Goal: Task Accomplishment & Management: Complete application form

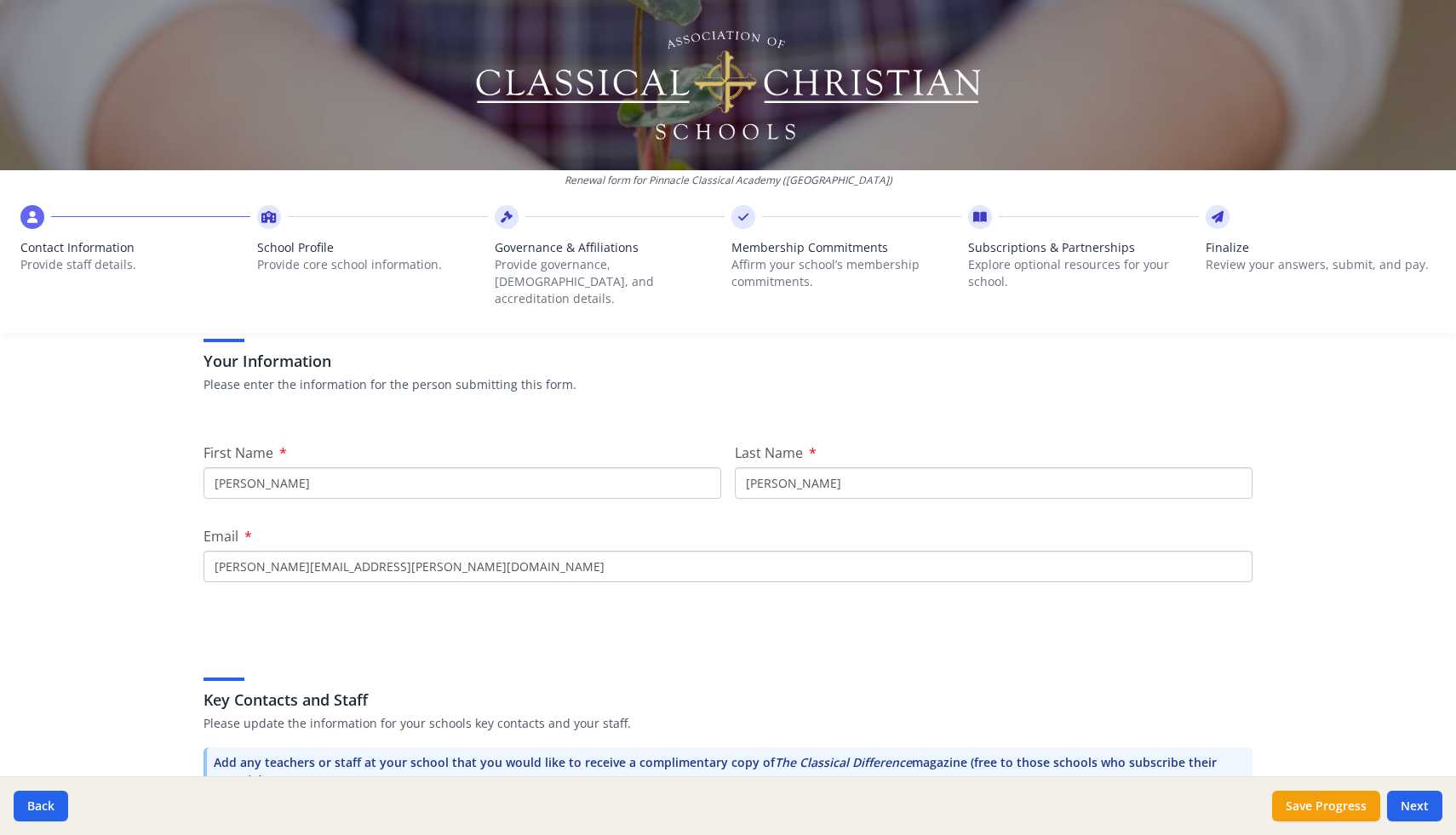
scroll to position [126, 0]
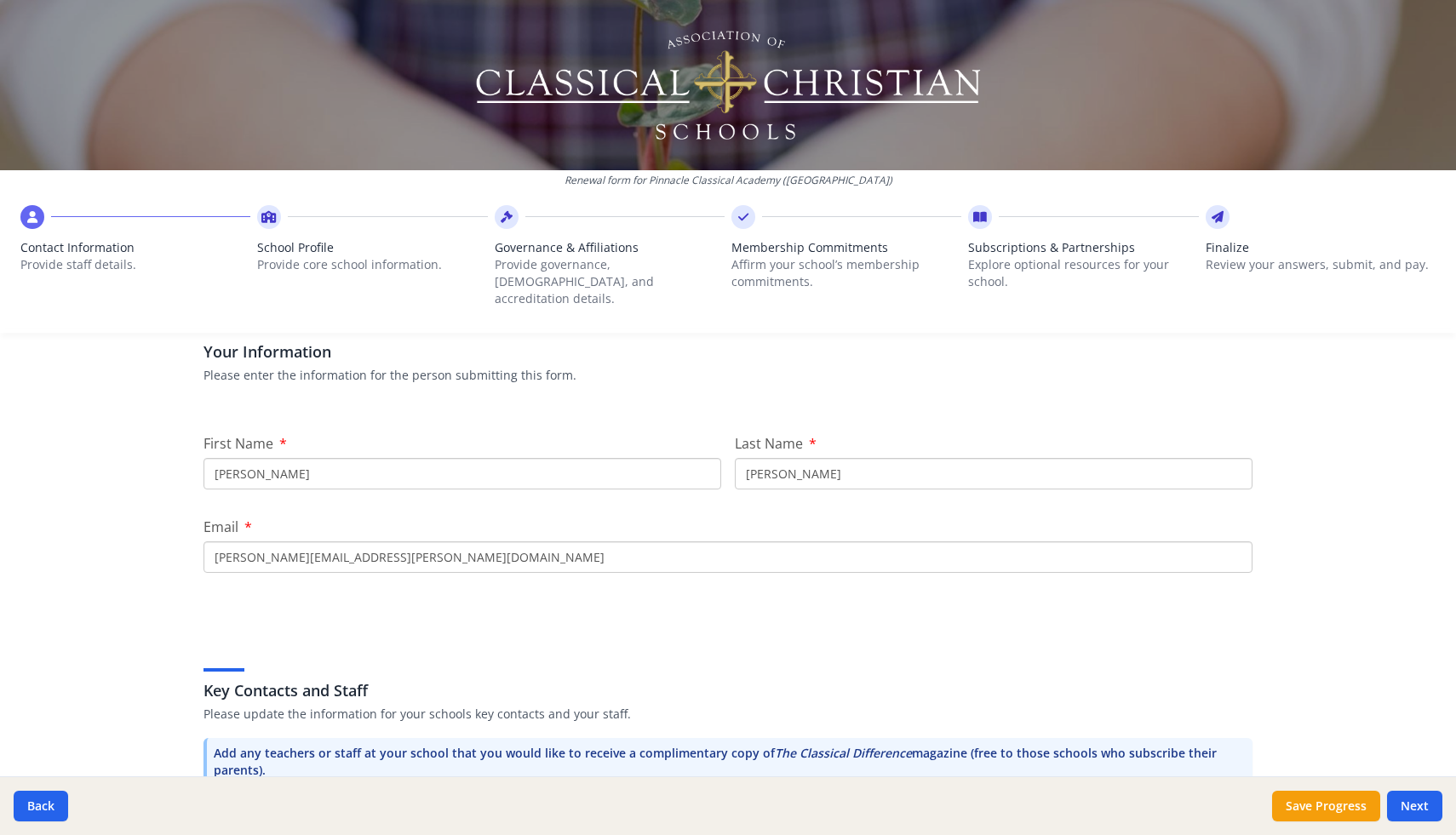
drag, startPoint x: 503, startPoint y: 461, endPoint x: 403, endPoint y: 451, distance: 100.5
click at [395, 457] on input "[PERSON_NAME]" at bounding box center [462, 473] width 517 height 32
type input "M"
type input "[PERSON_NAME]"
type input "Pendergist"
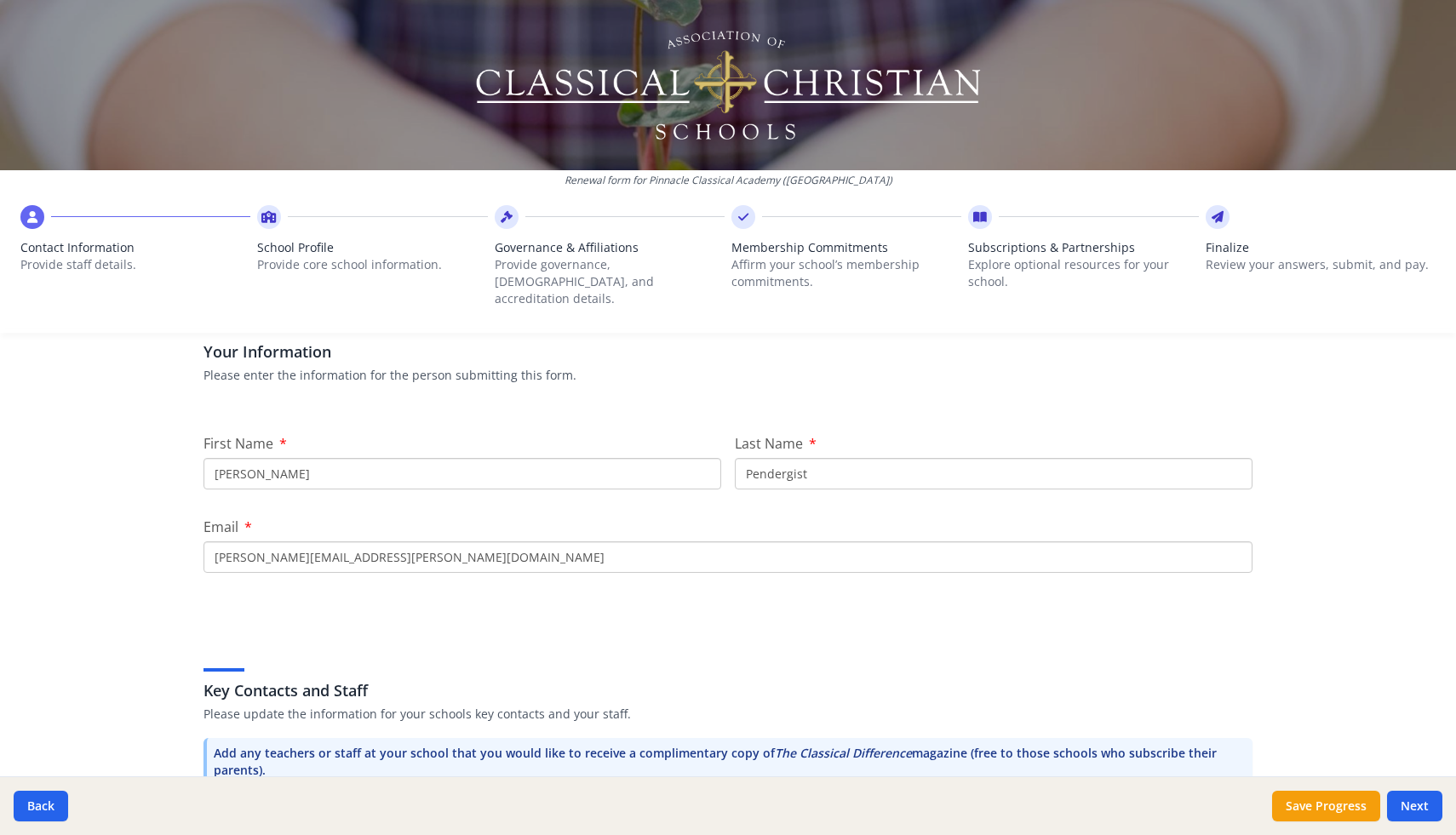
type input "[PERSON_NAME][EMAIL_ADDRESS][PERSON_NAME][DOMAIN_NAME]"
click at [727, 600] on div "Key Contacts and Staff Please update the information for your schools key conta…" at bounding box center [728, 703] width 1049 height 207
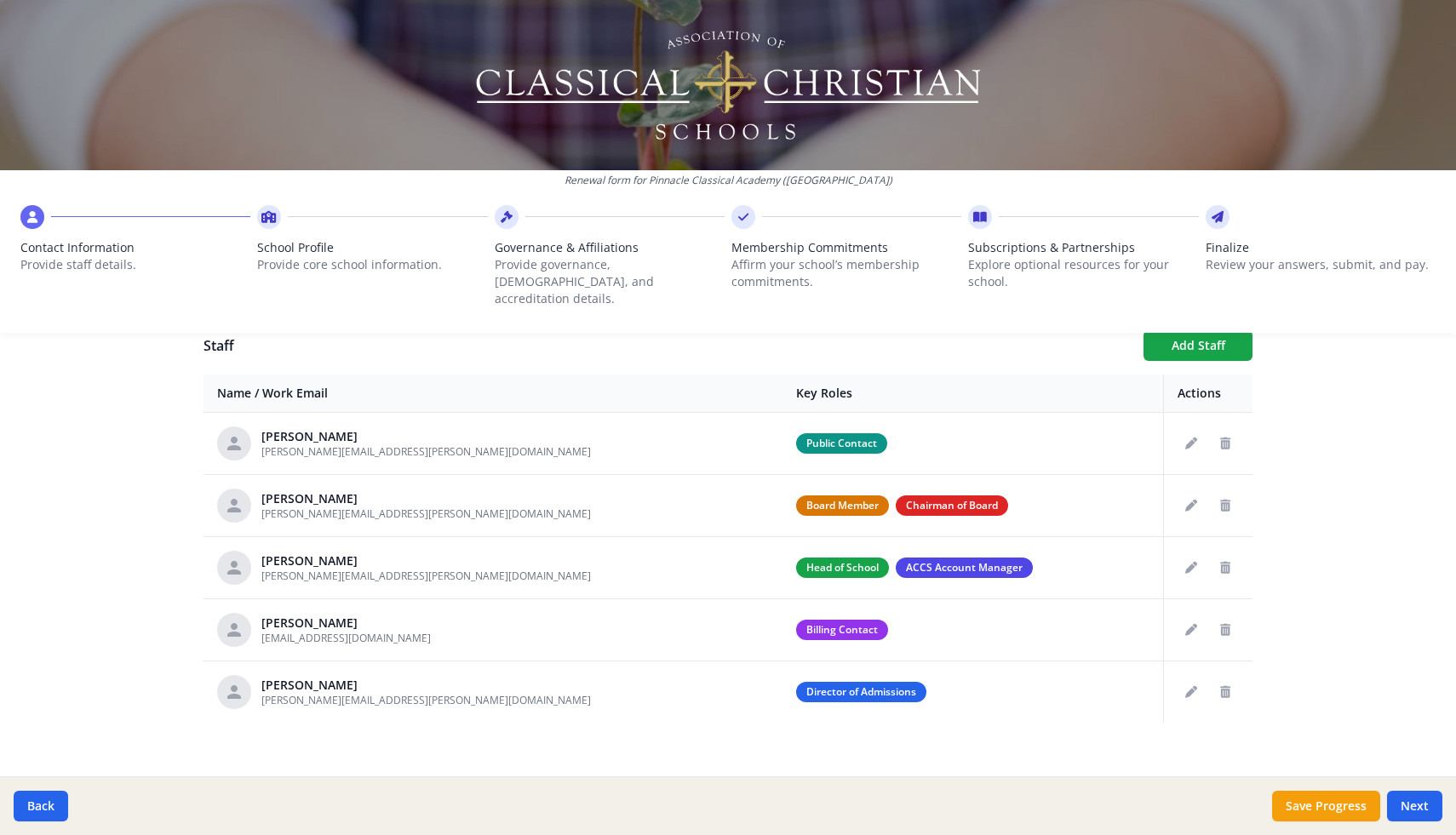
scroll to position [629, 0]
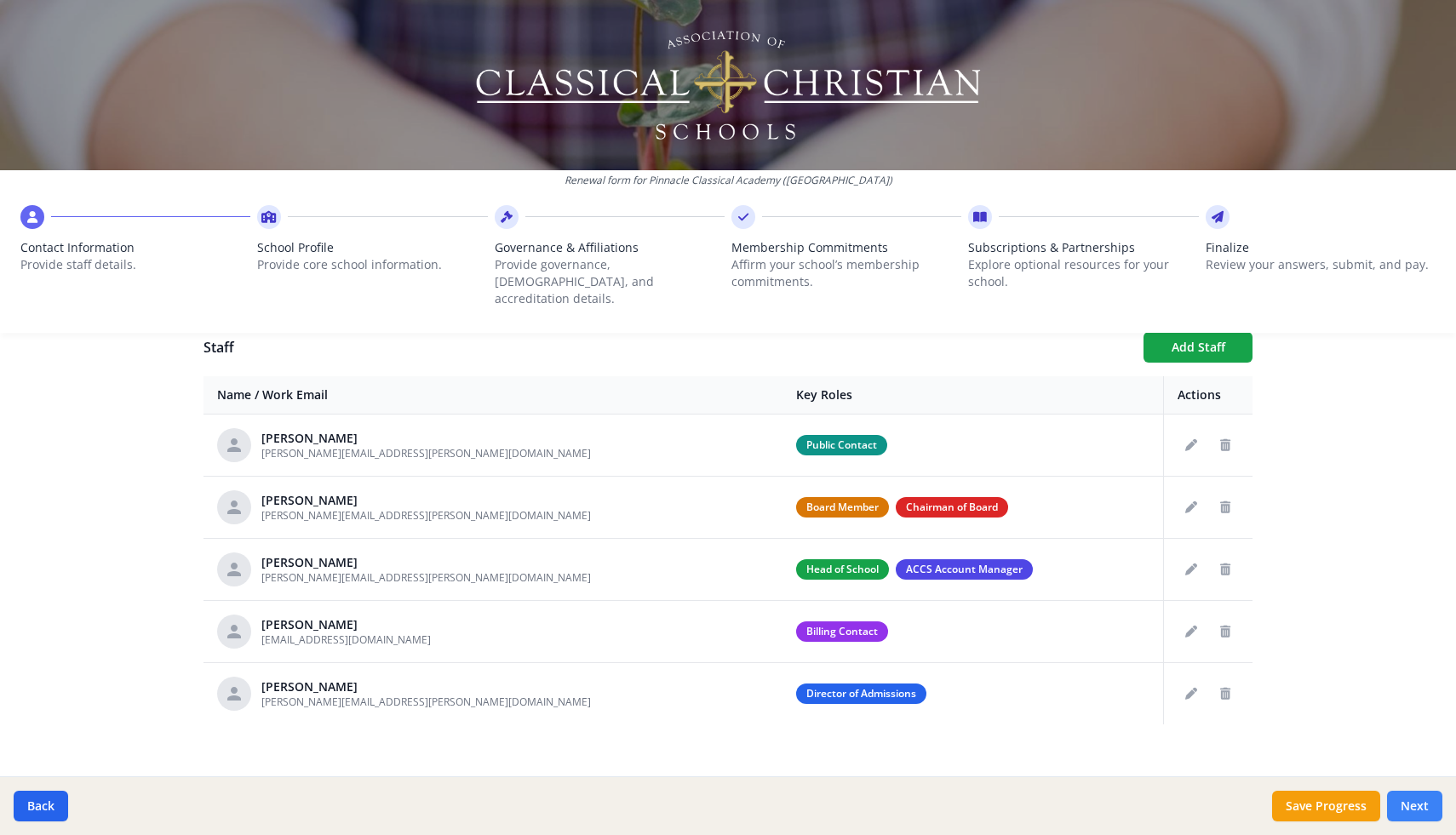
click at [1436, 808] on button "Next" at bounding box center [1414, 805] width 55 height 31
type input "[PHONE_NUMBER]"
type input "6"
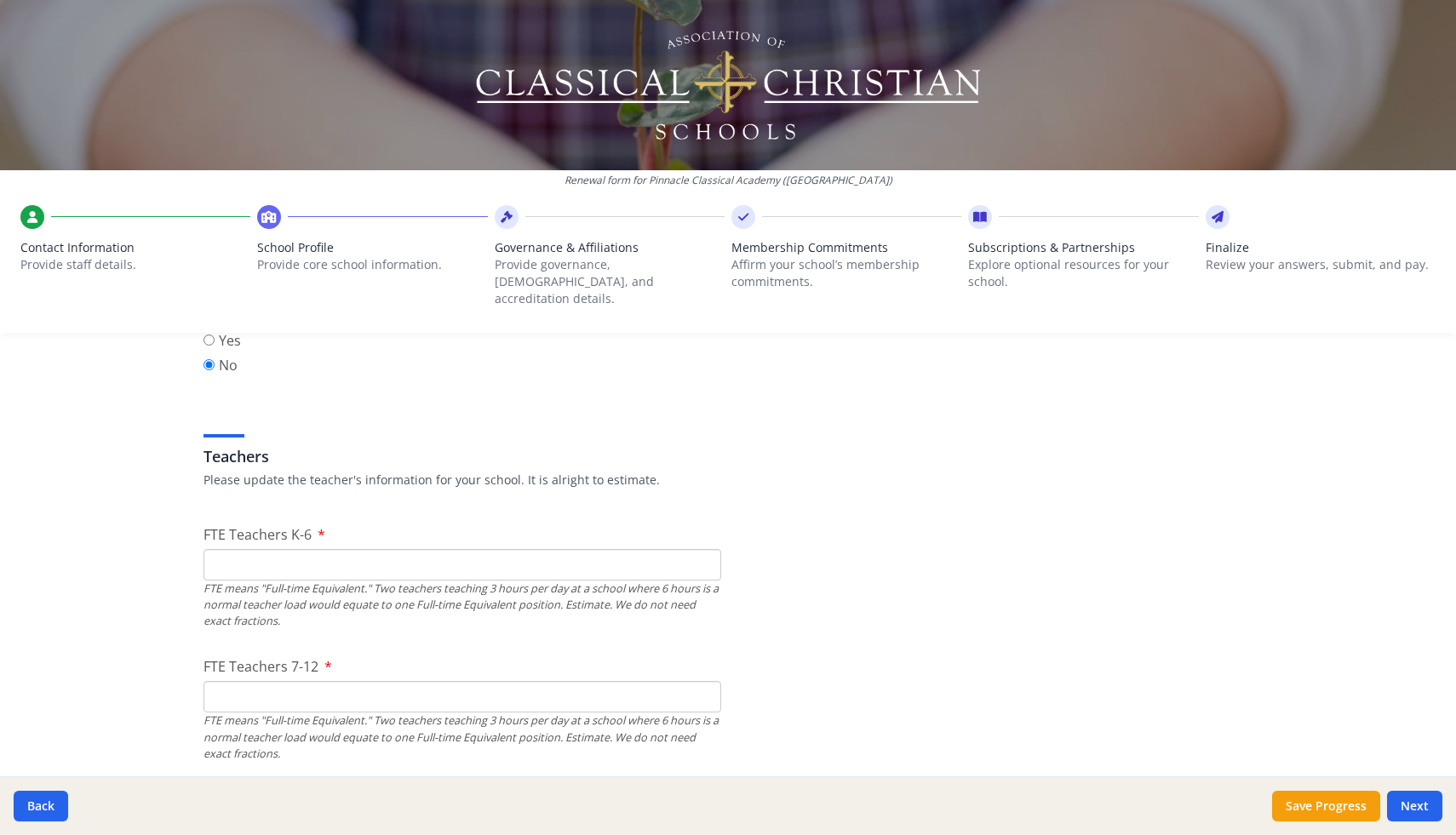
scroll to position [905, 0]
click at [417, 548] on input "FTE Teachers K-6" at bounding box center [462, 563] width 517 height 32
type input "8"
click at [316, 686] on input "FTE Teachers 7-12" at bounding box center [462, 696] width 517 height 32
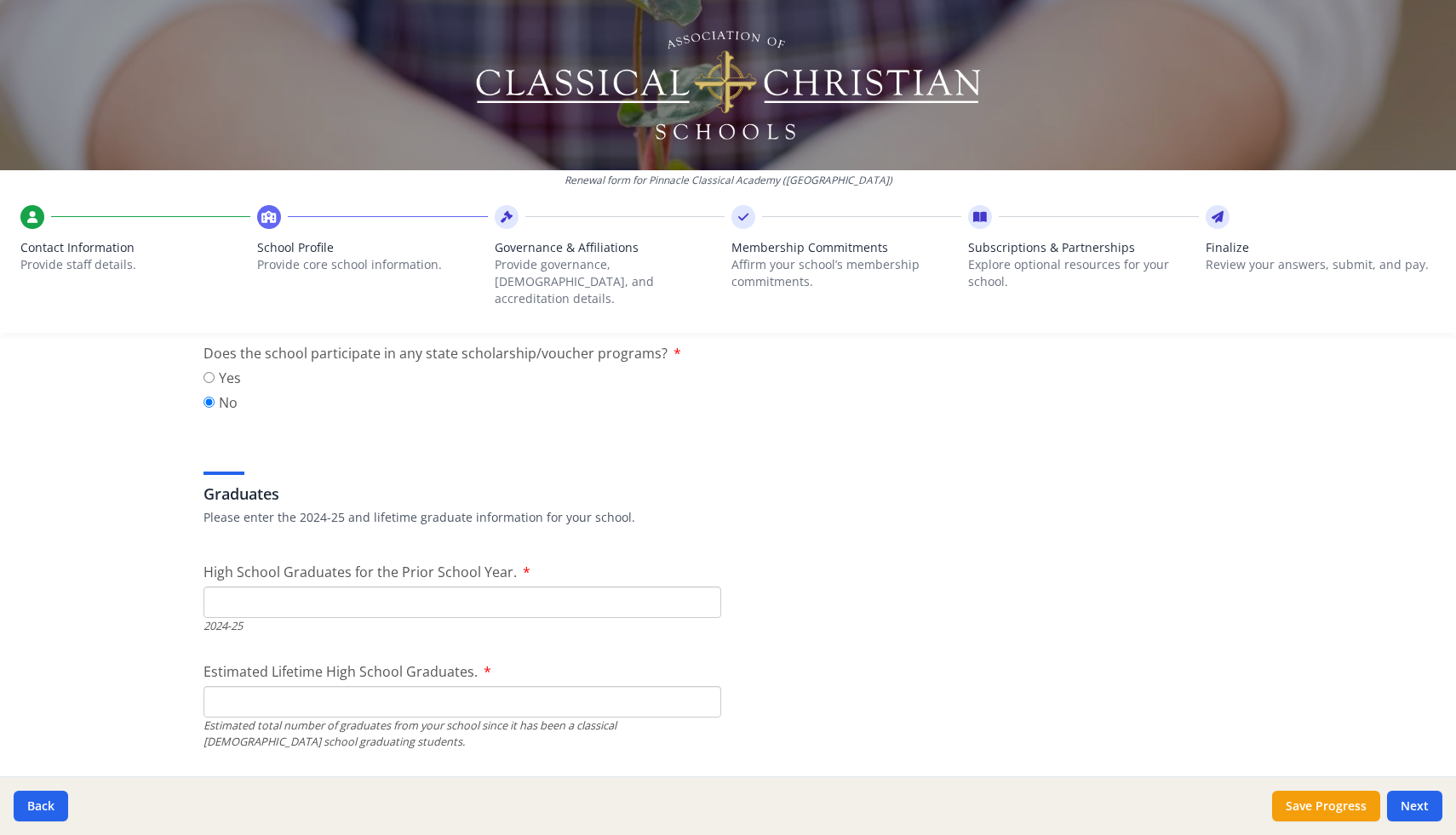
scroll to position [2271, 0]
type input "6"
click at [323, 588] on input "High School Graduates for the Prior School Year." at bounding box center [462, 603] width 517 height 32
type input "0"
click at [386, 687] on input "Estimated Lifetime High School Graduates." at bounding box center [462, 703] width 517 height 32
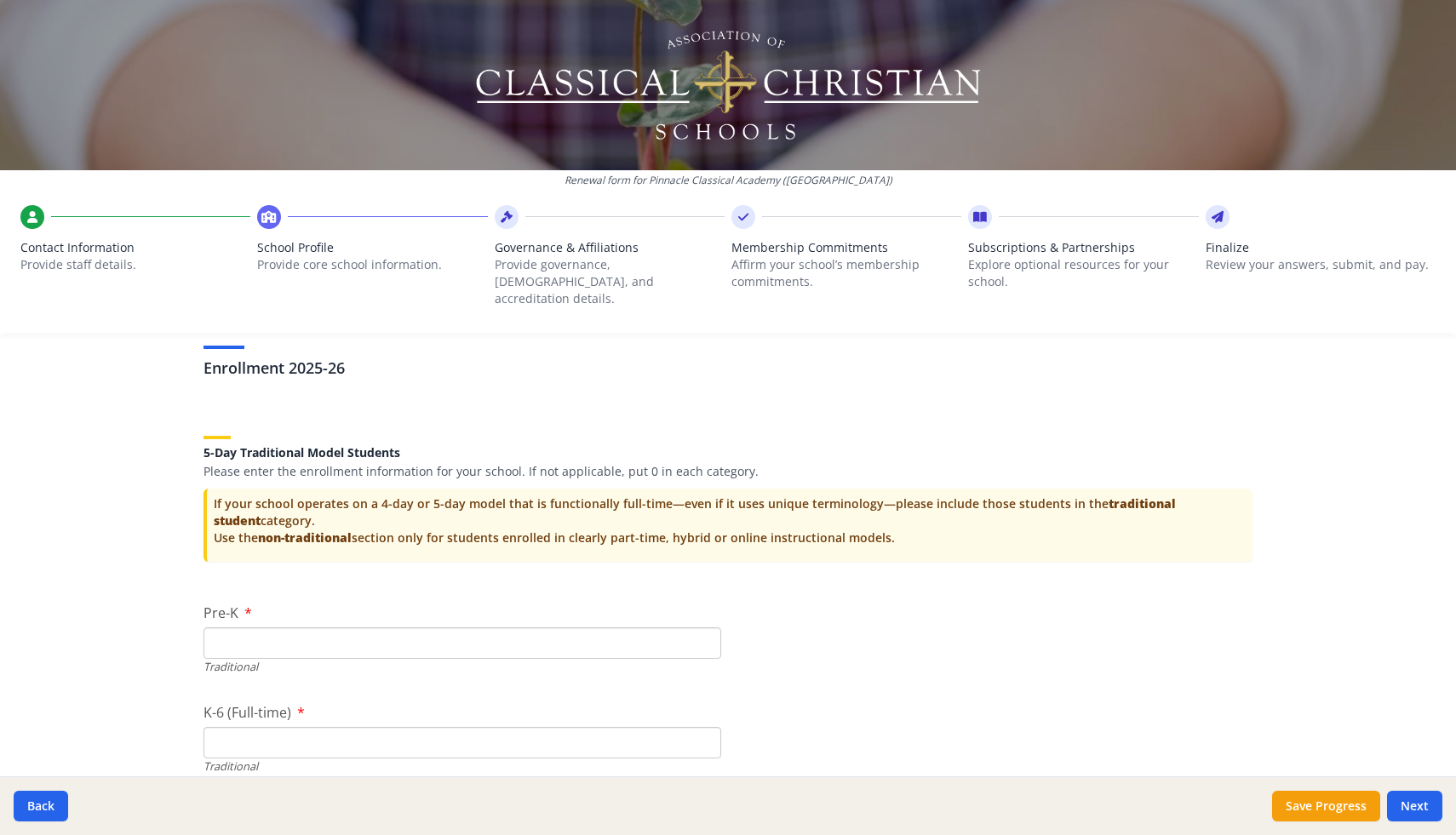
scroll to position [3400, 0]
type input "4"
click at [295, 626] on input "Pre-K" at bounding box center [462, 642] width 517 height 32
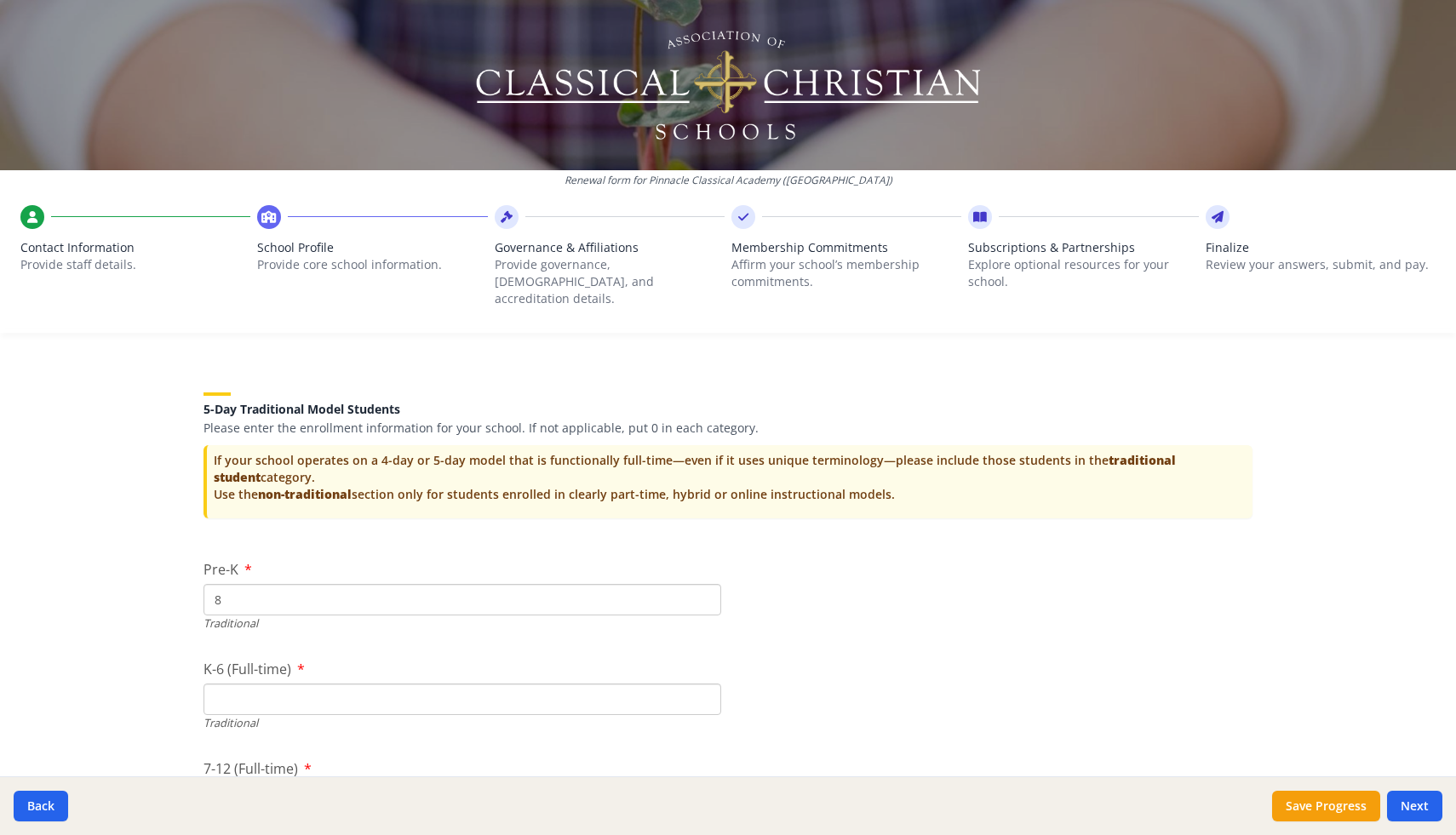
scroll to position [3478, 0]
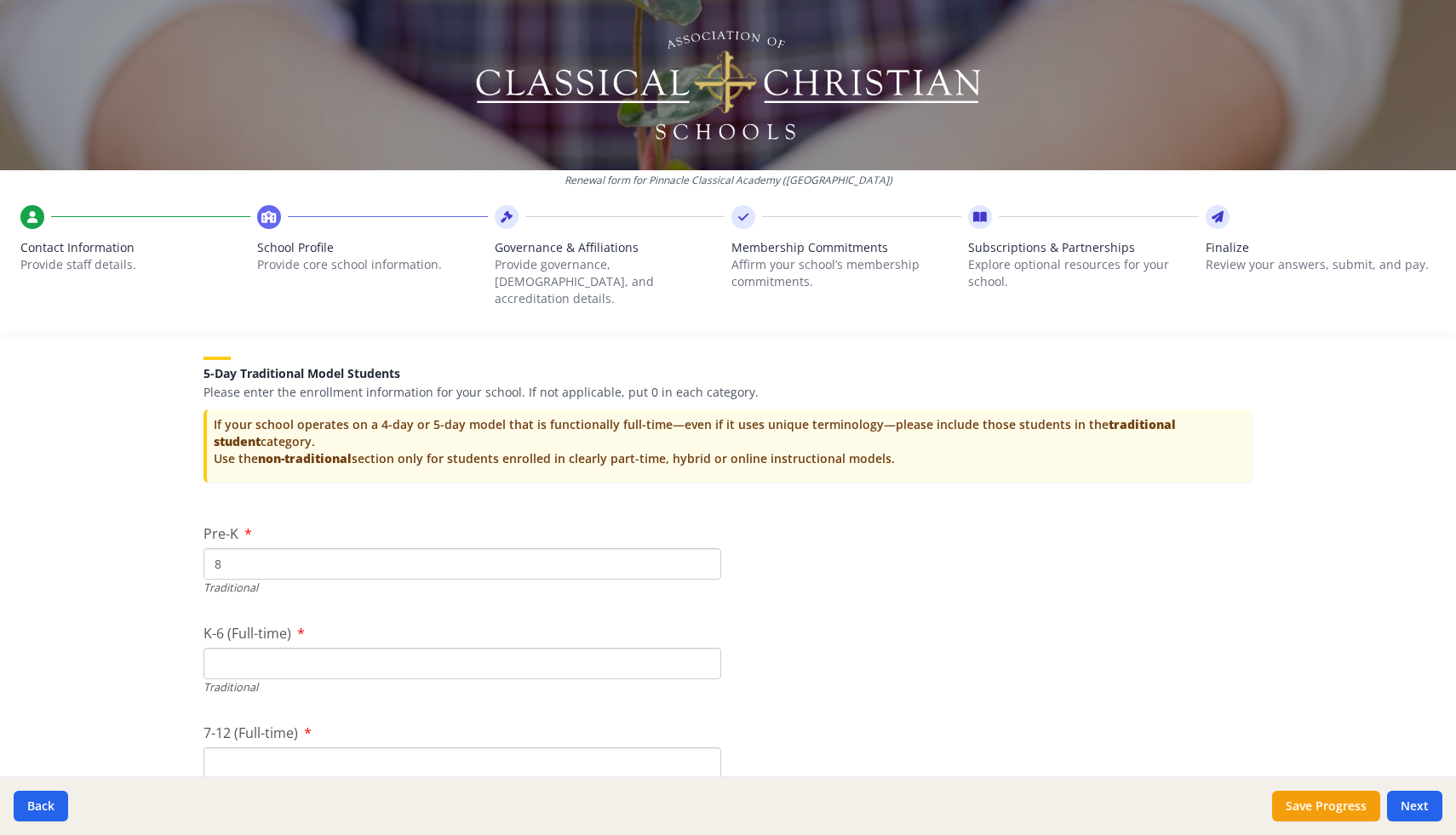
click at [247, 650] on input "K-6 (Full-time)" at bounding box center [462, 663] width 517 height 32
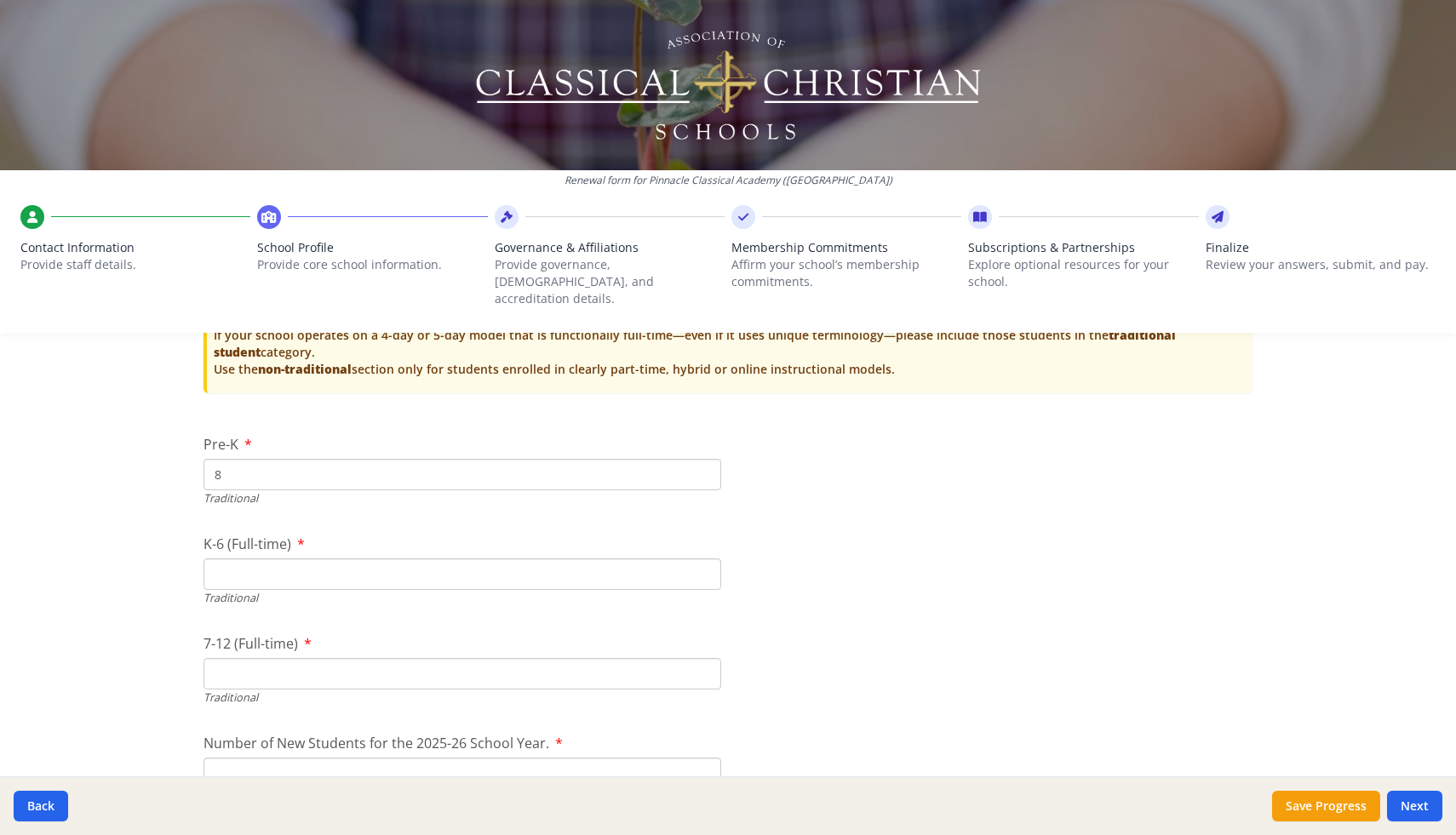
scroll to position [3569, 0]
drag, startPoint x: 262, startPoint y: 455, endPoint x: 189, endPoint y: 456, distance: 73.0
type input "15"
click at [266, 557] on input "K-6 (Full-time)" at bounding box center [462, 573] width 517 height 32
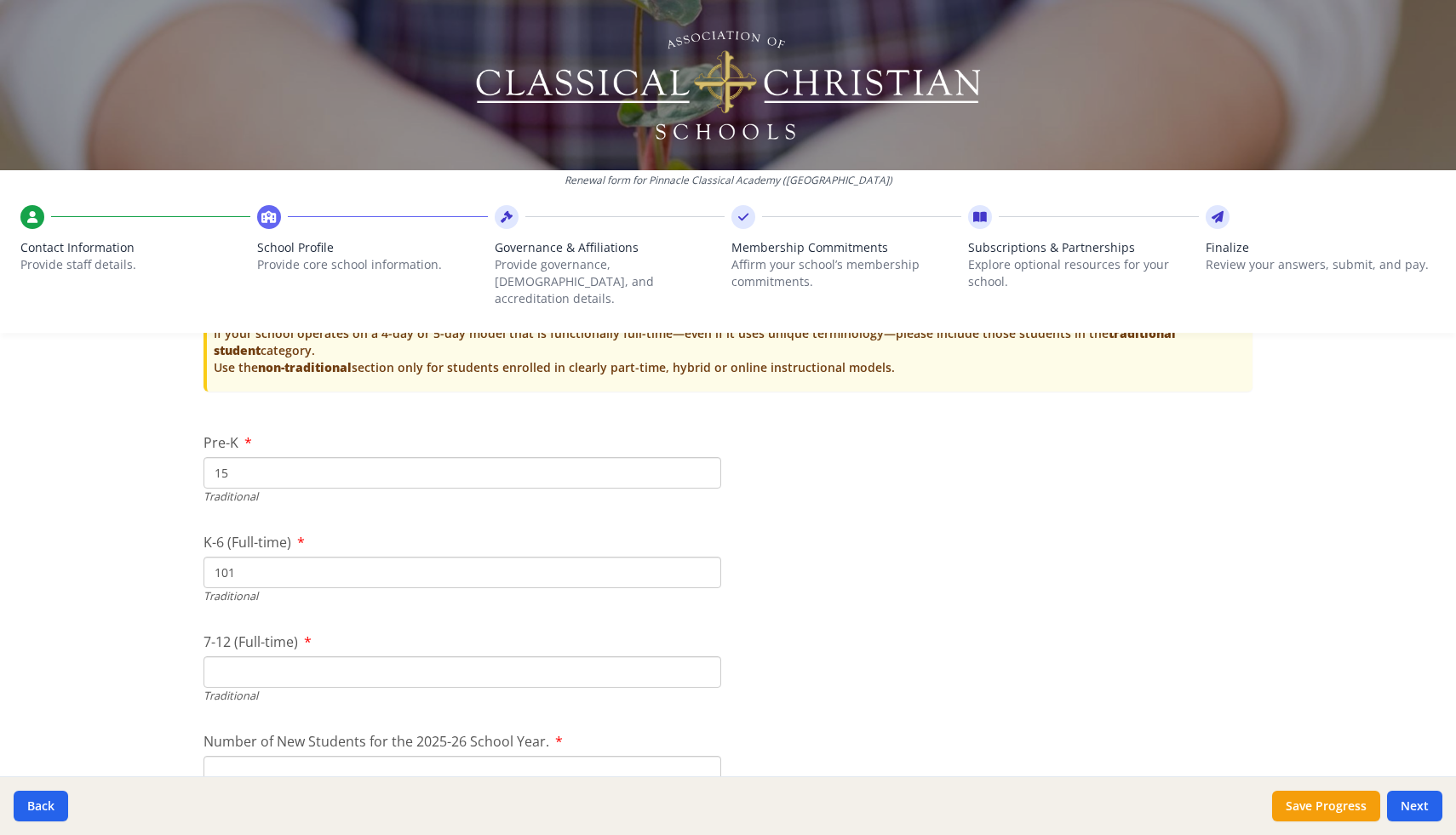
type input "101"
click at [337, 656] on input "7-12 (Full-time)" at bounding box center [462, 672] width 517 height 32
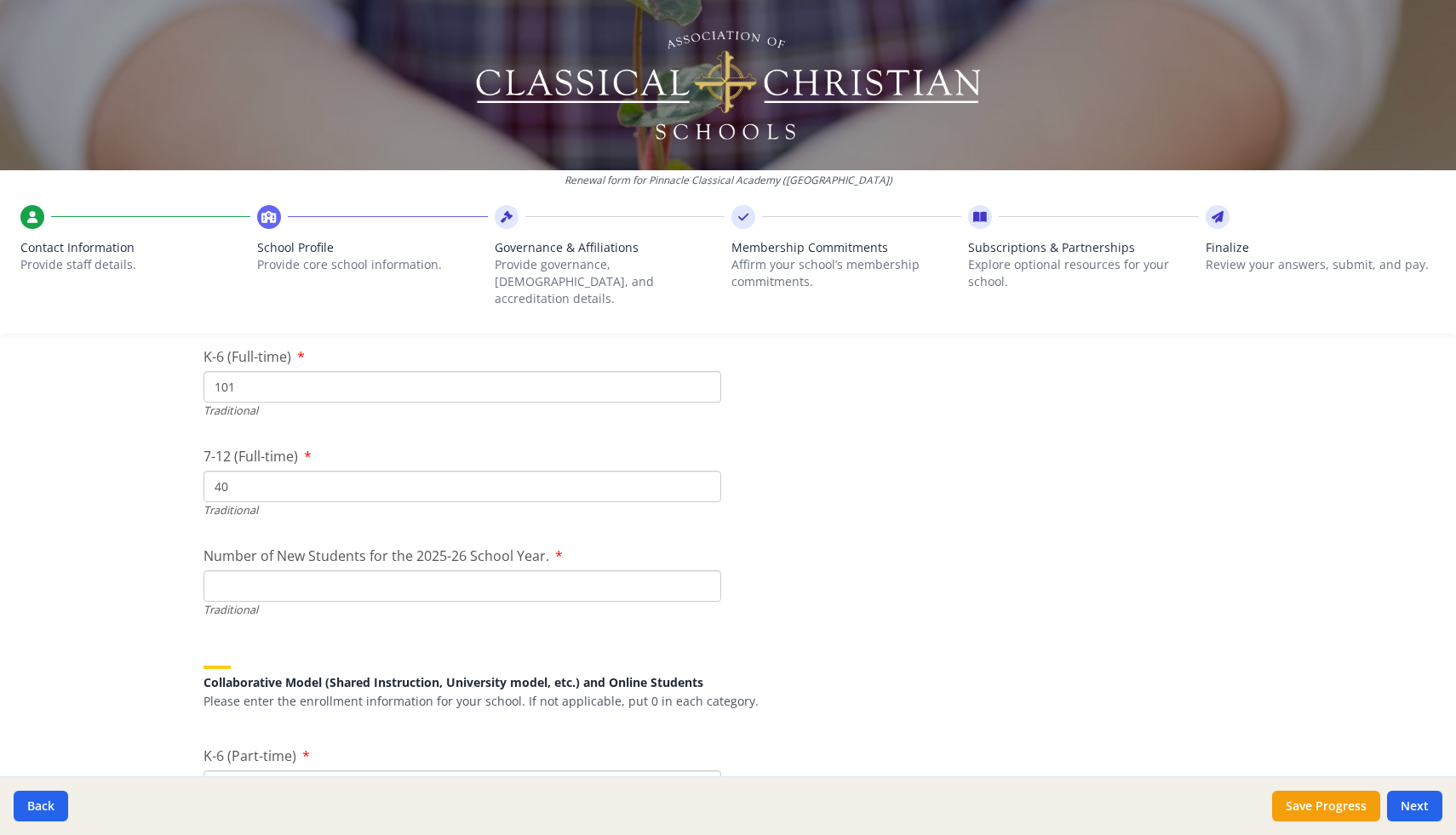
scroll to position [3796, 0]
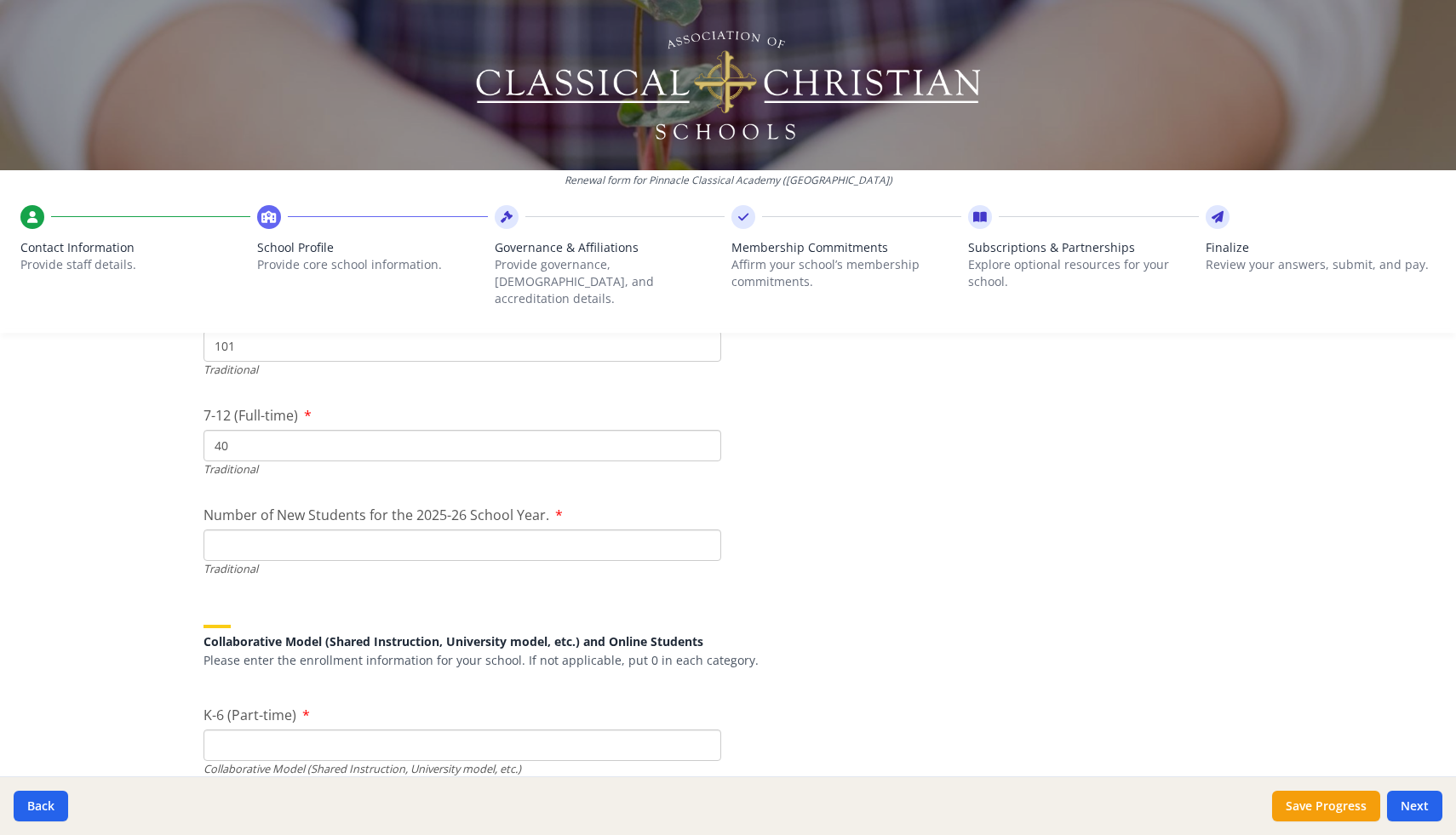
type input "40"
click at [407, 529] on input "Number of New Students for the 2025-26 School Year." at bounding box center [462, 545] width 517 height 32
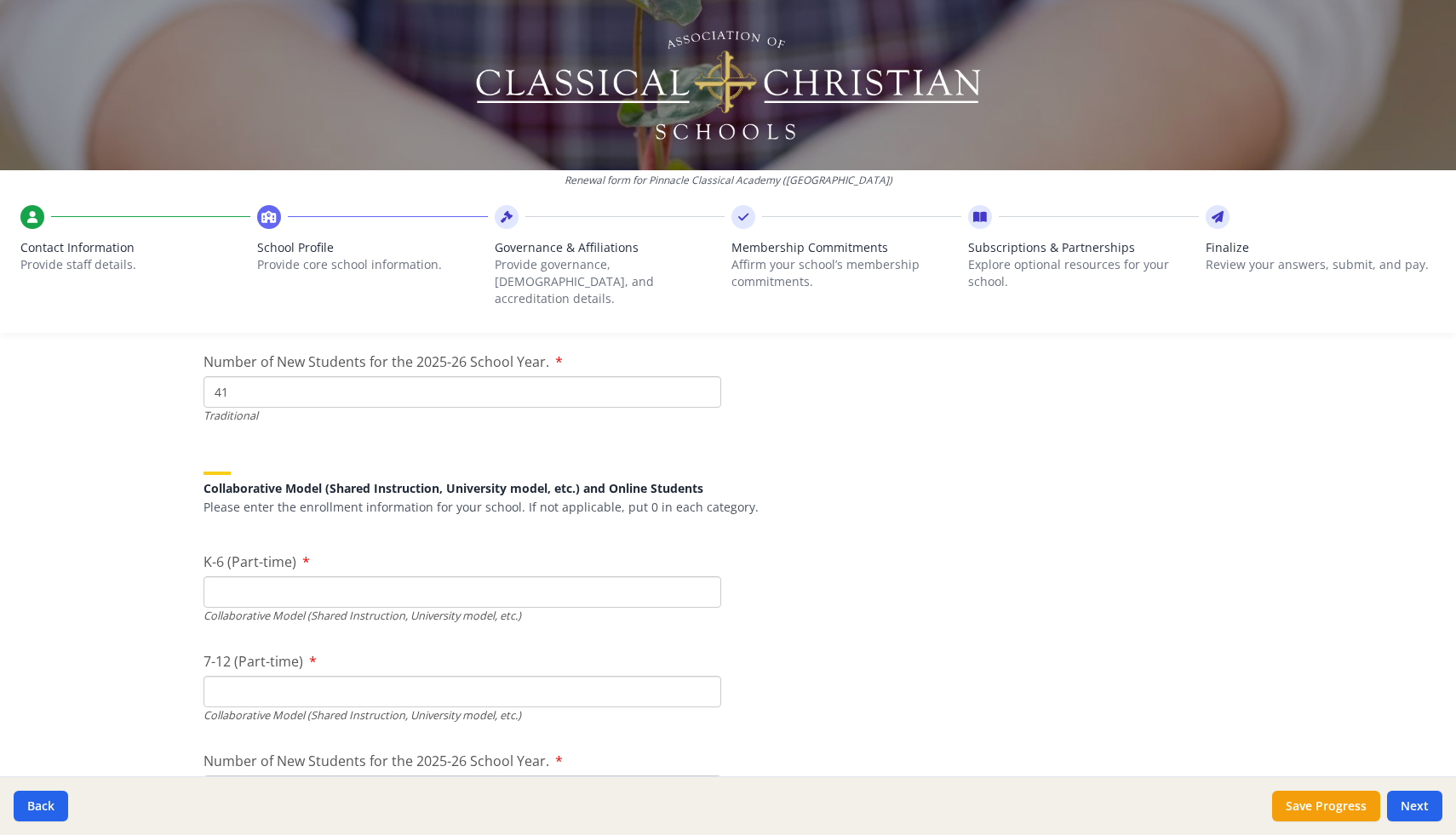
scroll to position [3960, 0]
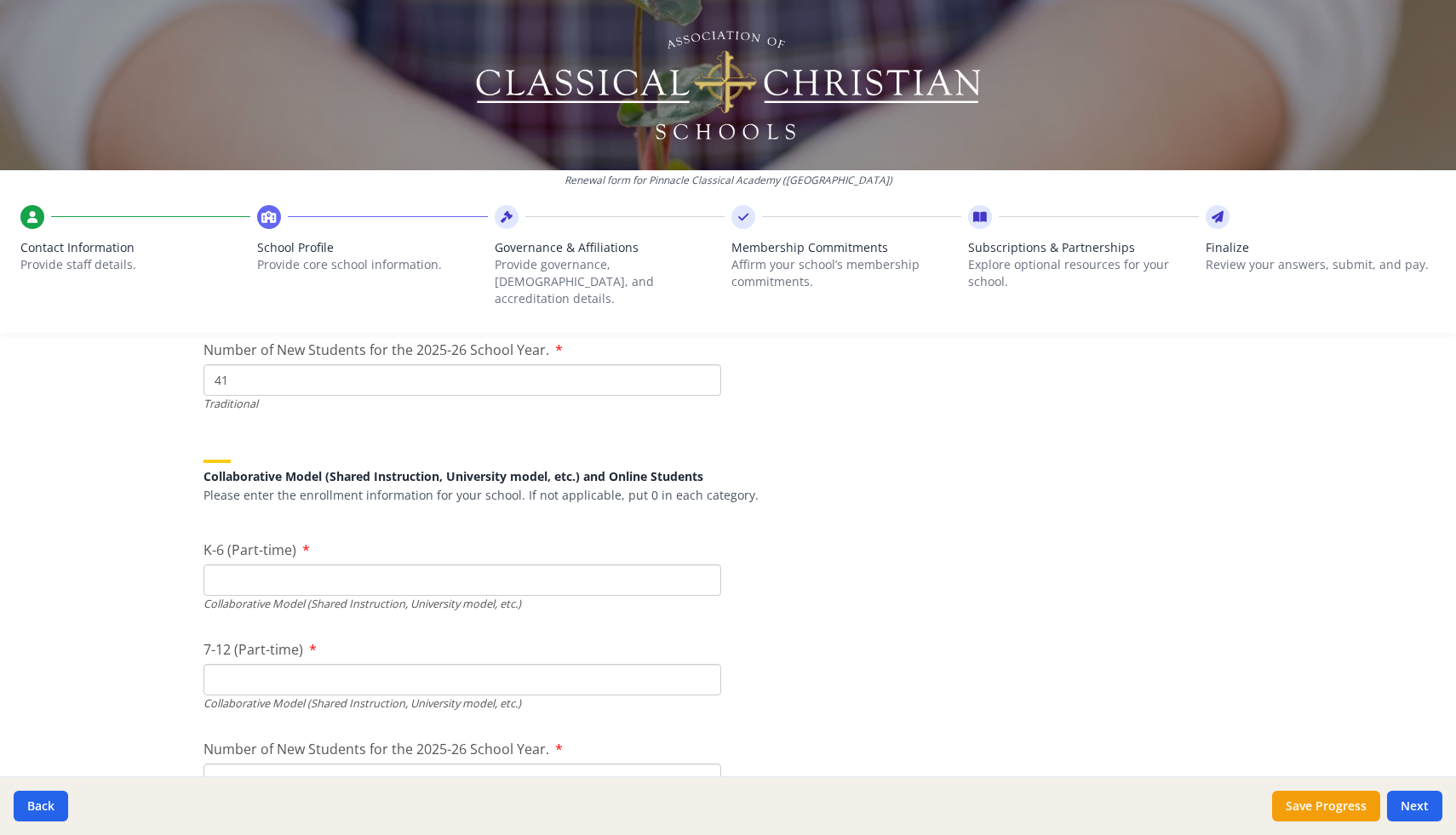
type input "41"
click at [320, 569] on input "K-6 (Part-time)" at bounding box center [462, 580] width 517 height 32
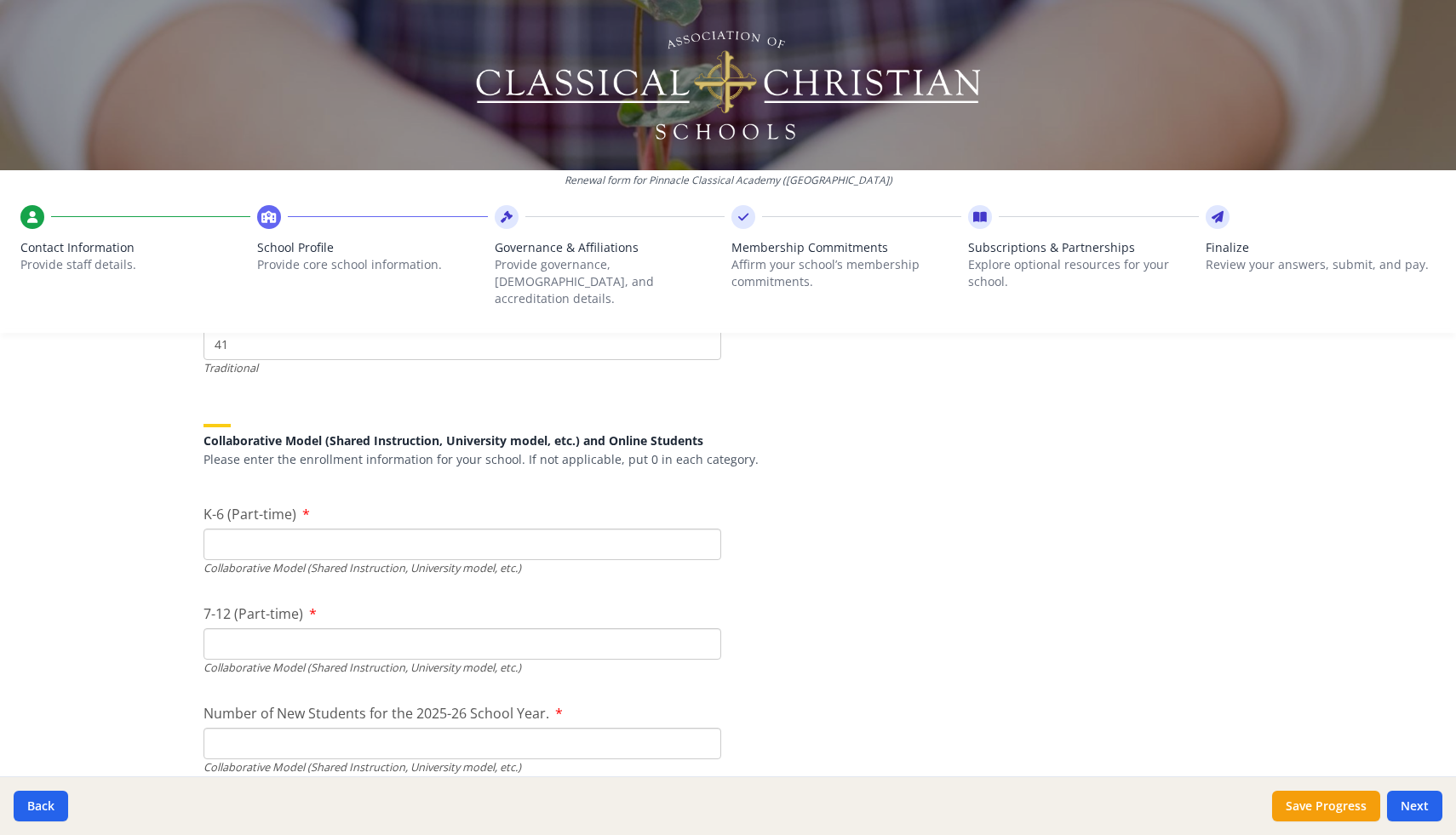
scroll to position [4017, 0]
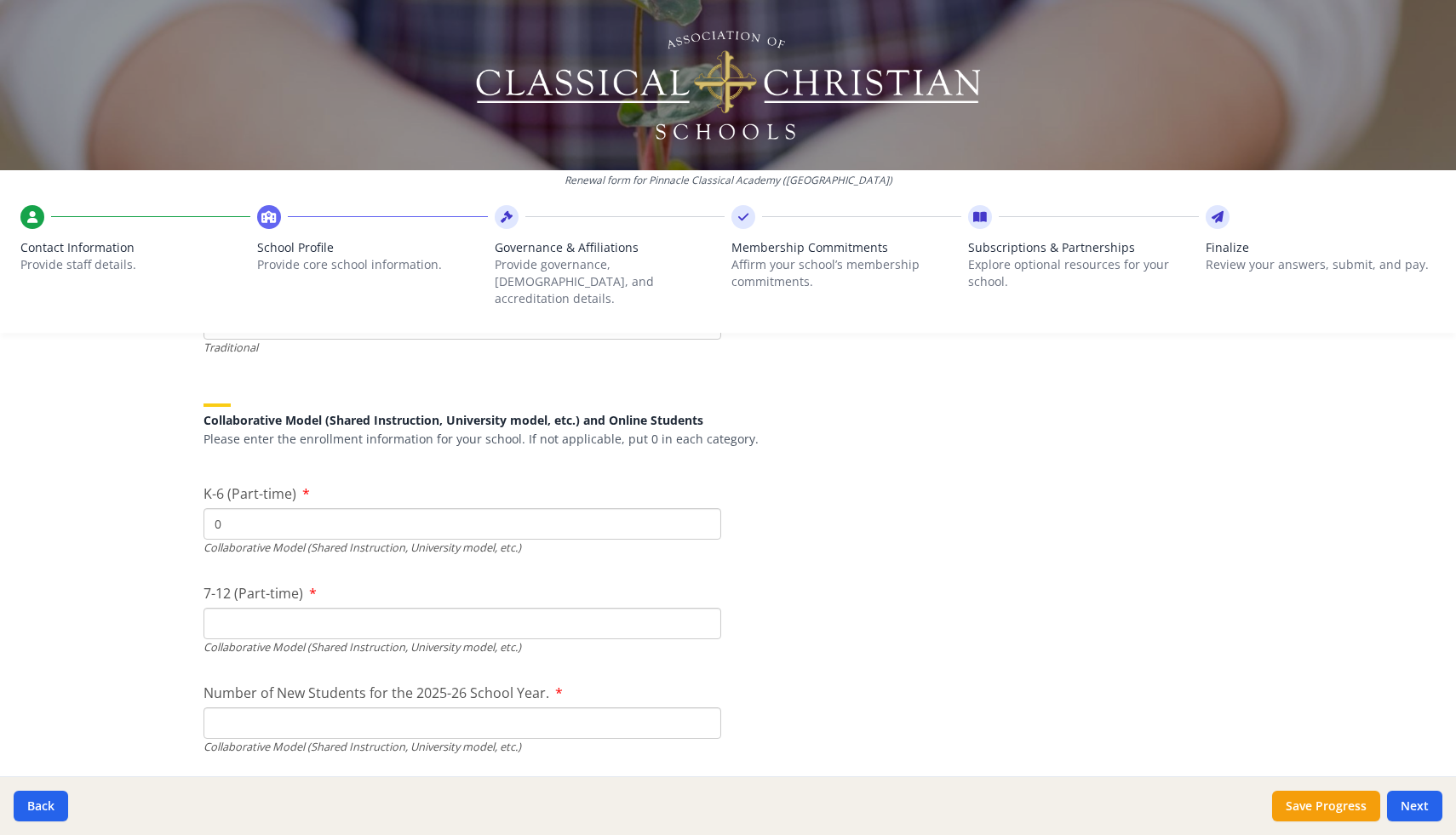
type input "0"
click at [310, 607] on input "7-12 (Part-time)" at bounding box center [462, 623] width 517 height 32
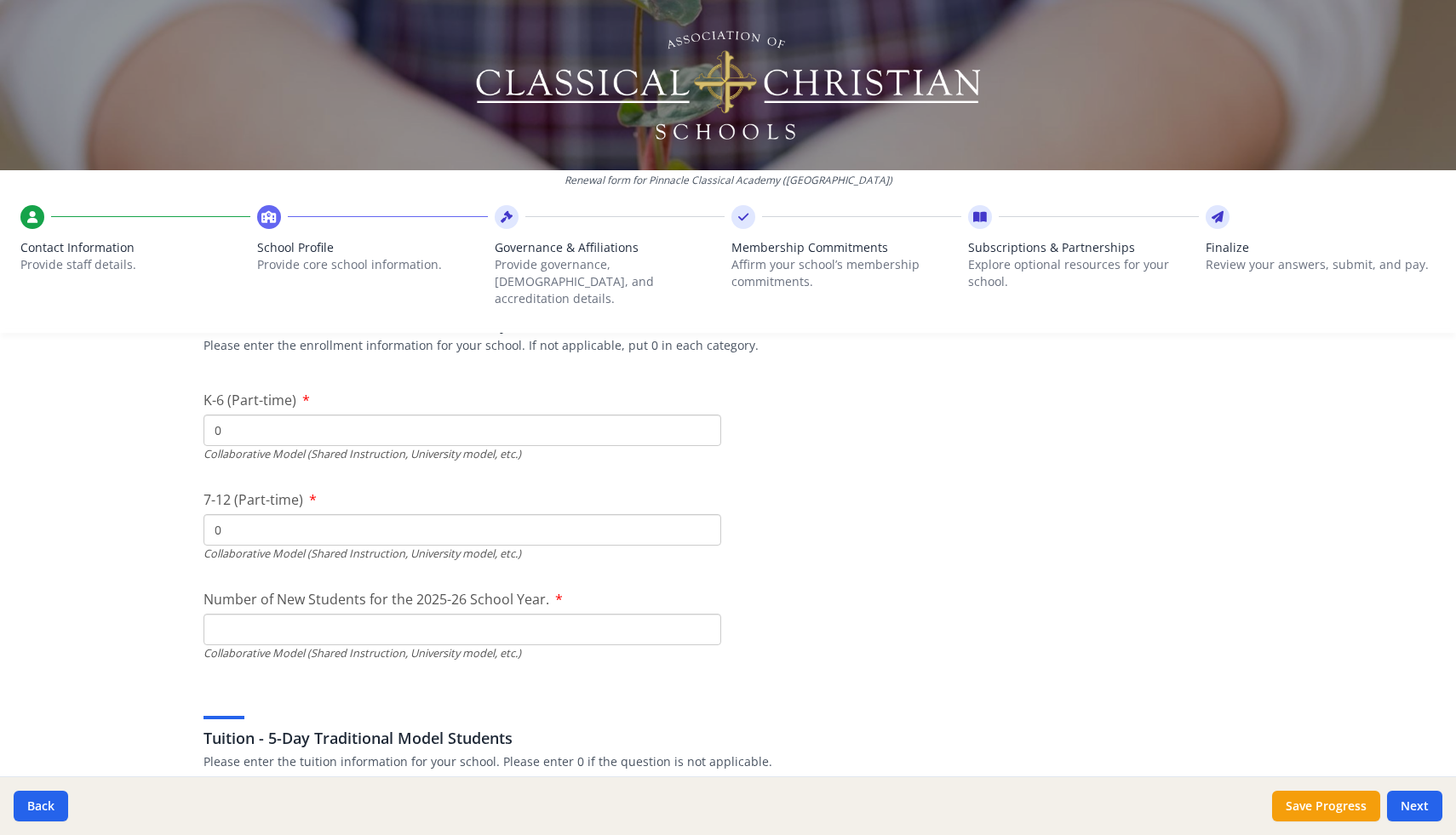
type input "0"
click at [337, 248] on input "Number of New Students for the 2025-26 School Year." at bounding box center [462, 232] width 517 height 32
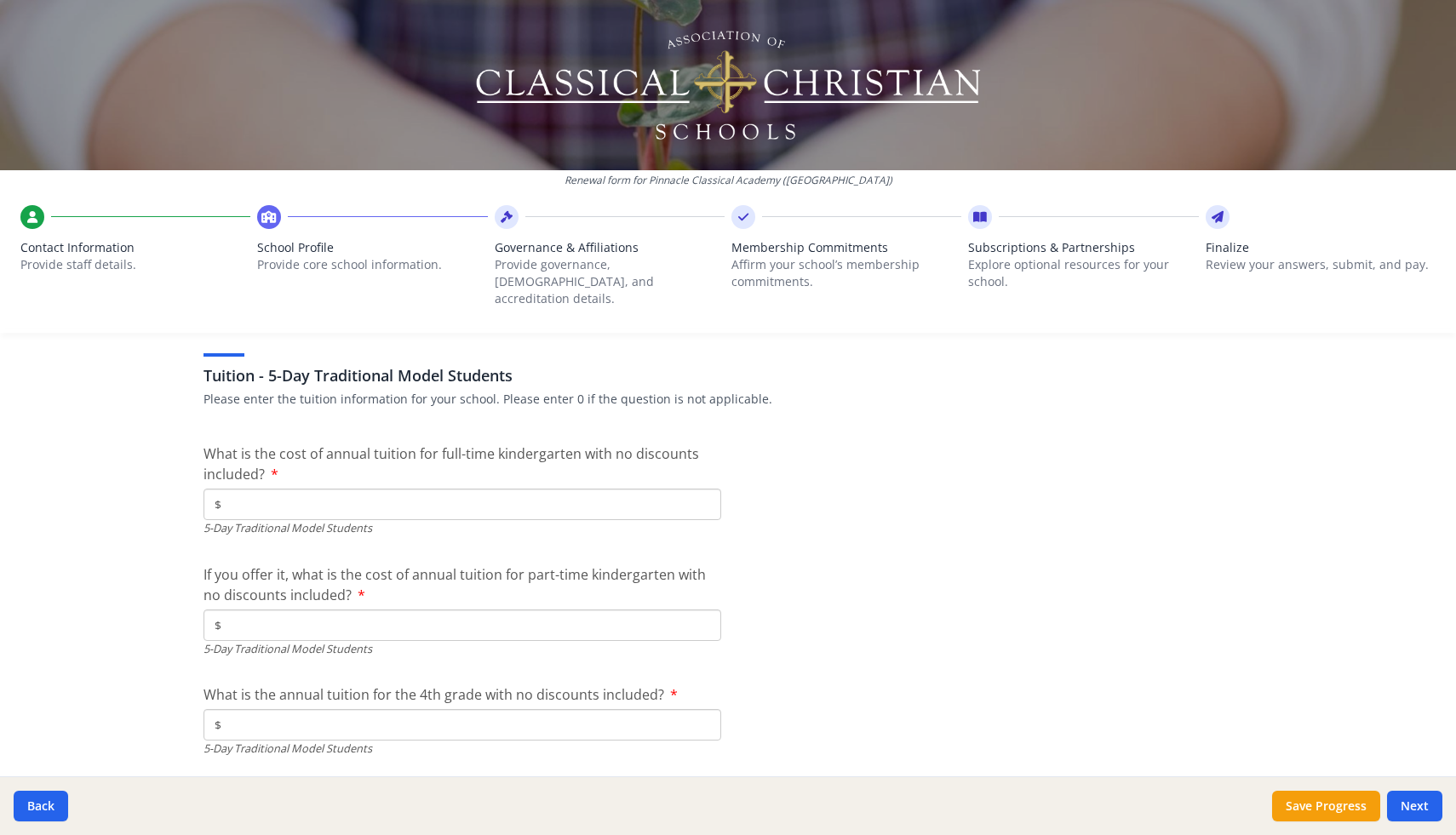
scroll to position [4456, 0]
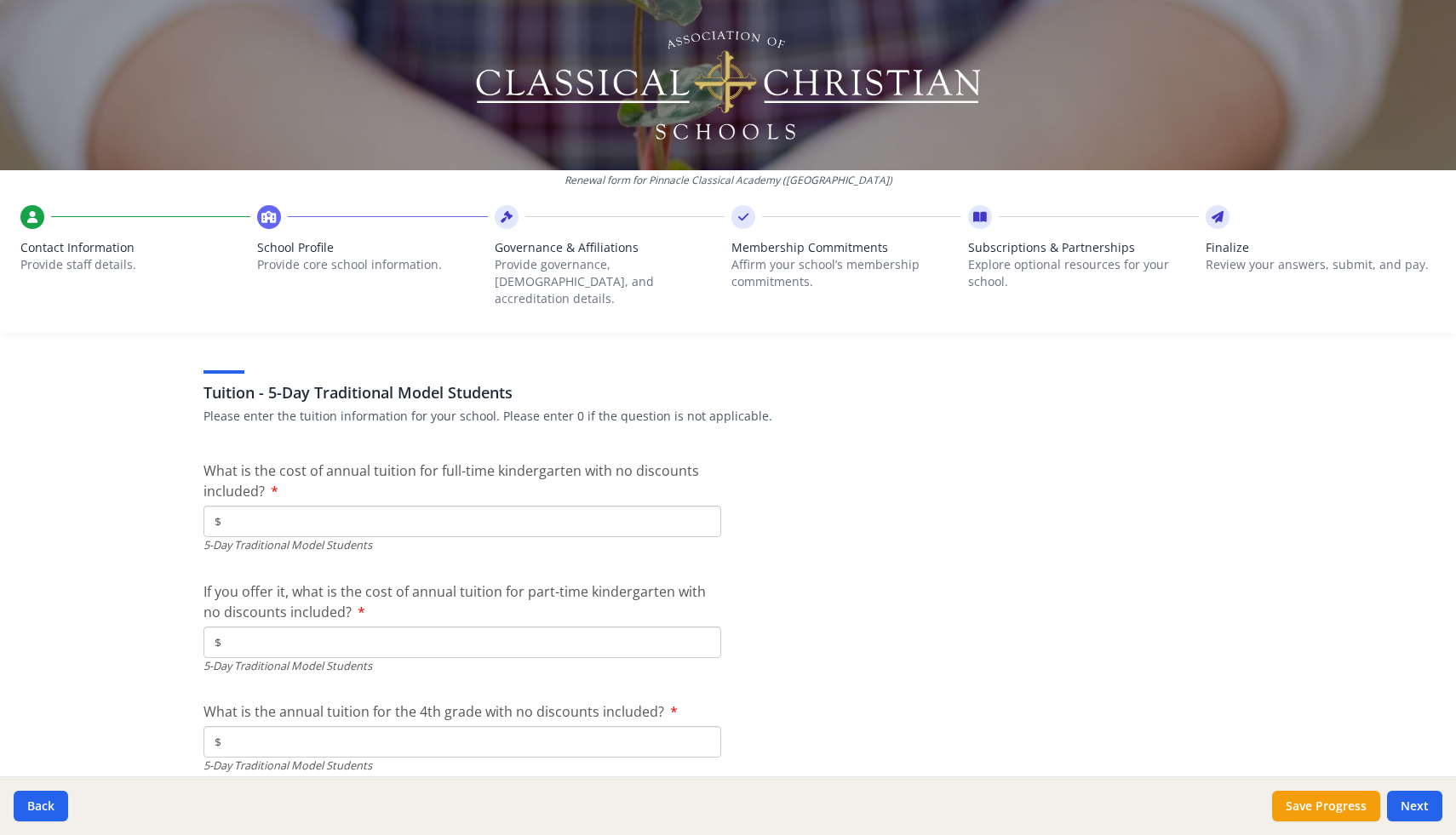
type input "0"
click at [369, 506] on input "$" at bounding box center [462, 522] width 517 height 32
type input "$10 000"
click at [305, 627] on input "$" at bounding box center [462, 643] width 517 height 32
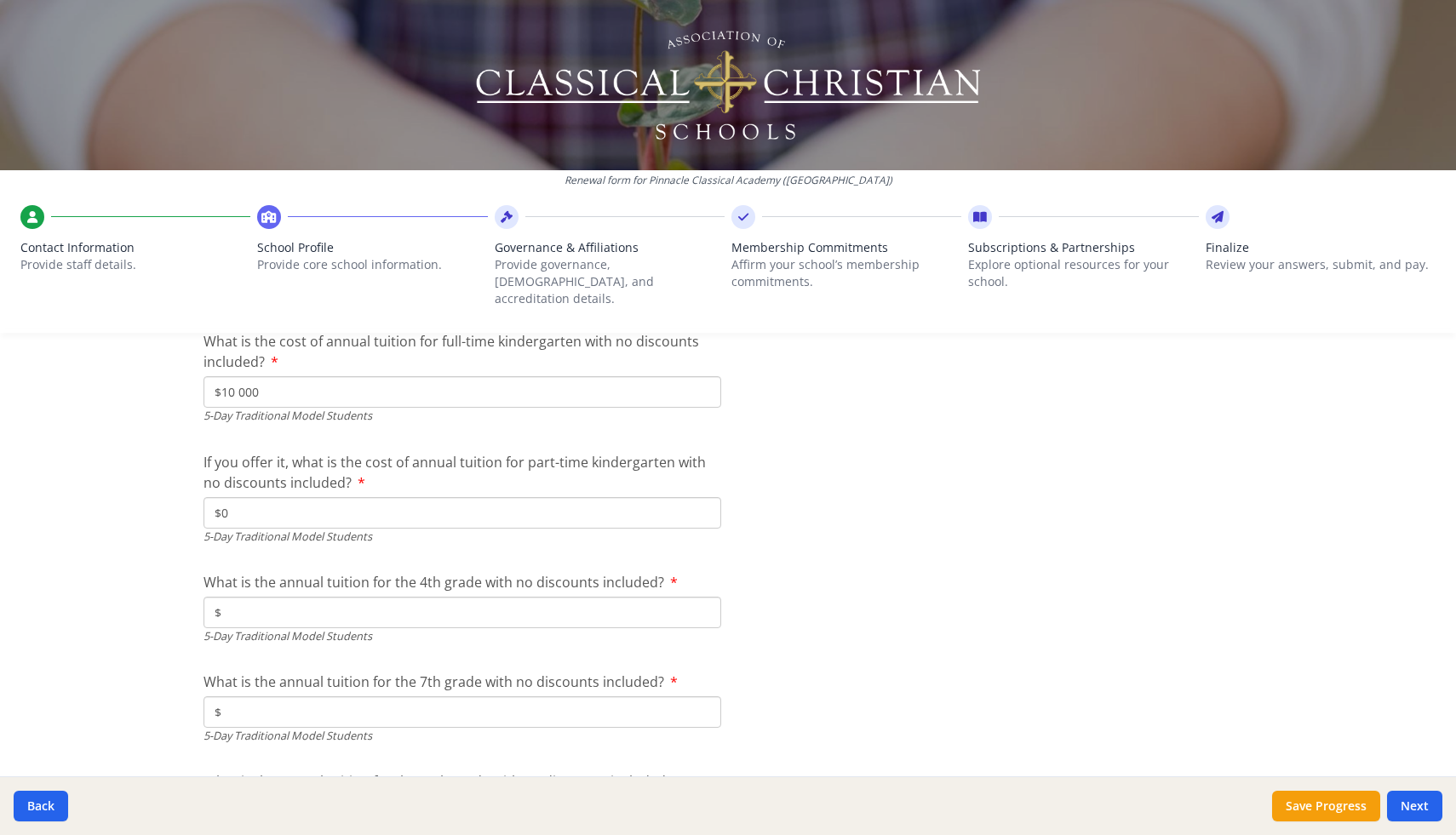
scroll to position [4599, 0]
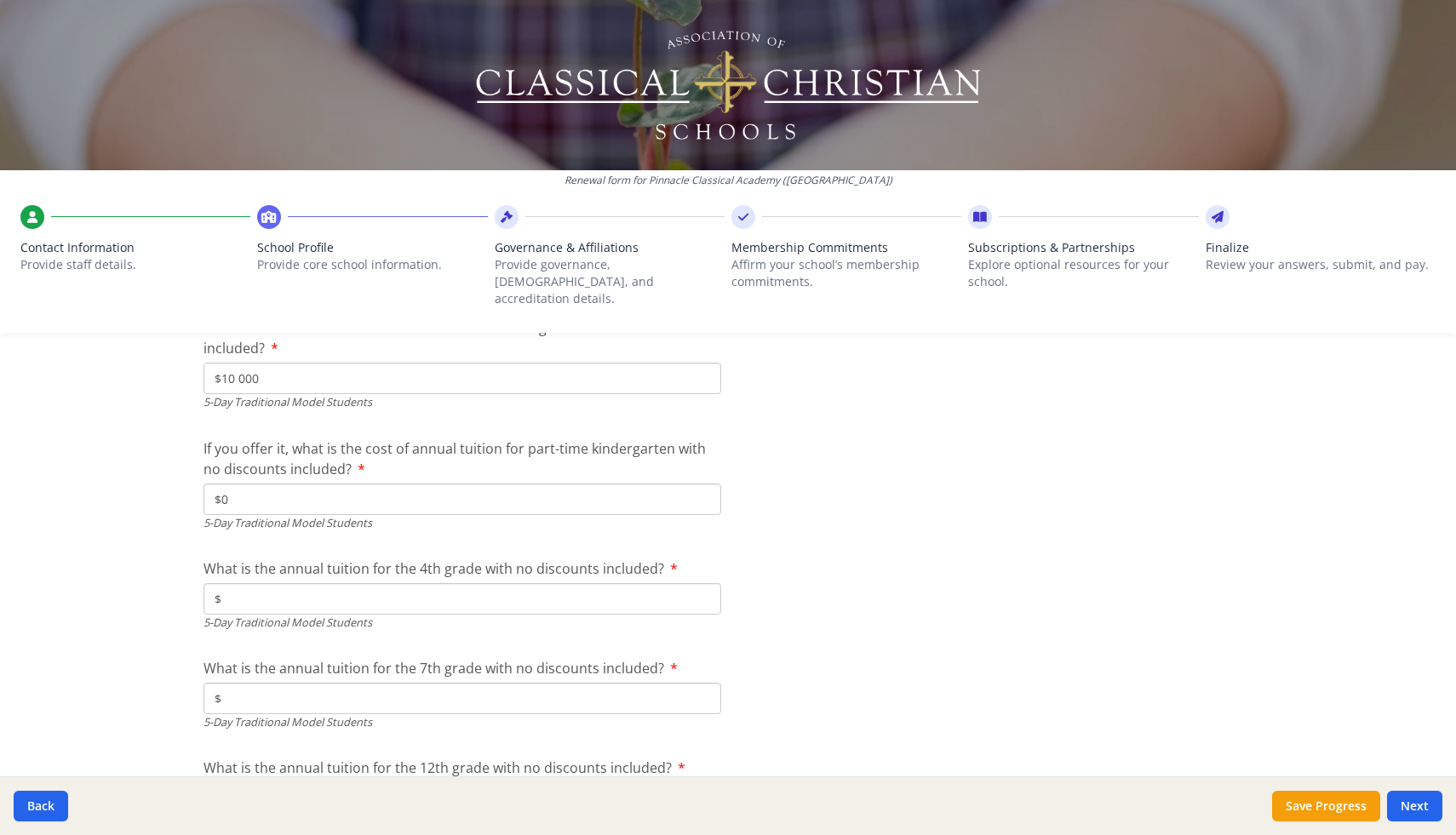
type input "$0"
click at [314, 586] on input "$" at bounding box center [462, 599] width 517 height 32
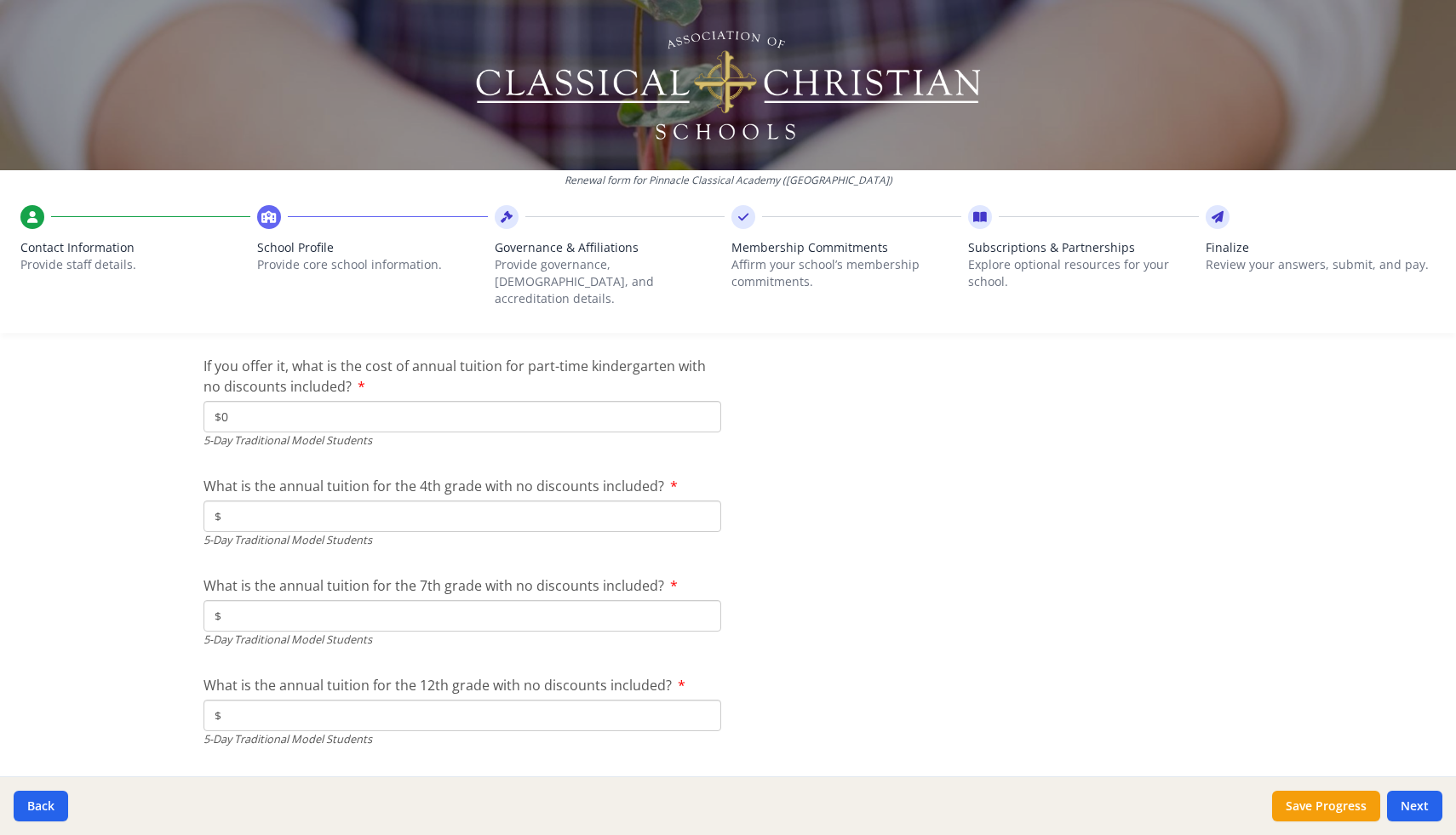
scroll to position [4688, 0]
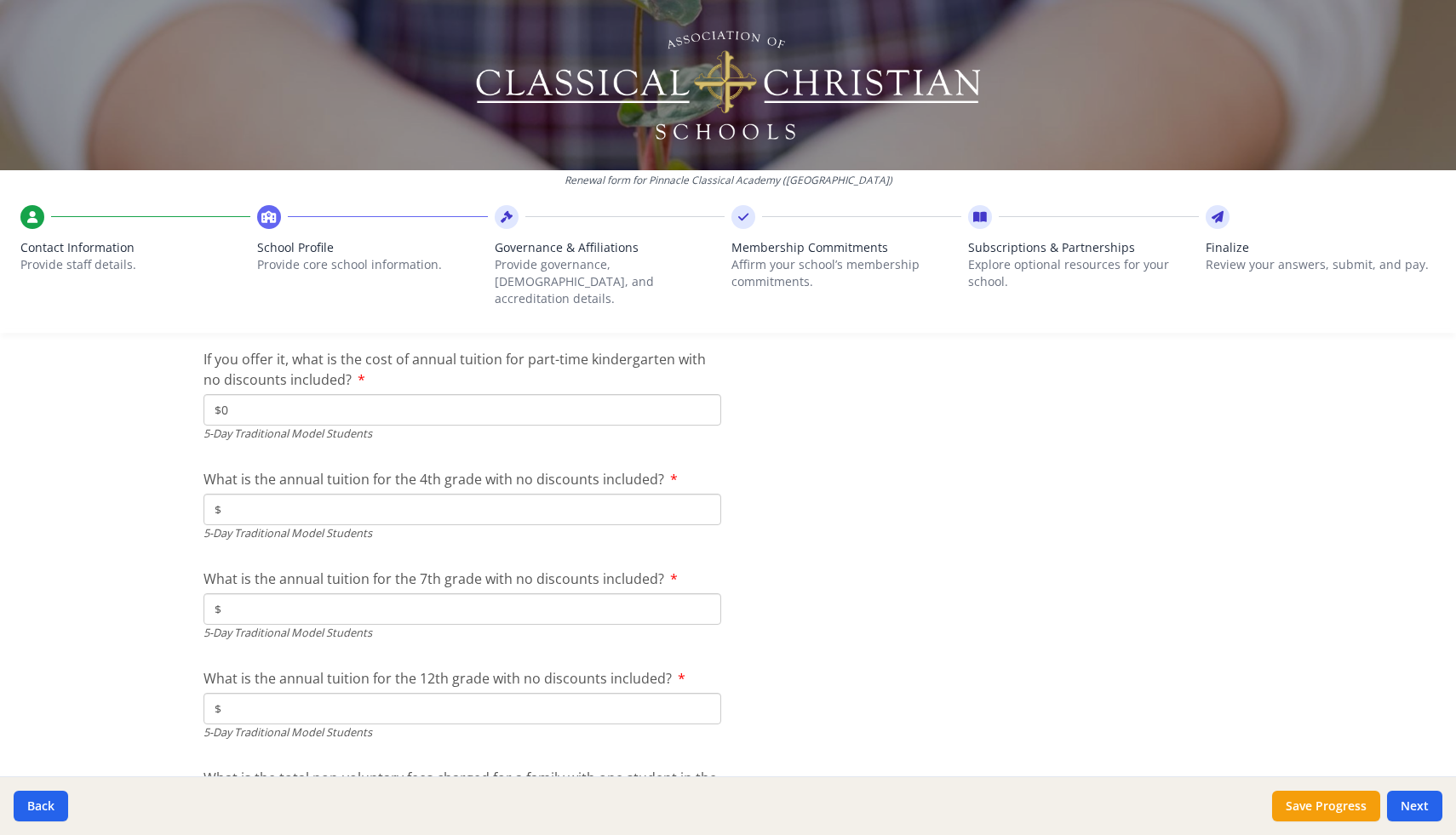
click at [276, 494] on input "$" at bounding box center [462, 510] width 517 height 32
type input "$9 215"
click at [299, 593] on input "$" at bounding box center [462, 609] width 517 height 32
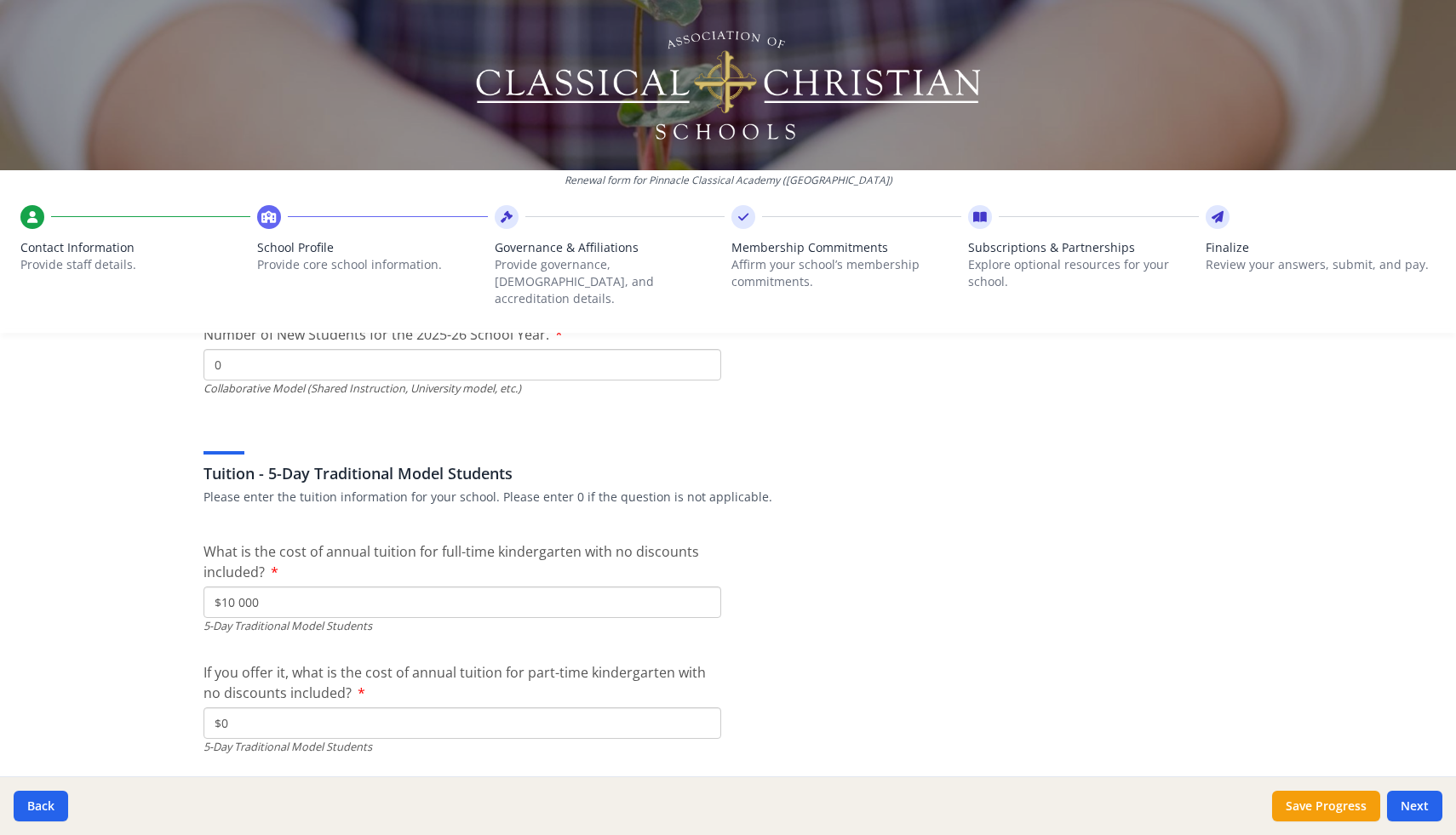
scroll to position [4393, 0]
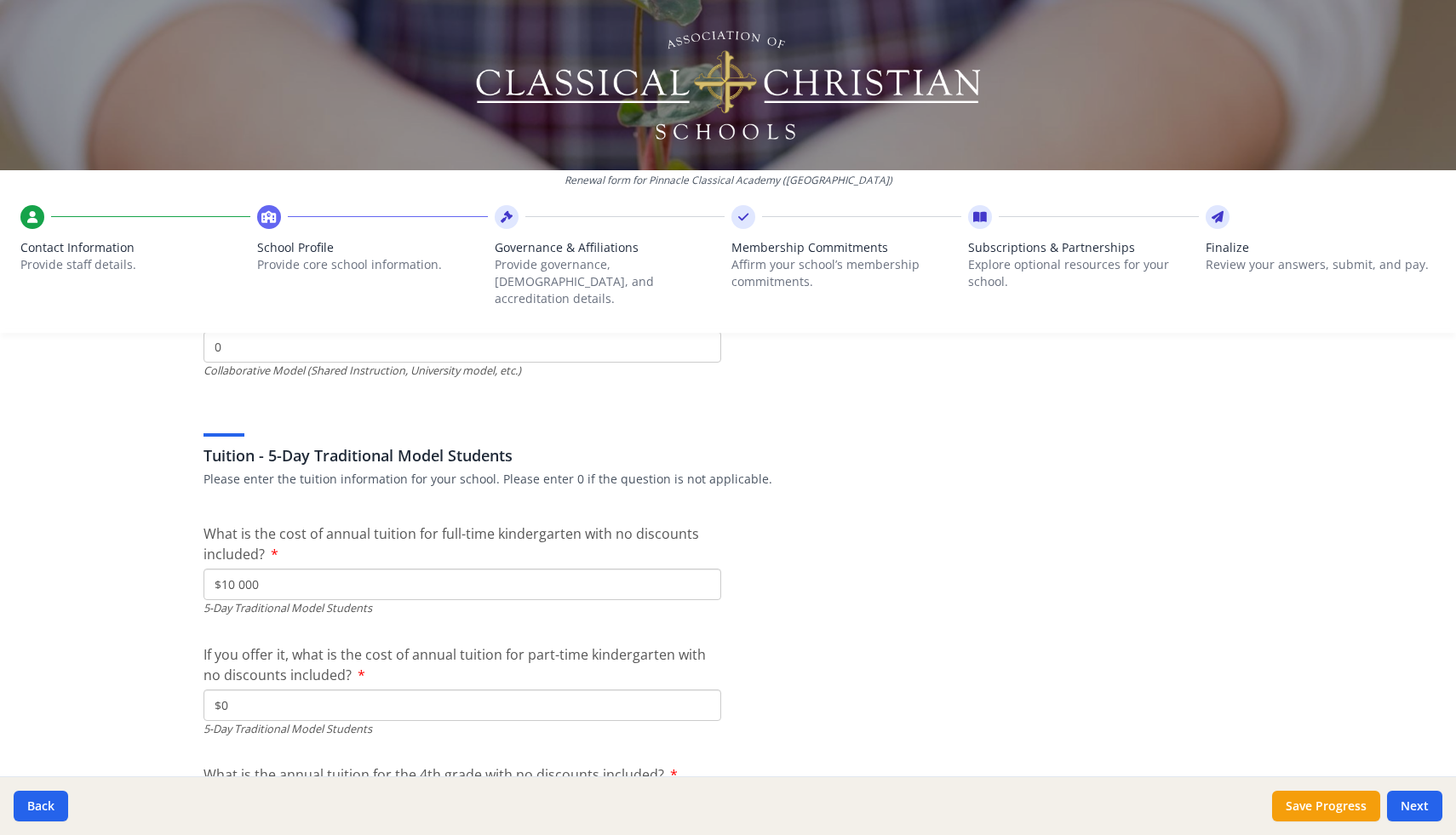
type input "$9 450"
drag, startPoint x: 291, startPoint y: 561, endPoint x: 207, endPoint y: 561, distance: 84.0
click at [207, 568] on input "$10 000" at bounding box center [462, 584] width 517 height 32
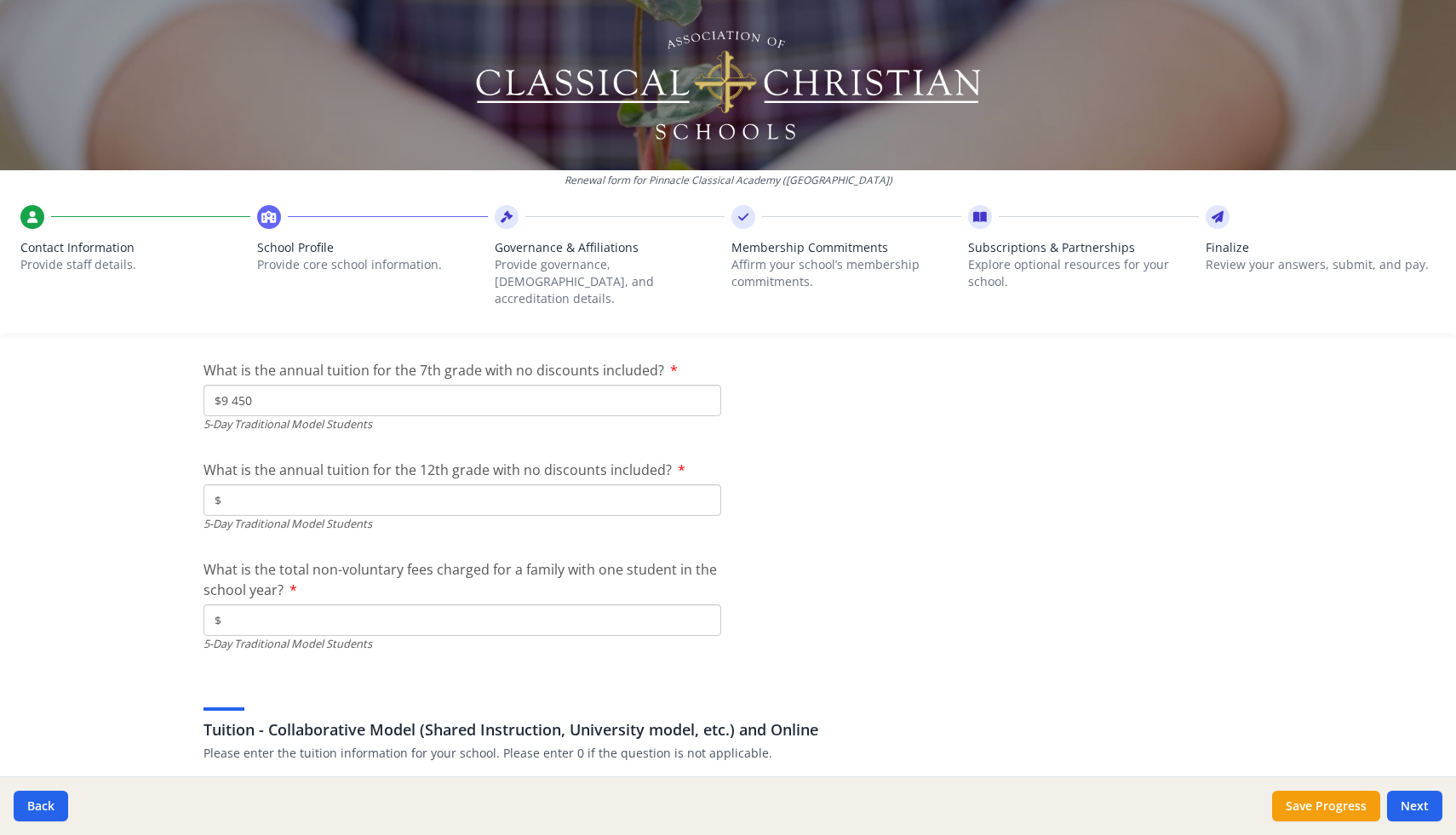
scroll to position [4895, 0]
type input "$7 695"
click at [306, 486] on input "$" at bounding box center [462, 502] width 517 height 32
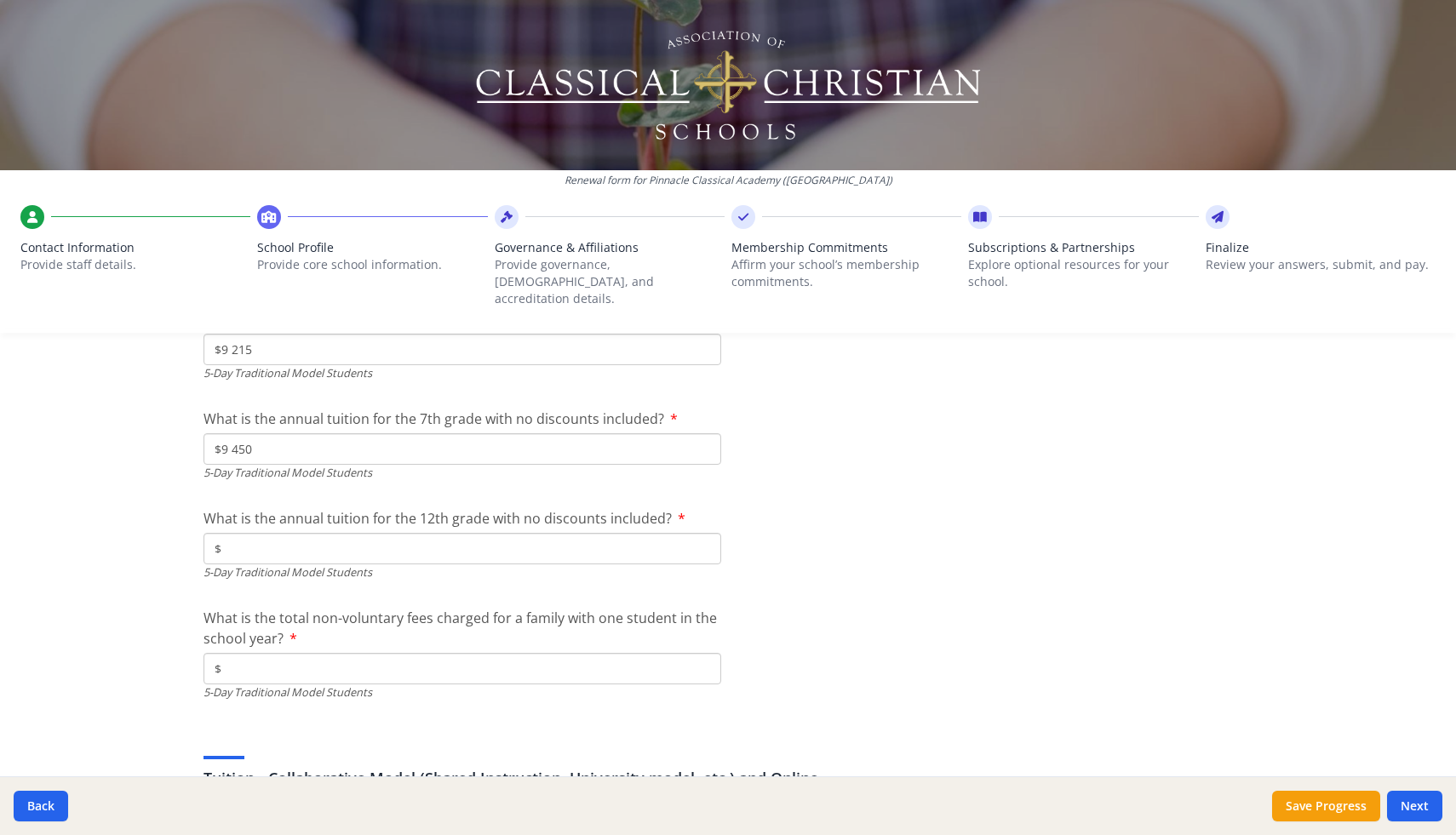
scroll to position [4858, 0]
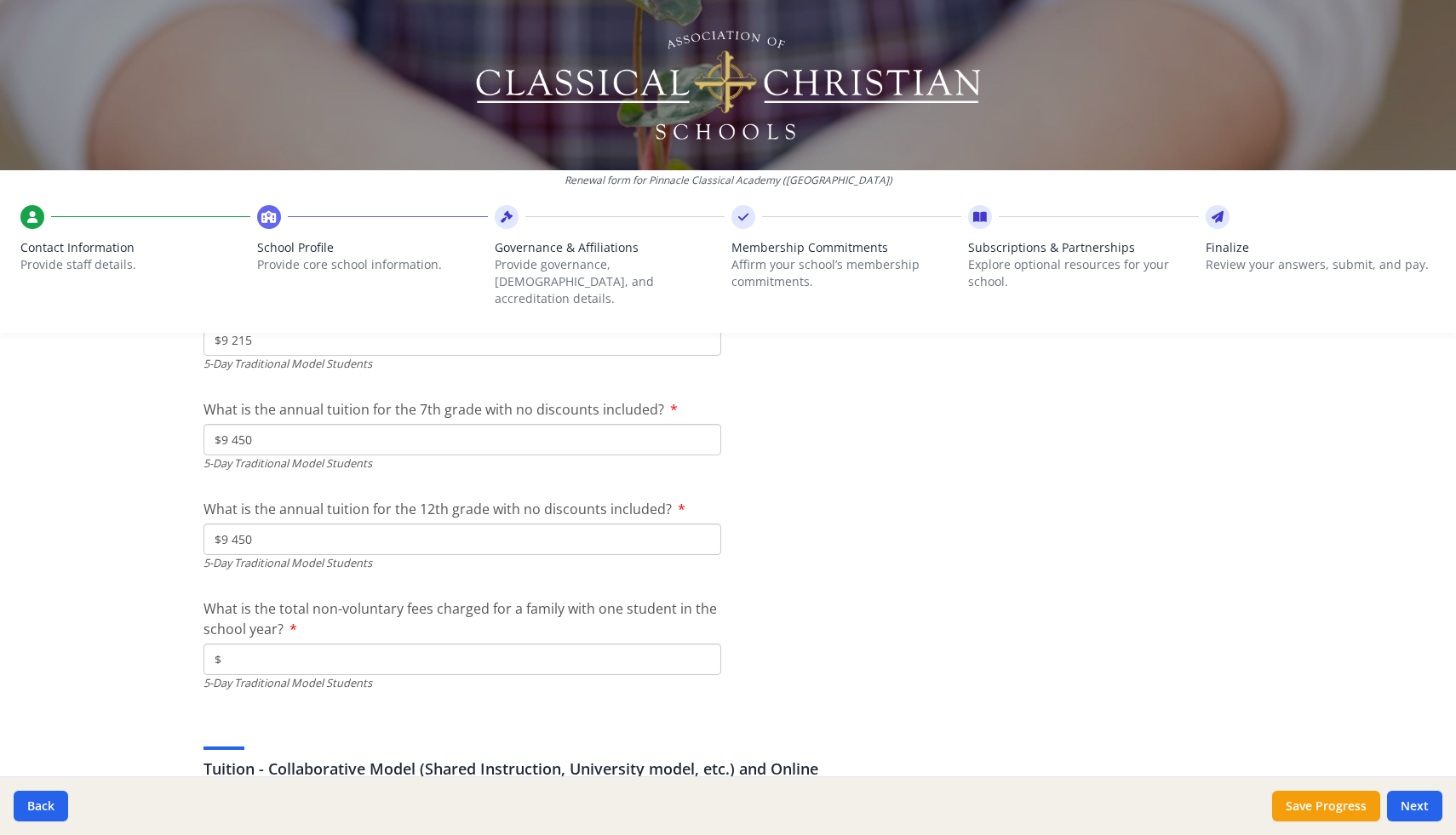
type input "$9 450"
click at [376, 643] on input "$" at bounding box center [462, 659] width 517 height 32
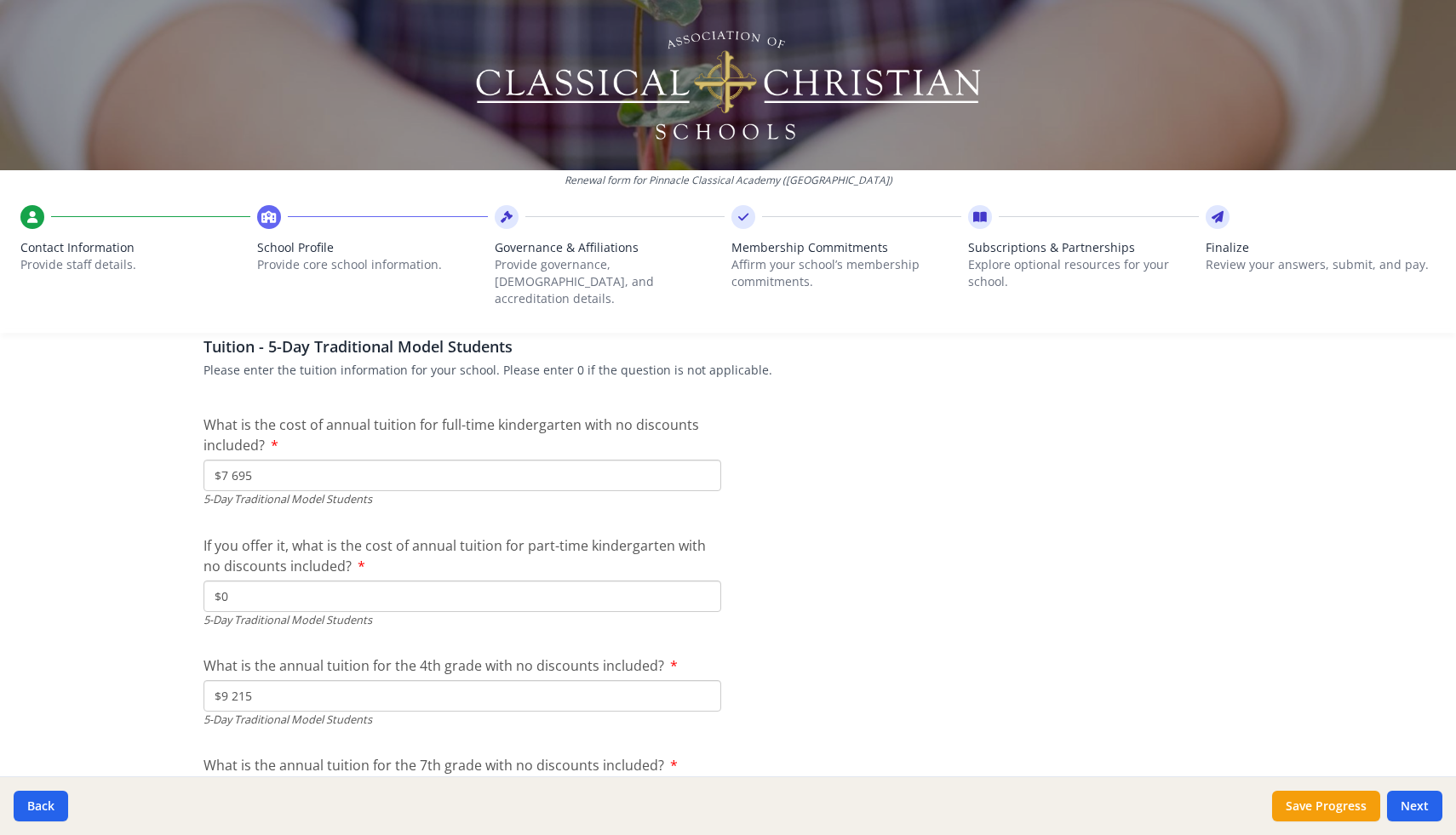
scroll to position [4515, 0]
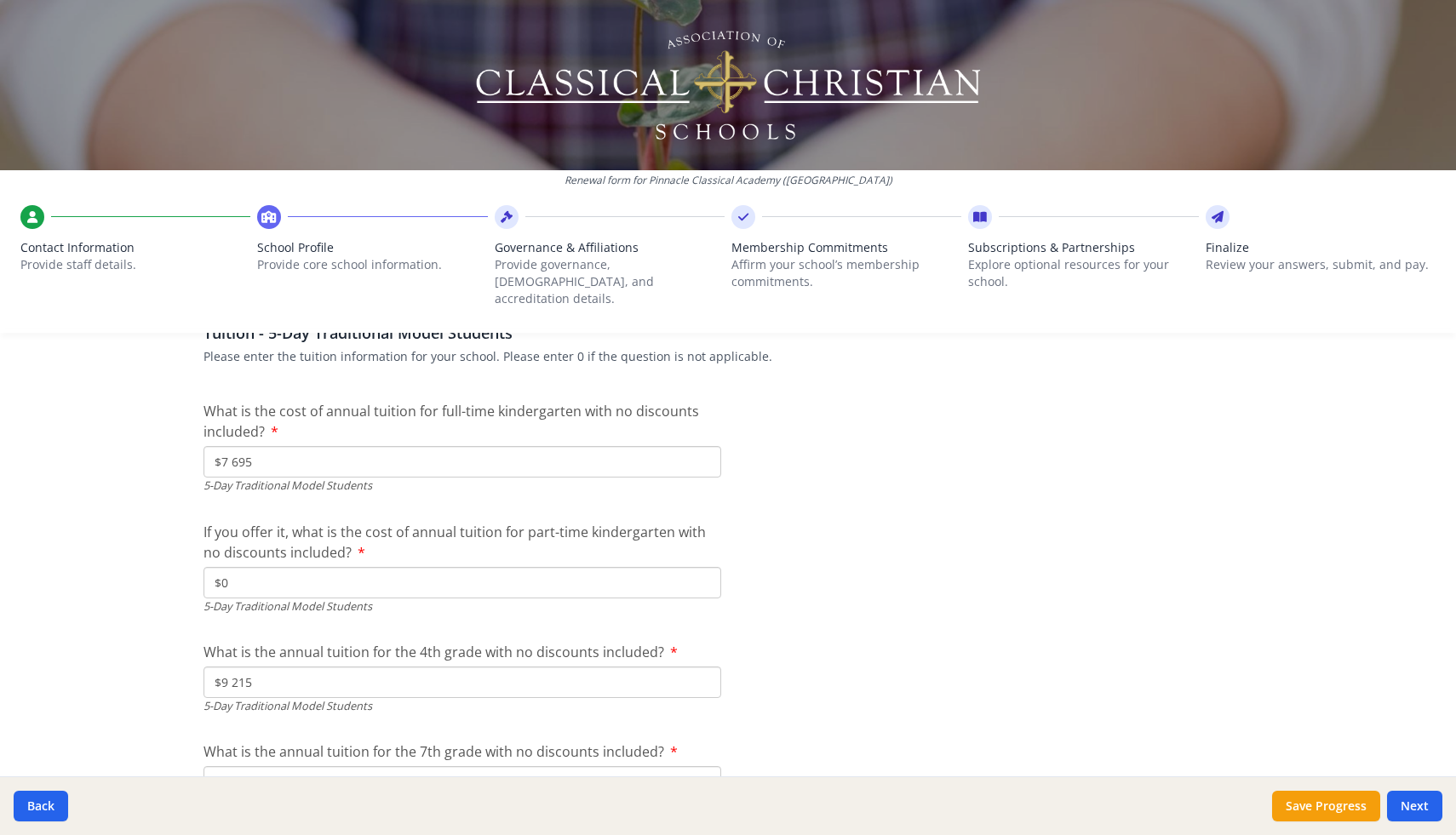
drag, startPoint x: 261, startPoint y: 440, endPoint x: 156, endPoint y: 434, distance: 105.2
click at [156, 434] on div "Renewal form for Pinnacle Classical Academy ([GEOGRAPHIC_DATA]) Contact Informa…" at bounding box center [728, 418] width 1456 height 835
type input "$"
drag, startPoint x: 243, startPoint y: 567, endPoint x: 181, endPoint y: 562, distance: 62.2
click at [181, 562] on div "Renewal form for Pinnacle Classical Academy ([GEOGRAPHIC_DATA]) Contact Informa…" at bounding box center [728, 418] width 1456 height 835
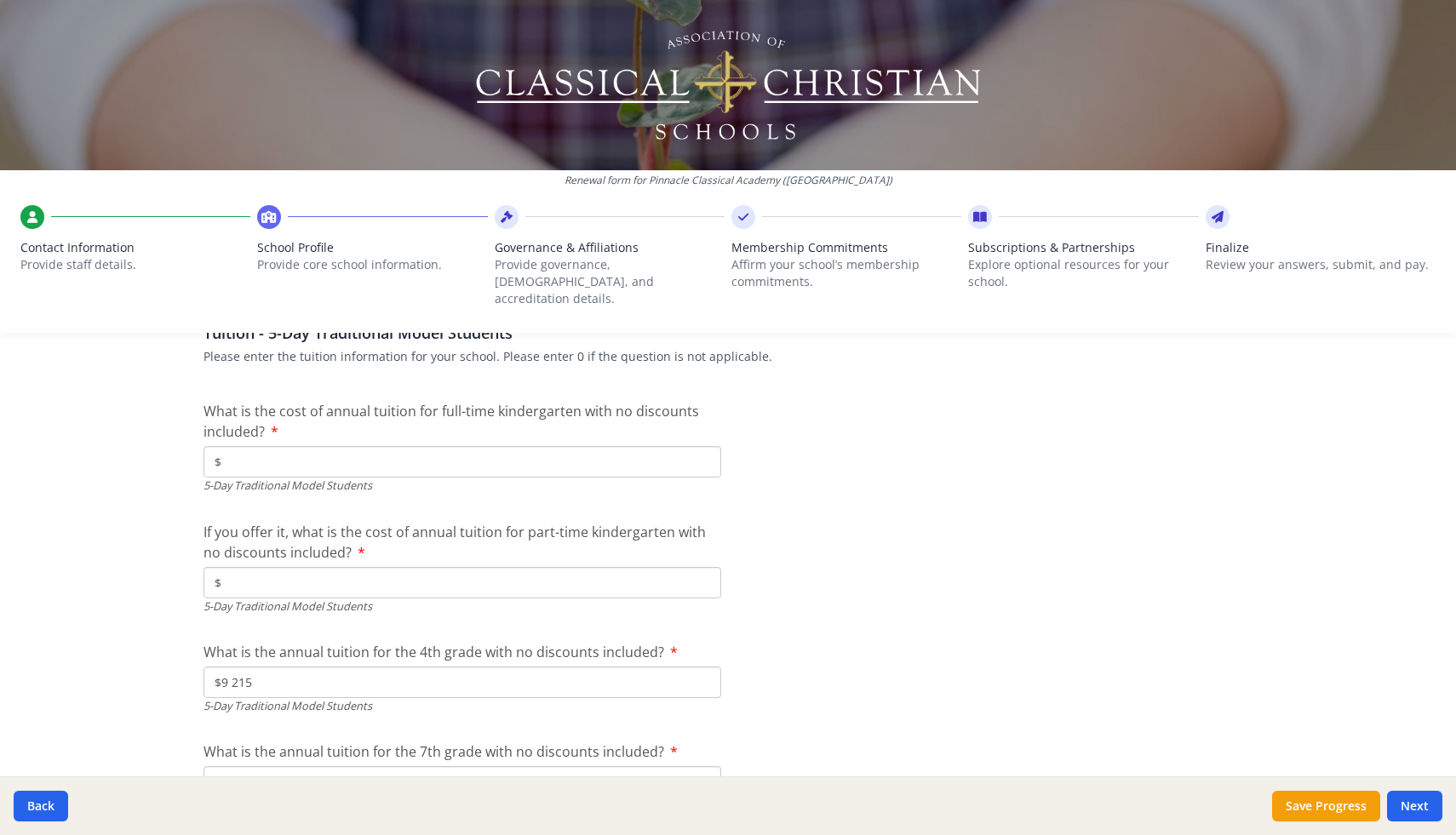
type input "$"
drag, startPoint x: 270, startPoint y: 667, endPoint x: 174, endPoint y: 665, distance: 96.0
click at [171, 658] on div "Renewal form for Pinnacle Classical Academy ([GEOGRAPHIC_DATA]) Contact Informa…" at bounding box center [728, 418] width 1456 height 835
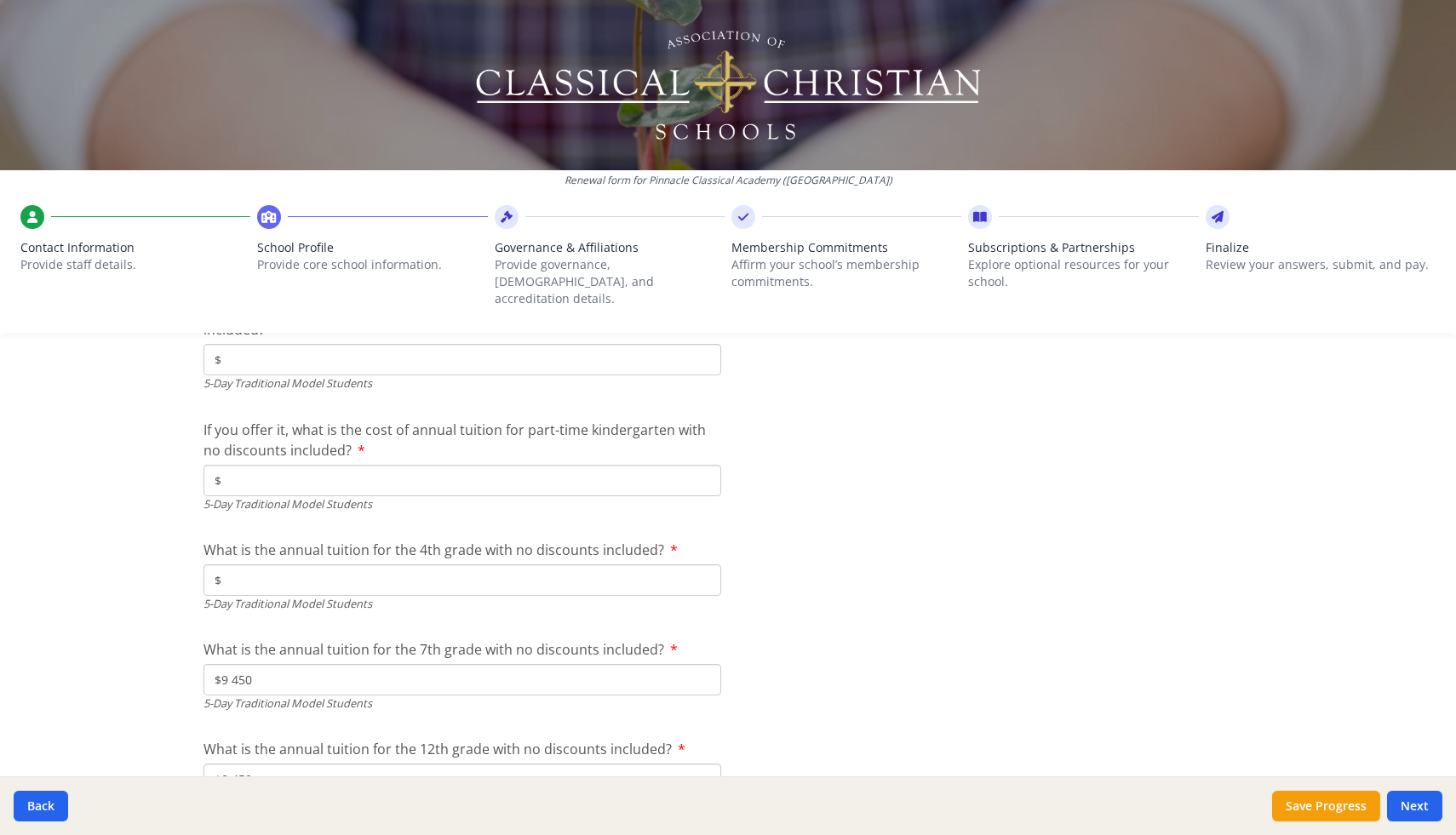
scroll to position [4620, 0]
type input "$"
drag, startPoint x: 258, startPoint y: 659, endPoint x: 177, endPoint y: 650, distance: 81.5
click at [177, 650] on div "Renewal form for Pinnacle Classical Academy ([GEOGRAPHIC_DATA]) Contact Informa…" at bounding box center [728, 418] width 1456 height 835
type input "$"
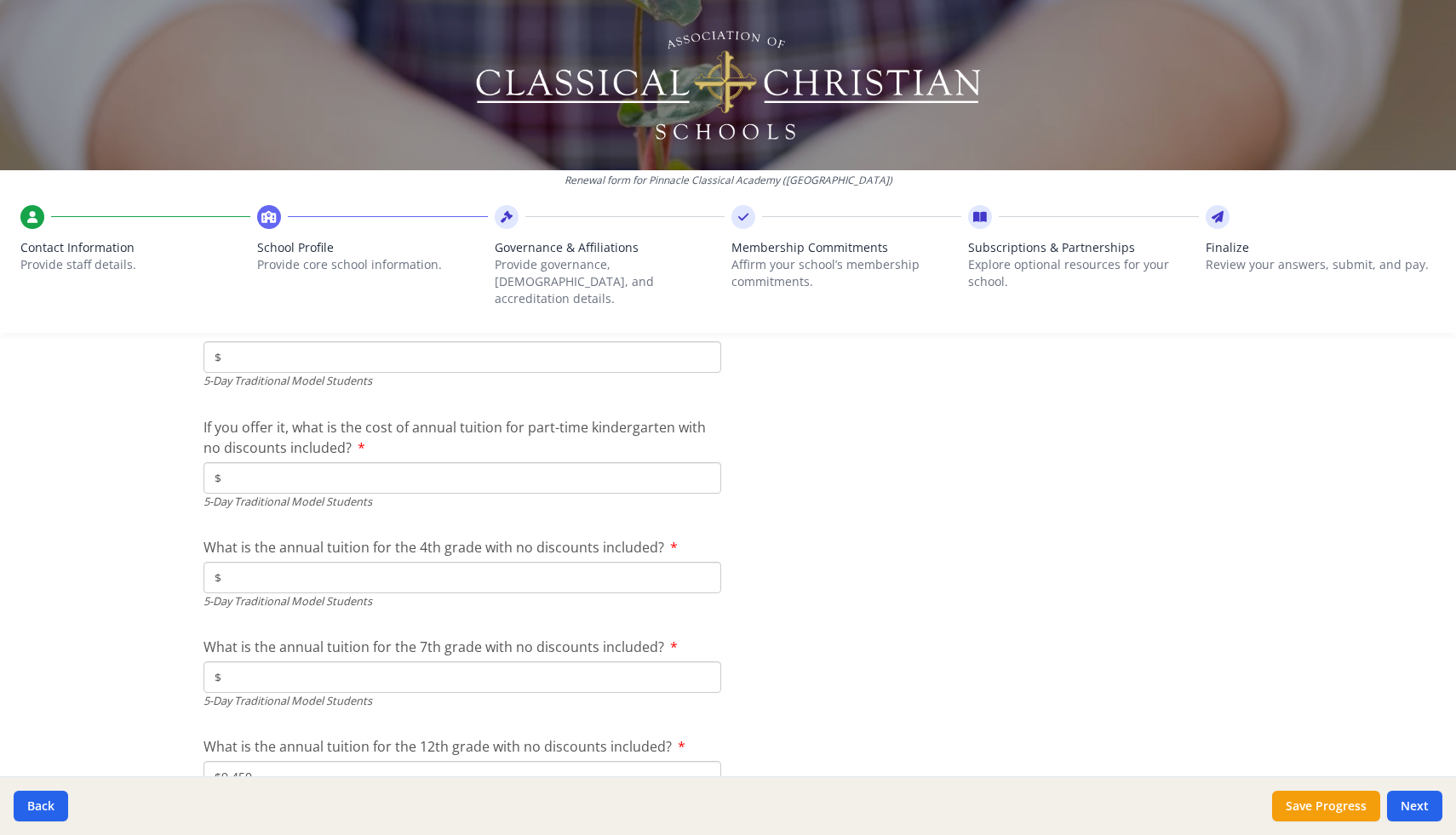
drag, startPoint x: 294, startPoint y: 758, endPoint x: 206, endPoint y: 749, distance: 88.5
click at [206, 761] on input "$9 450" at bounding box center [462, 776] width 517 height 32
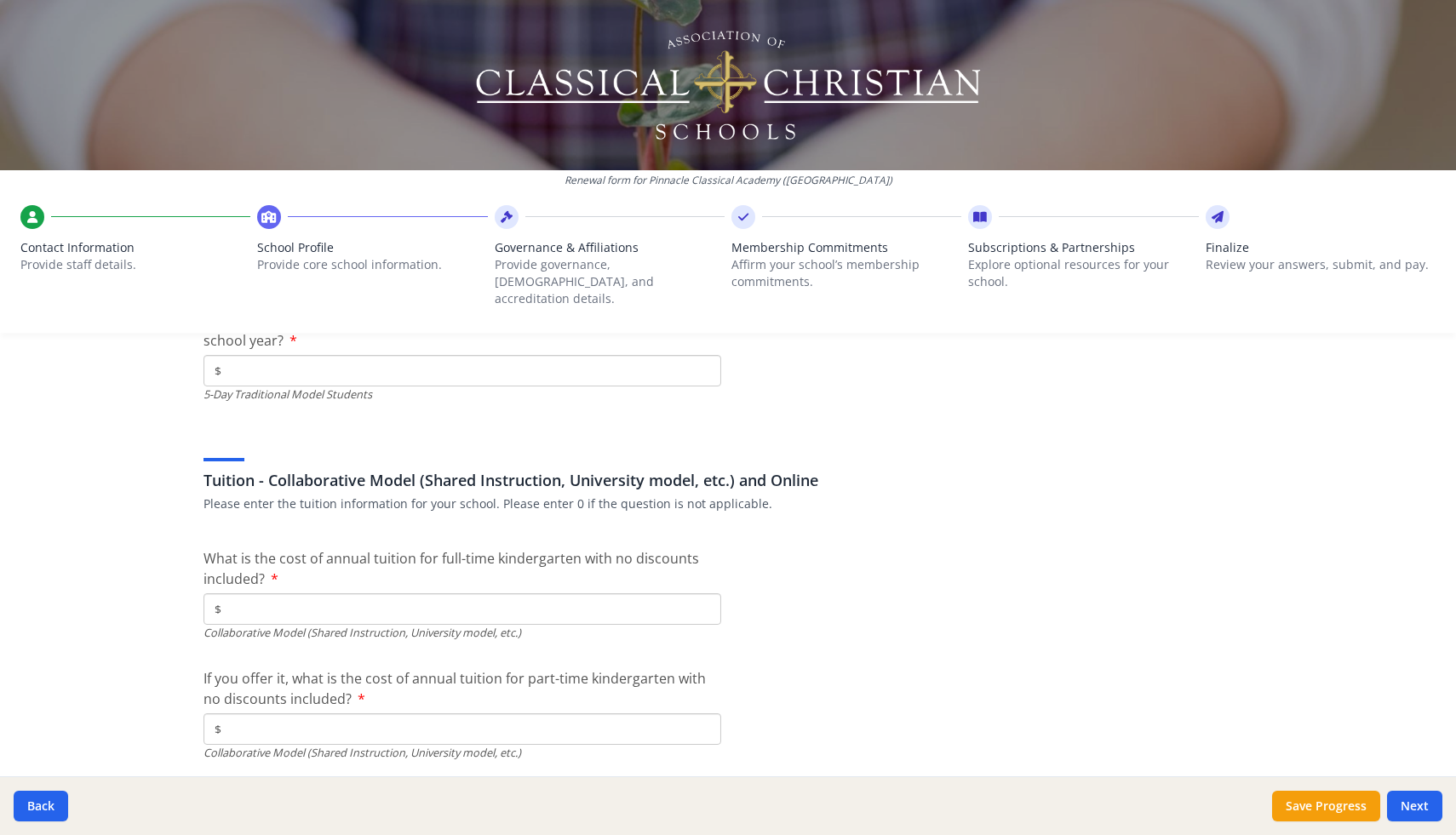
scroll to position [5147, 0]
type input "$"
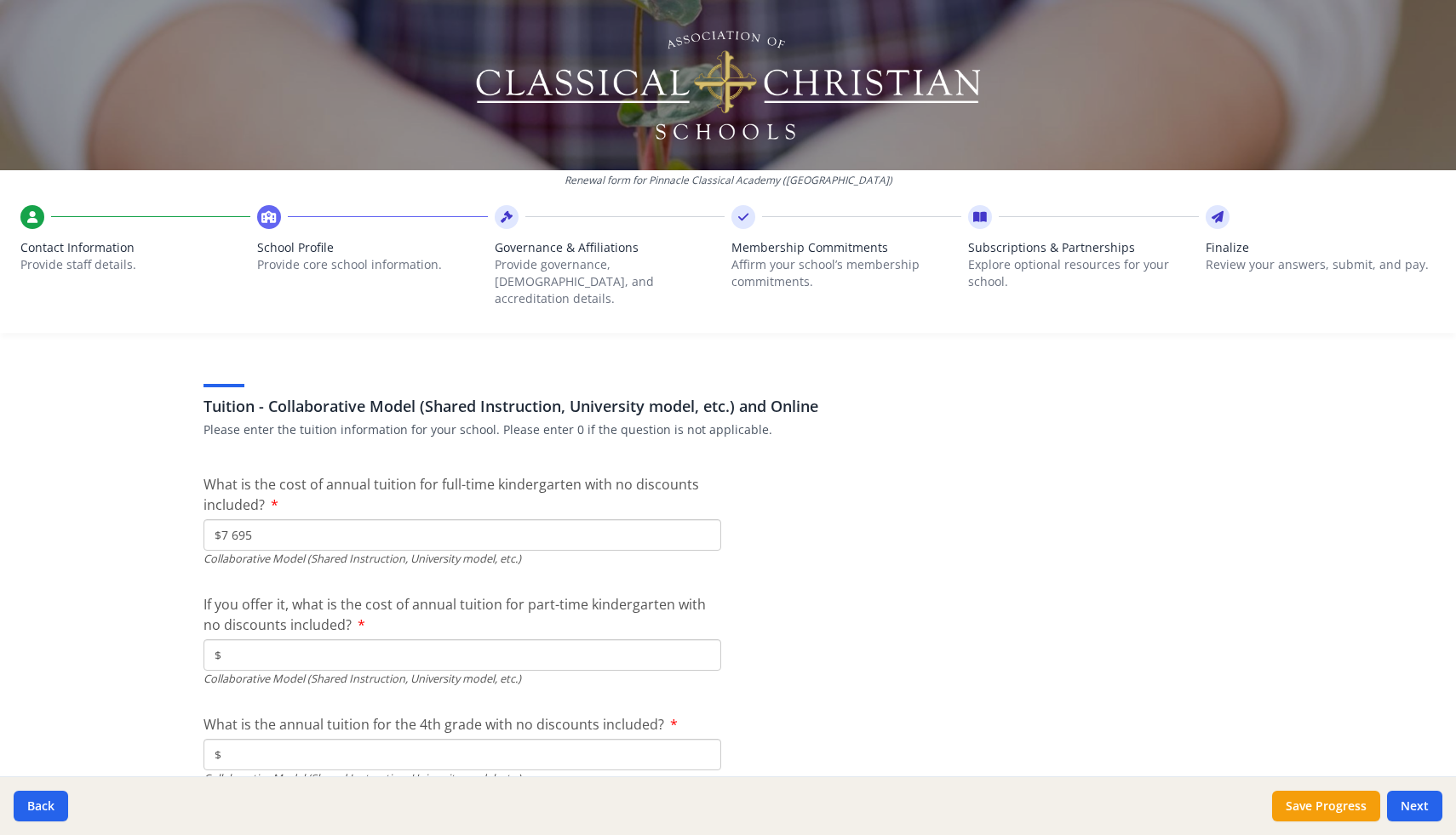
scroll to position [5237, 0]
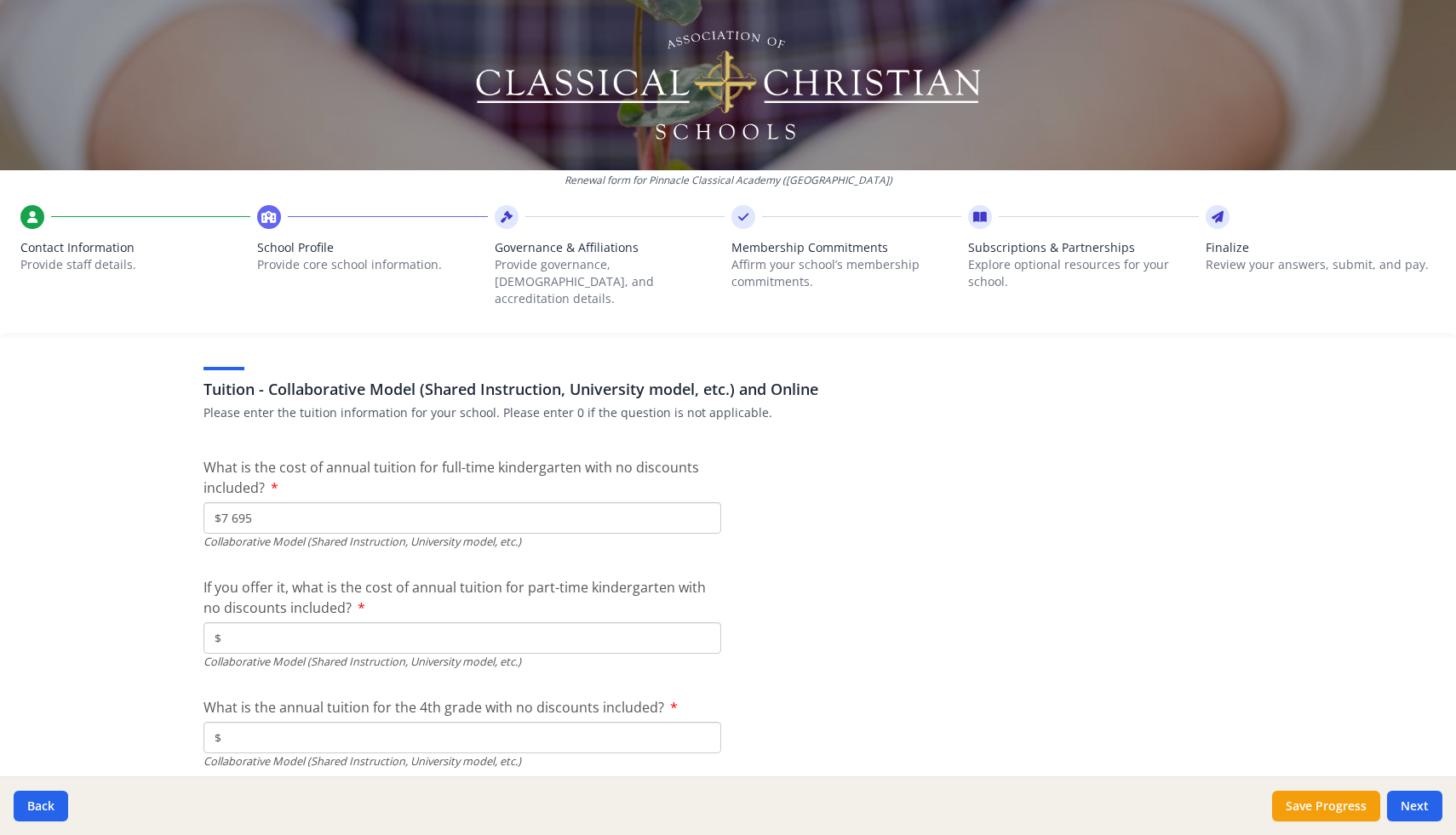
type input "$7 695"
type input "$0"
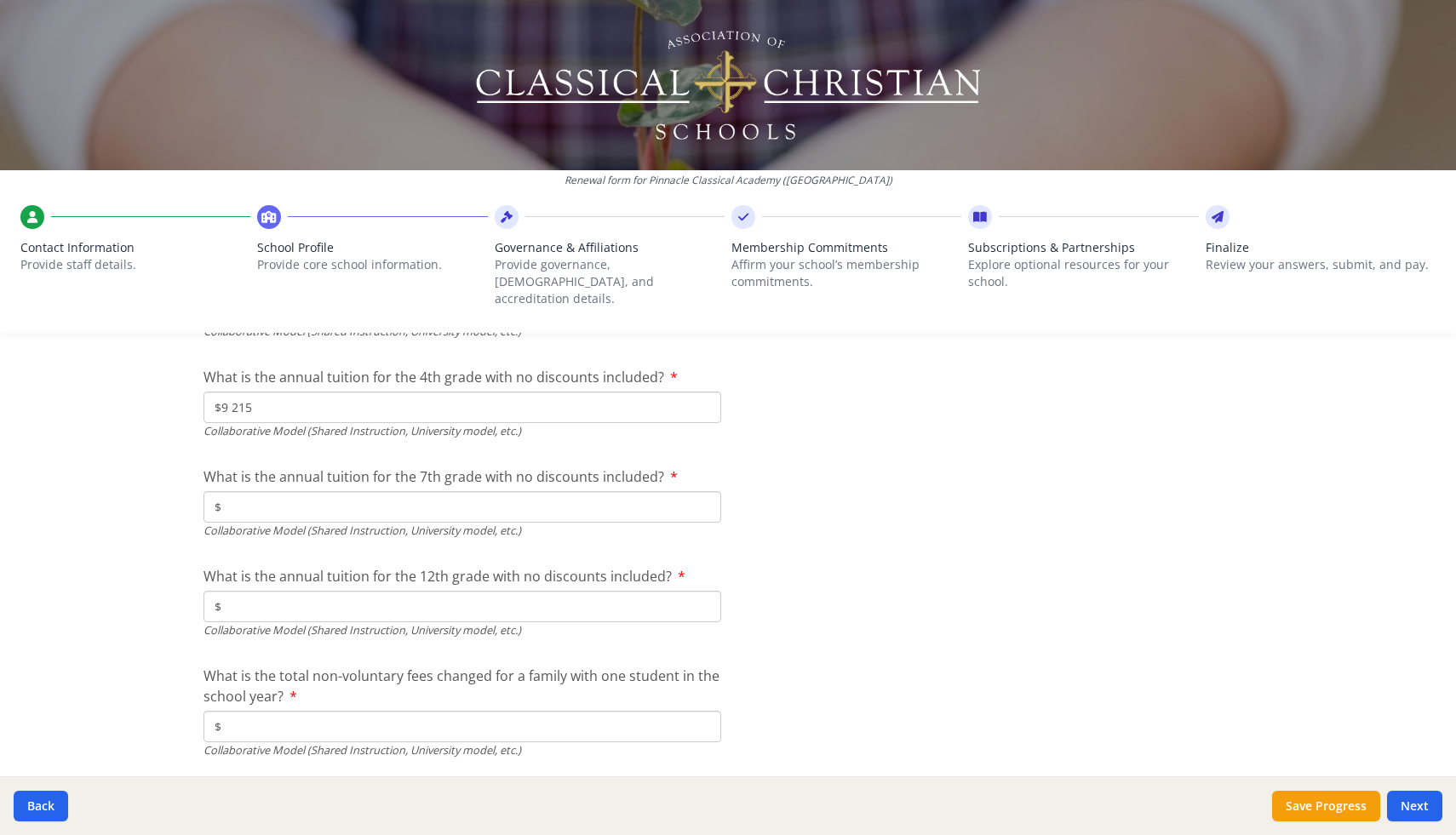
scroll to position [5568, 0]
type input "$9 215"
type input "$9 450"
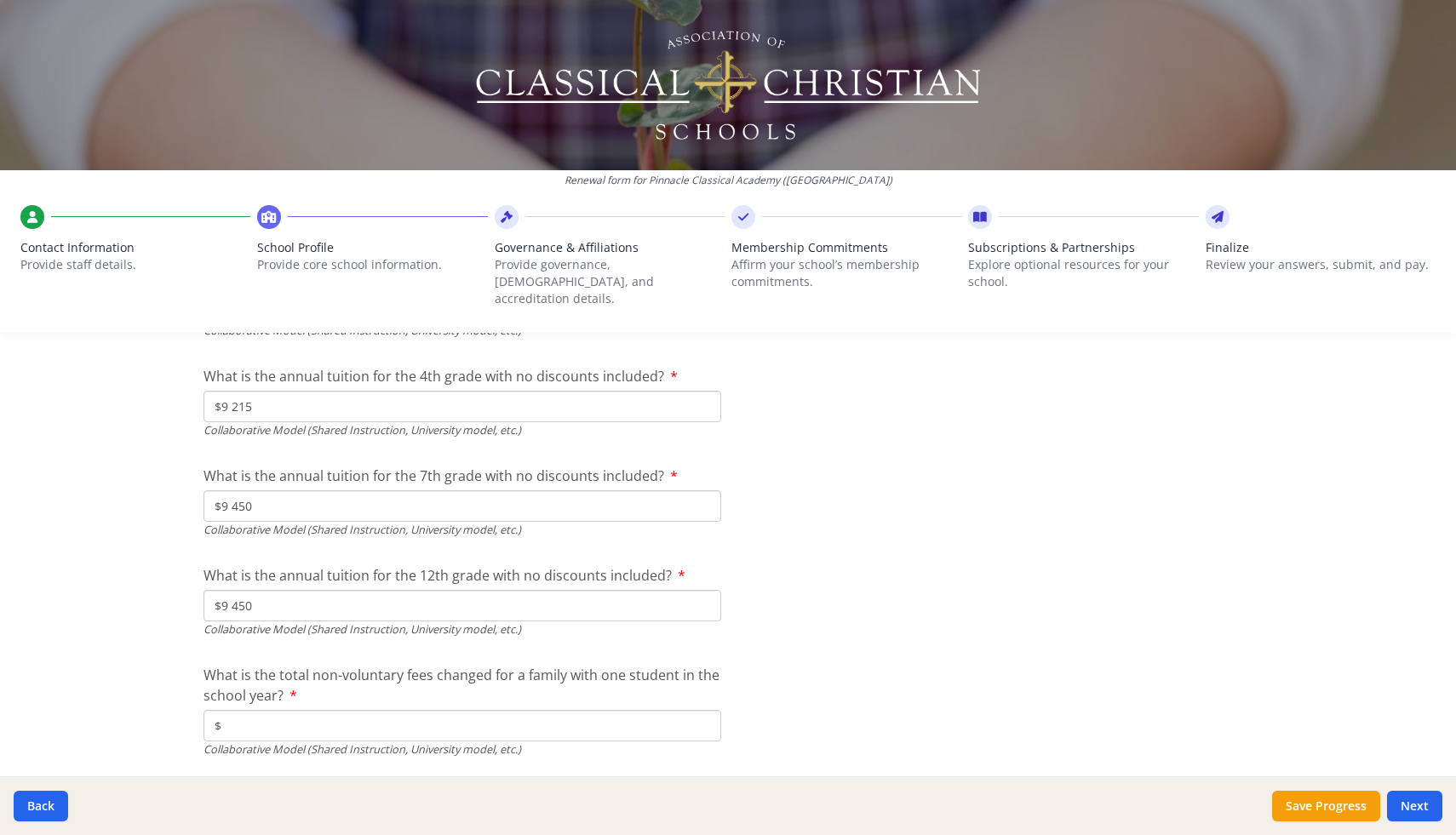
type input "$9 450"
click at [304, 709] on input "$" at bounding box center [462, 725] width 517 height 32
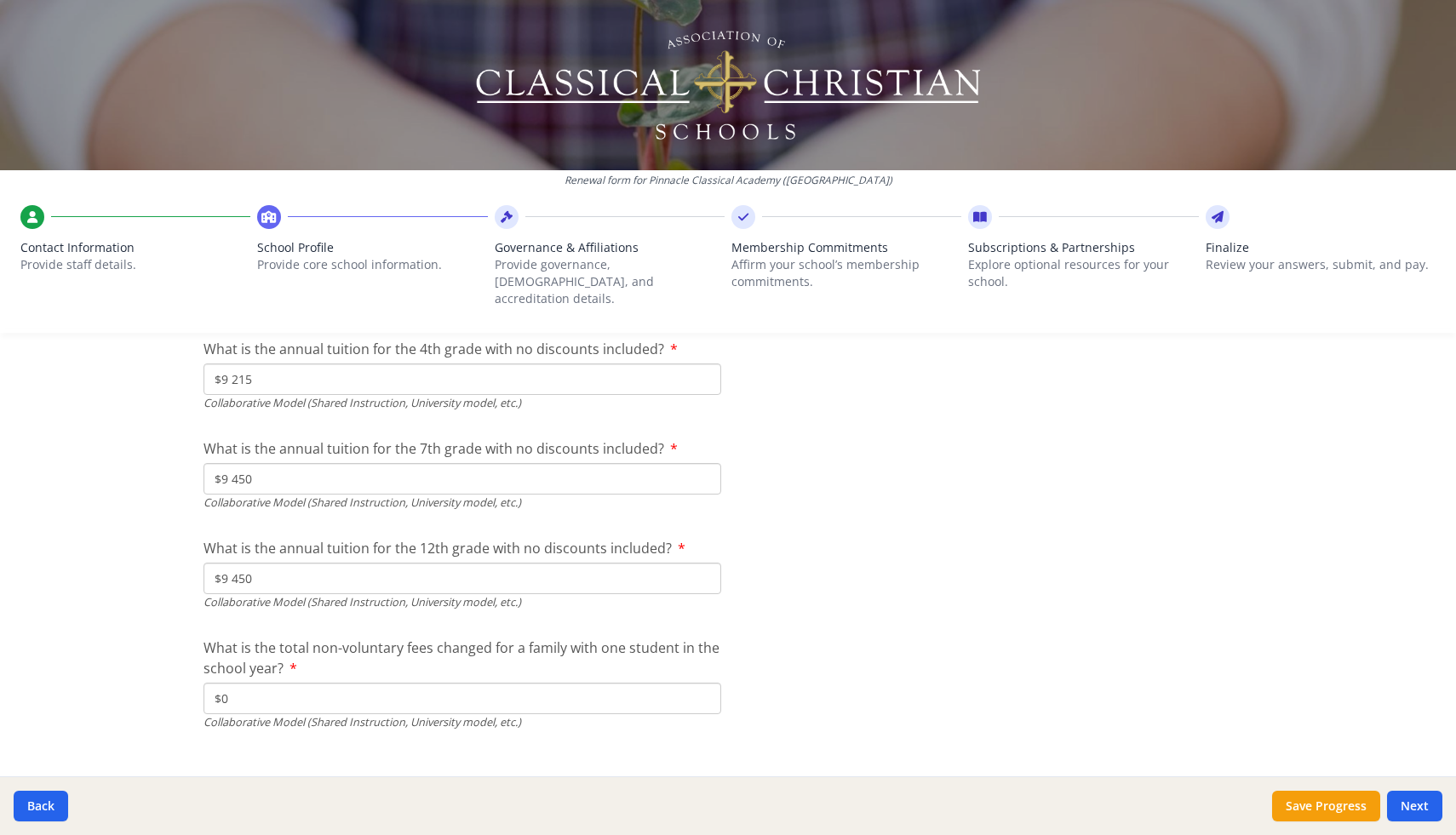
scroll to position [5603, 0]
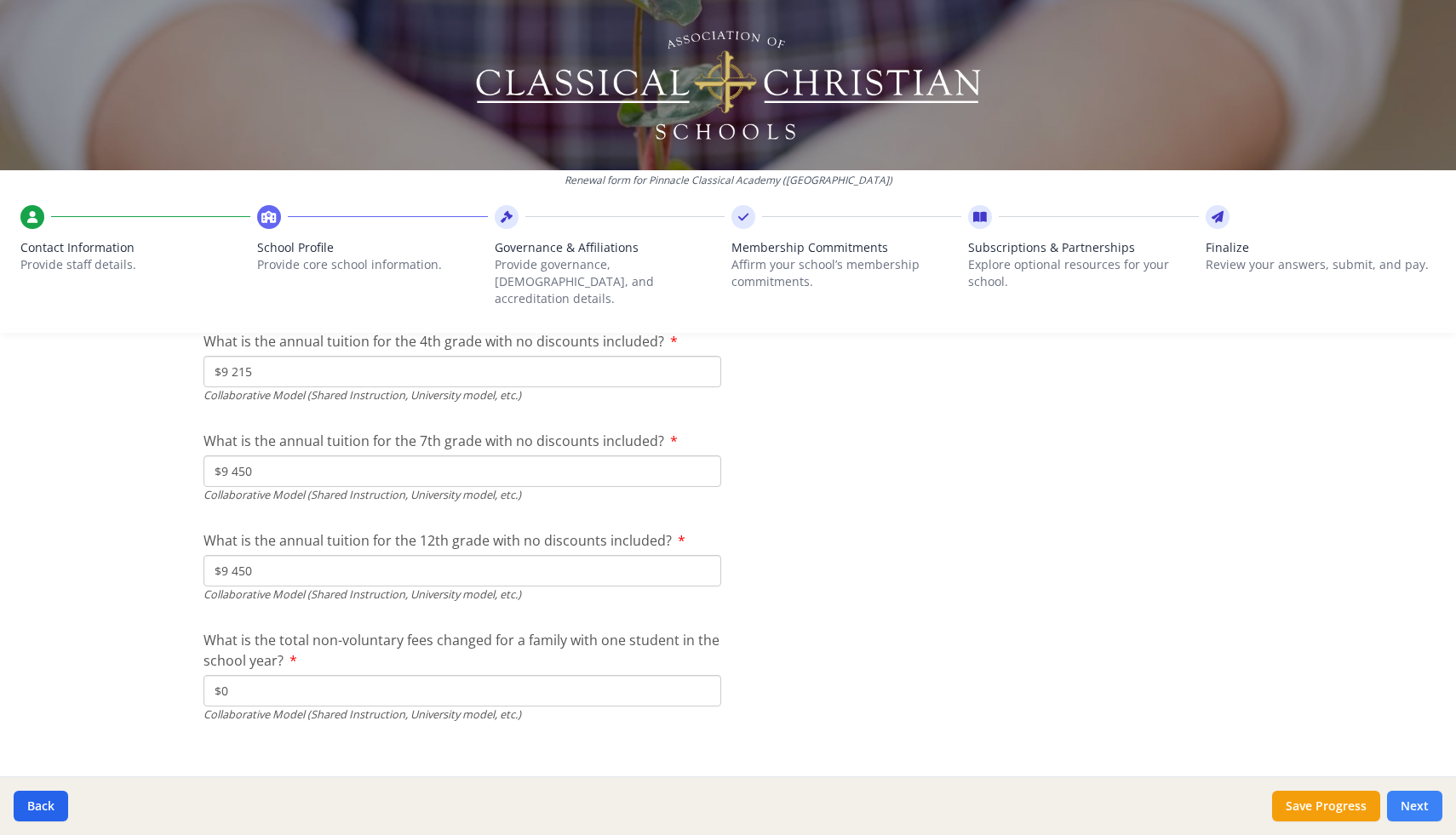
type input "$0"
click at [1411, 809] on button "Next" at bounding box center [1414, 805] width 55 height 31
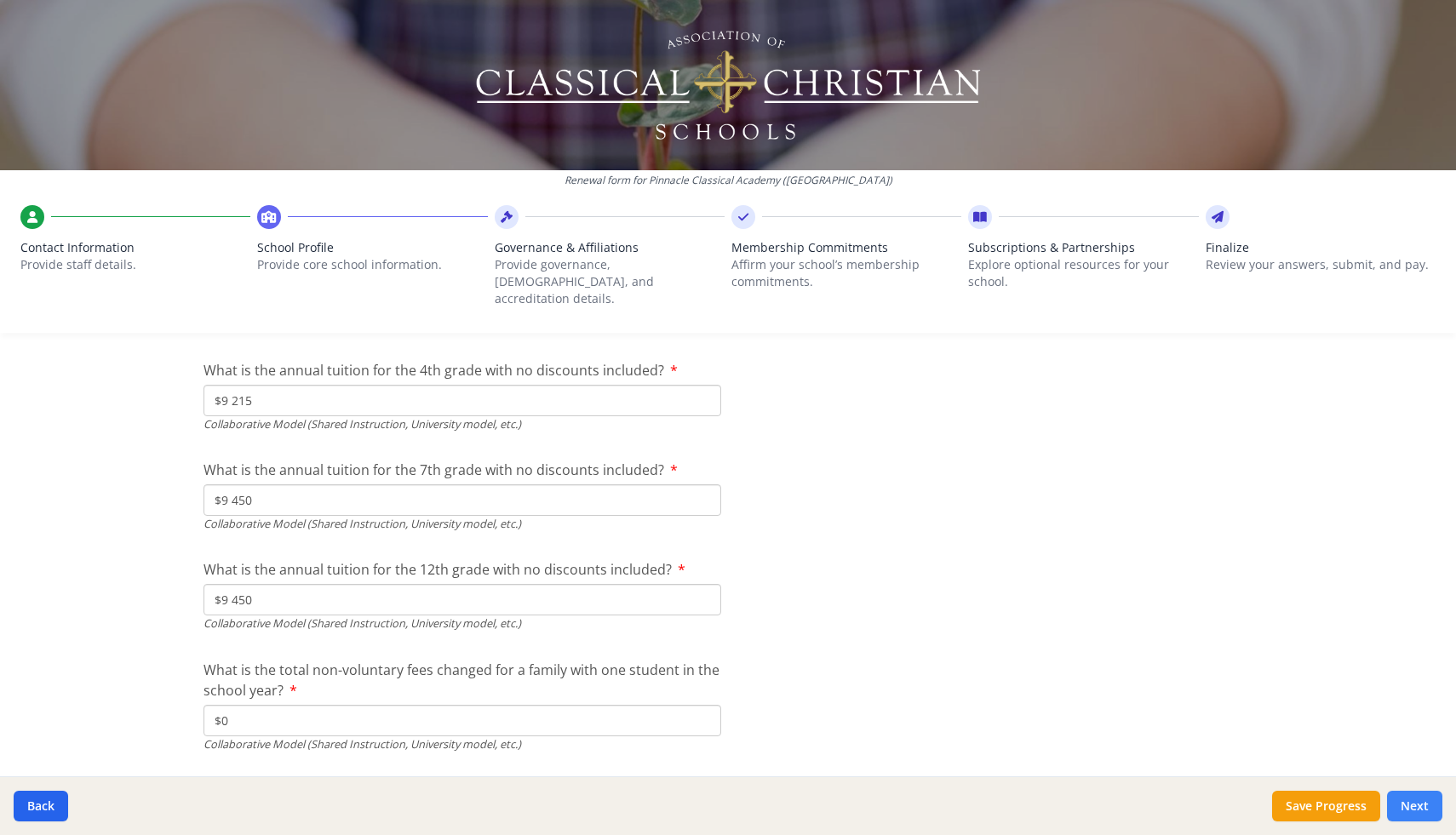
scroll to position [5632, 0]
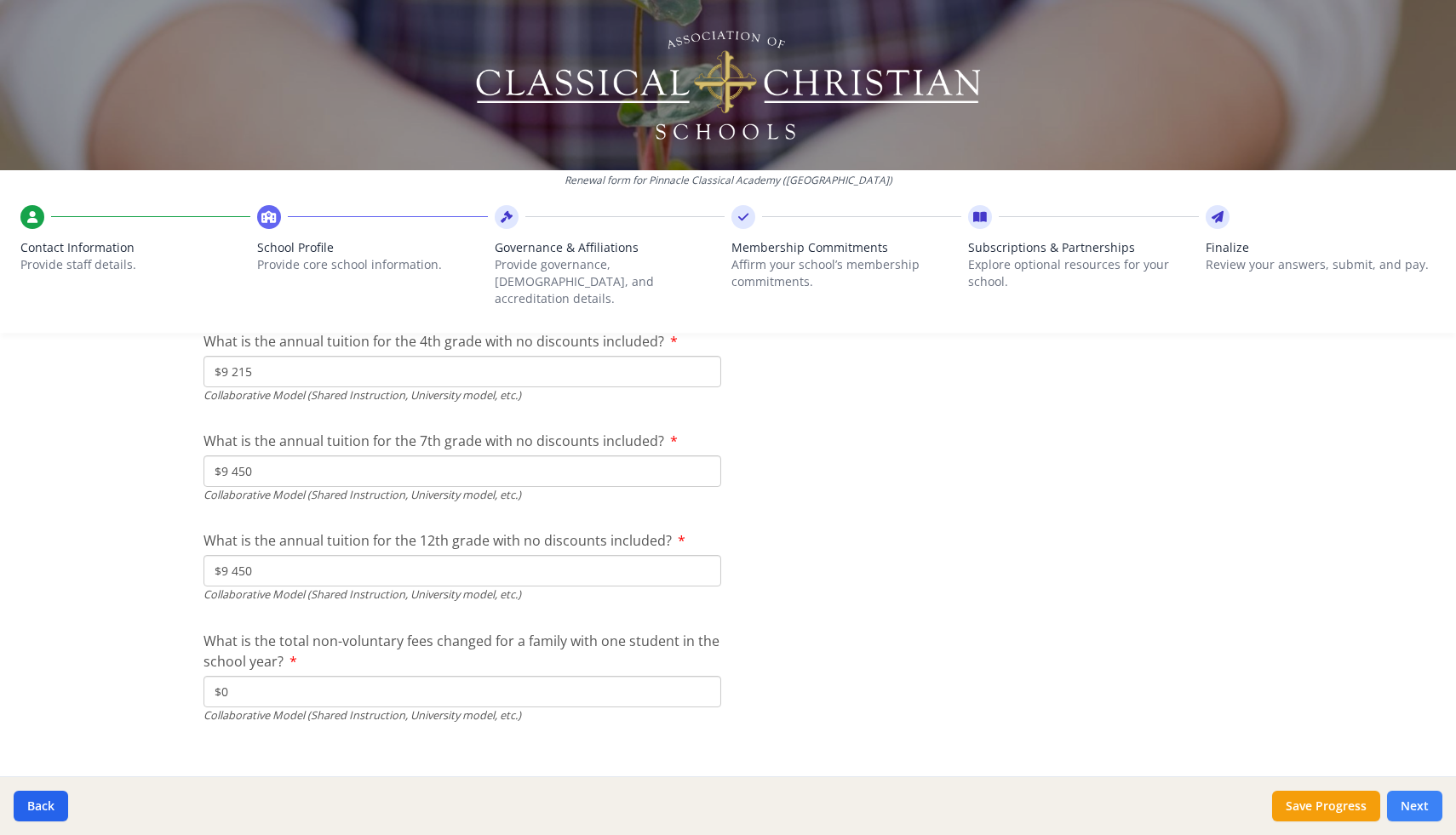
click at [1410, 806] on button "Next" at bounding box center [1414, 805] width 55 height 31
click at [1316, 798] on button "Save Progress" at bounding box center [1326, 805] width 108 height 31
click at [1423, 808] on button "Next" at bounding box center [1414, 805] width 55 height 31
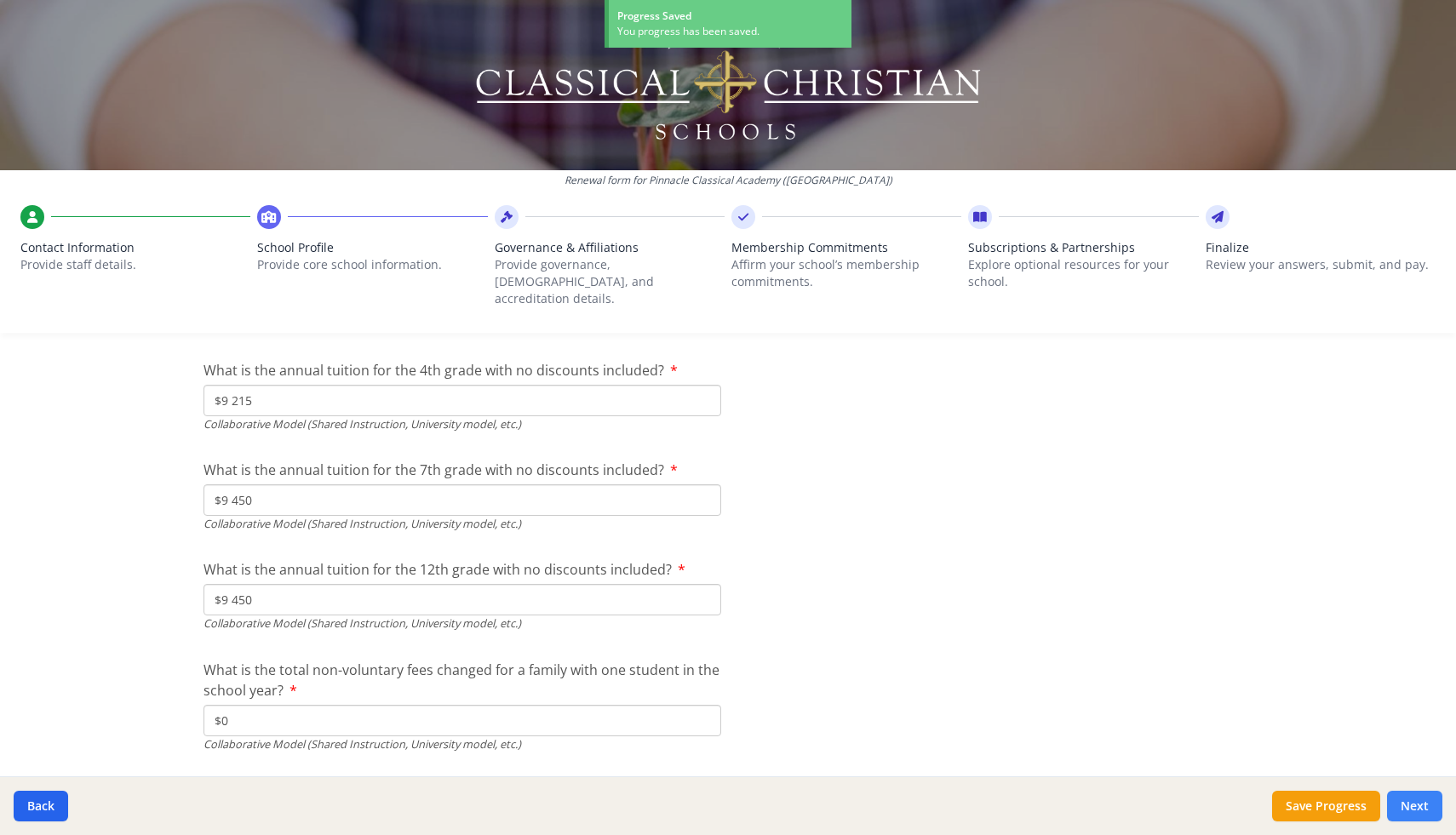
scroll to position [5632, 0]
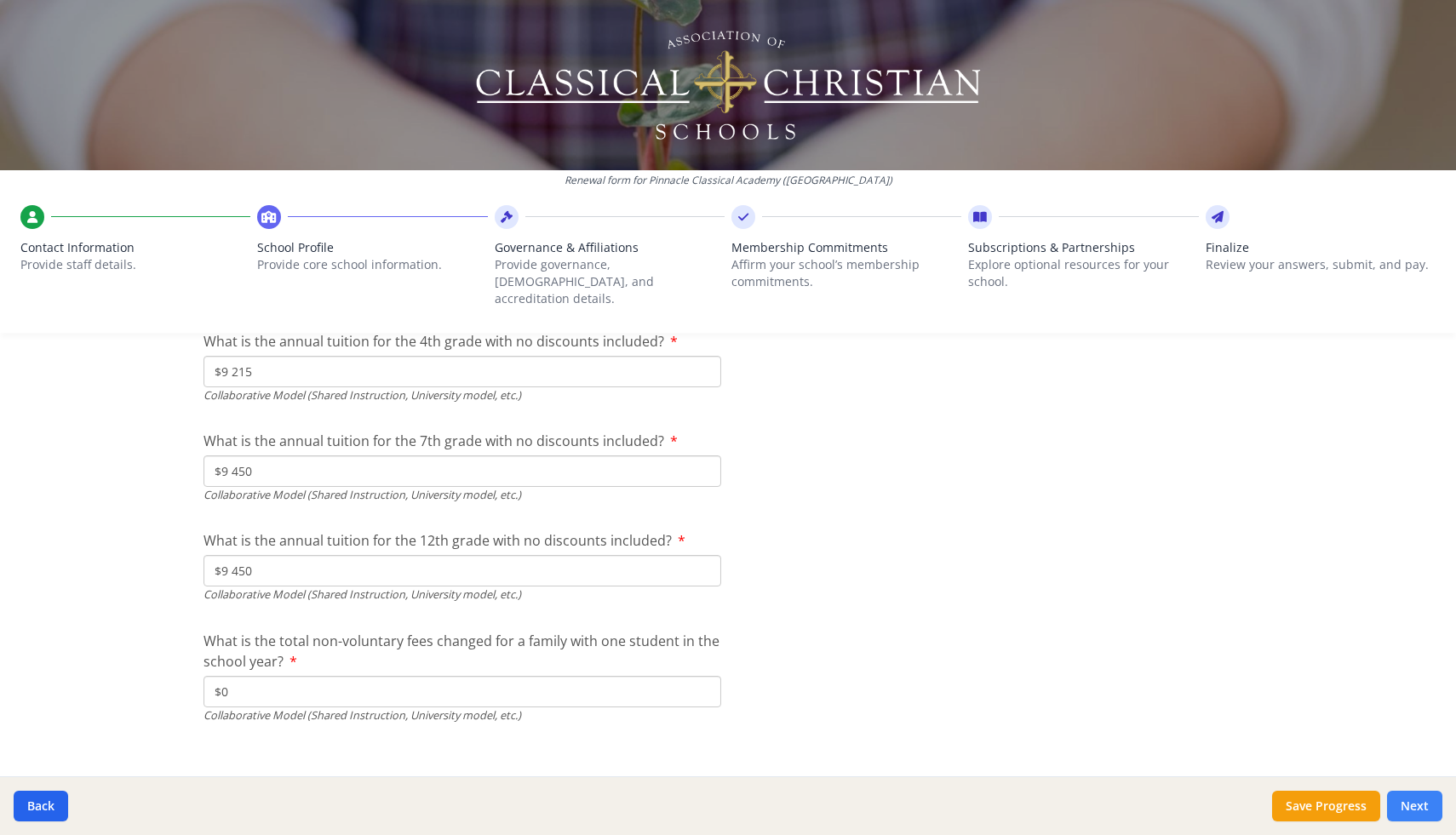
click at [1423, 808] on button "Next" at bounding box center [1414, 805] width 55 height 31
click at [1412, 806] on button "Next" at bounding box center [1414, 805] width 55 height 31
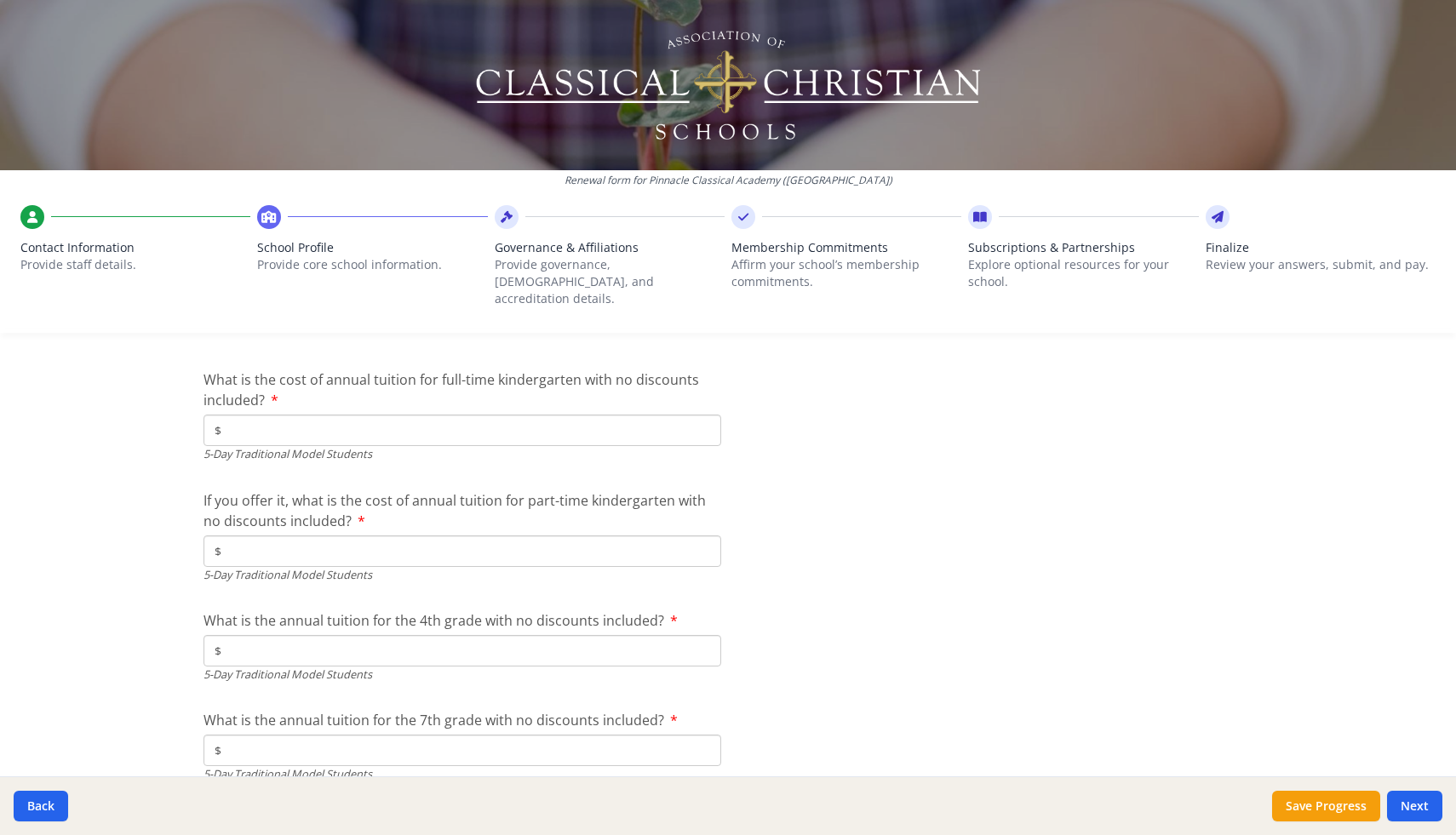
scroll to position [4602, 0]
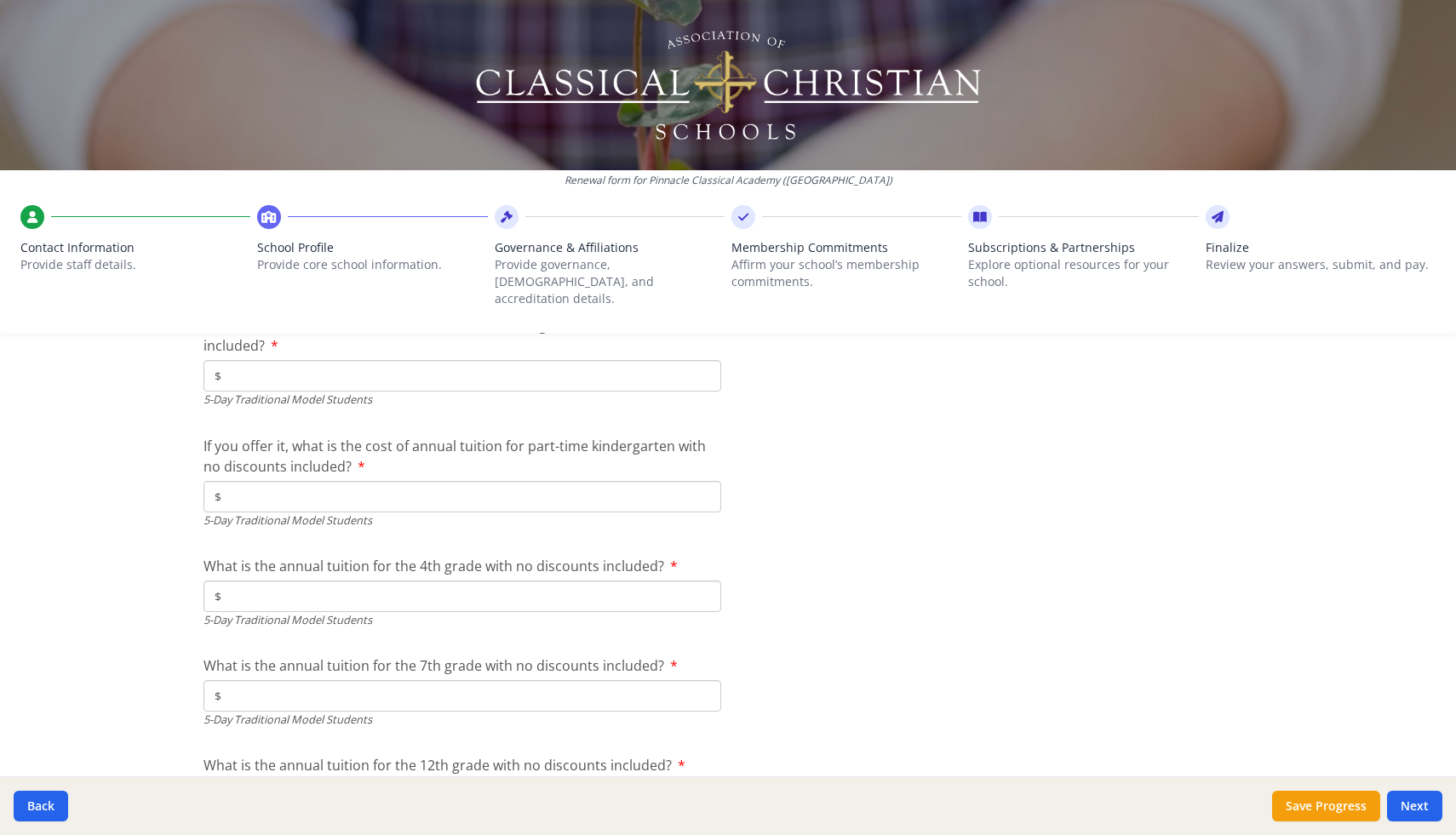
click at [495, 360] on input "$" at bounding box center [462, 376] width 517 height 32
type input "$0"
click at [499, 481] on input "$" at bounding box center [462, 497] width 517 height 32
type input "$0"
click at [465, 580] on input "$" at bounding box center [462, 596] width 517 height 32
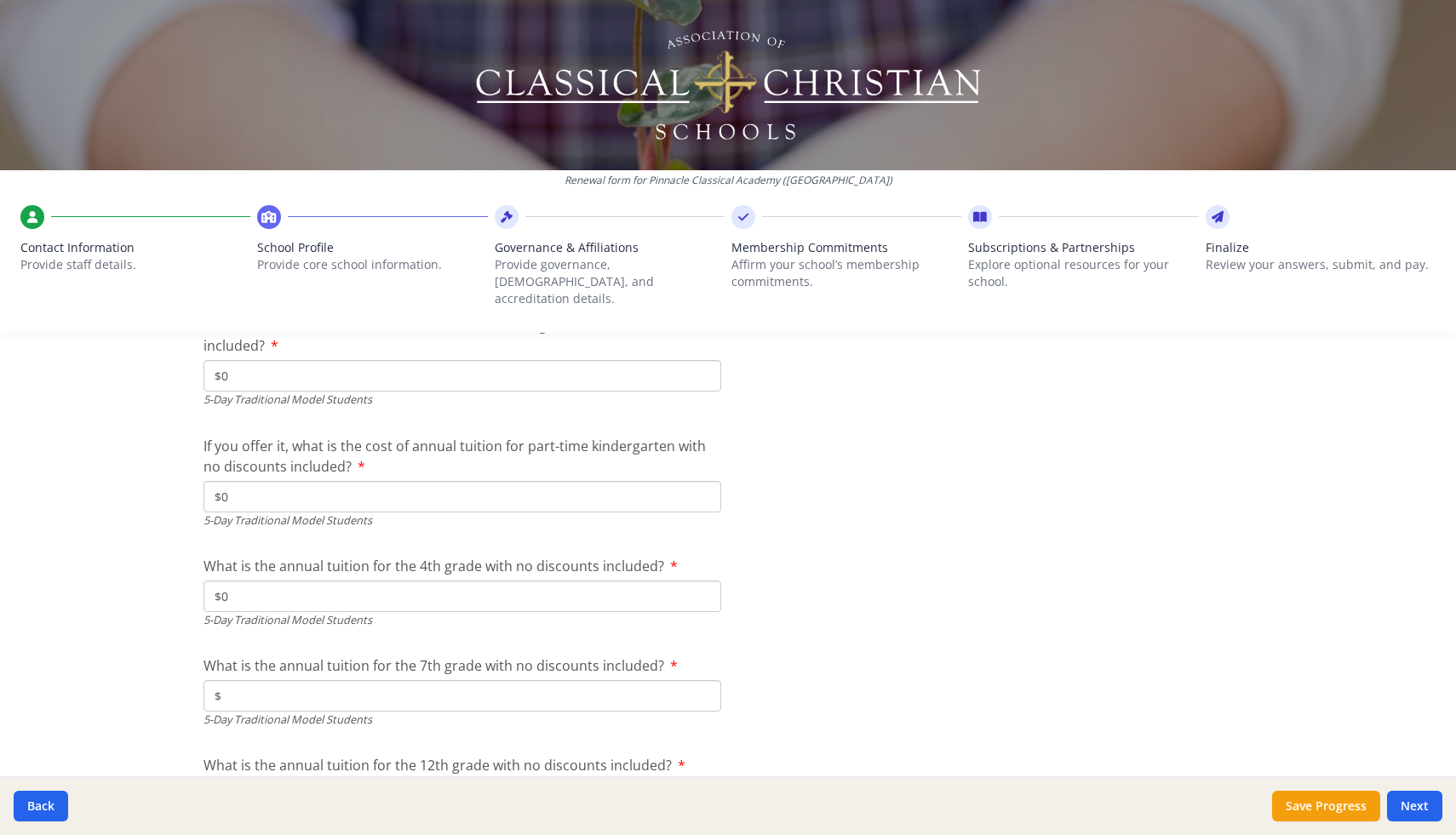
type input "$0"
click at [497, 680] on input "$" at bounding box center [462, 696] width 517 height 32
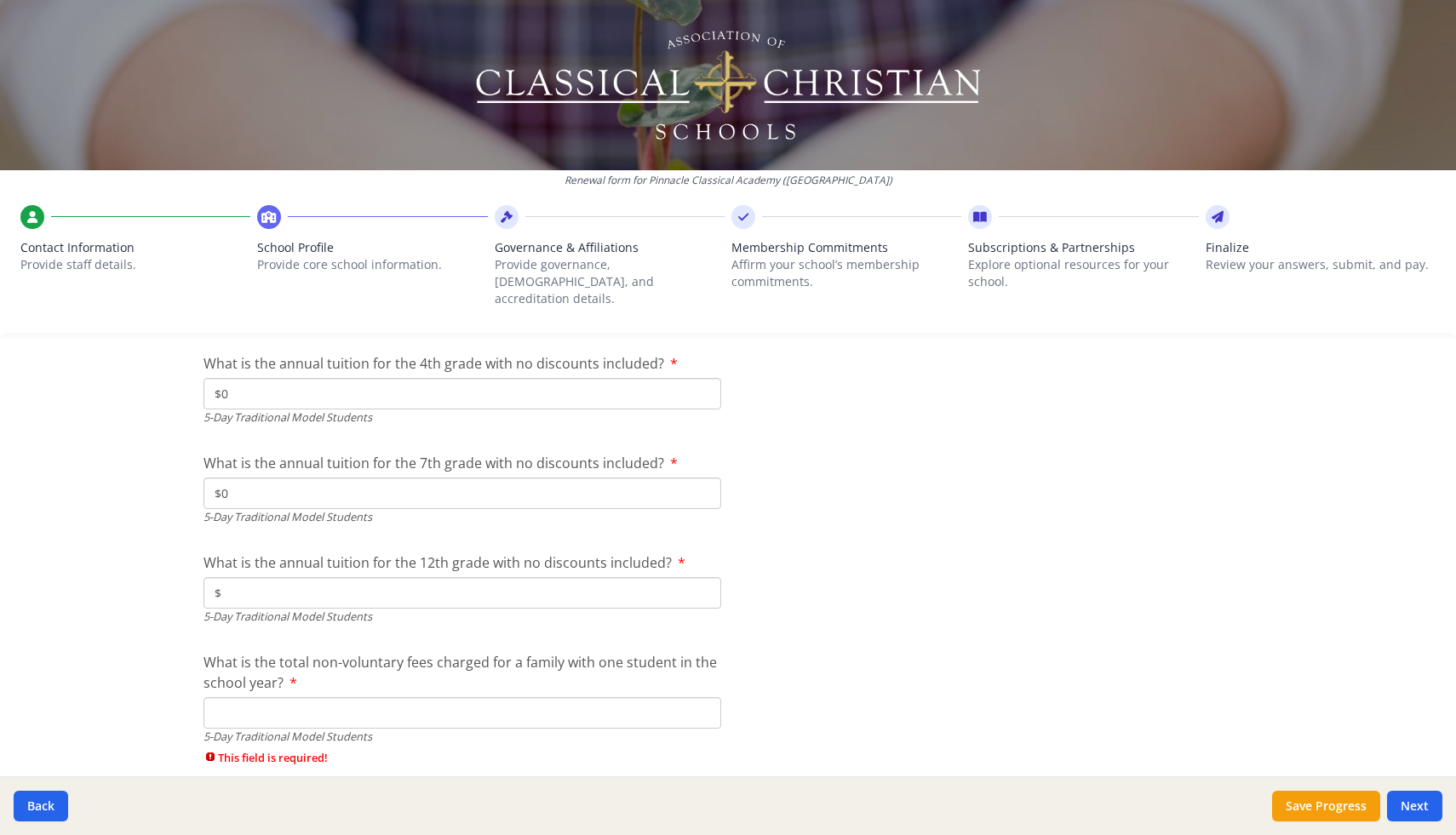
scroll to position [4811, 0]
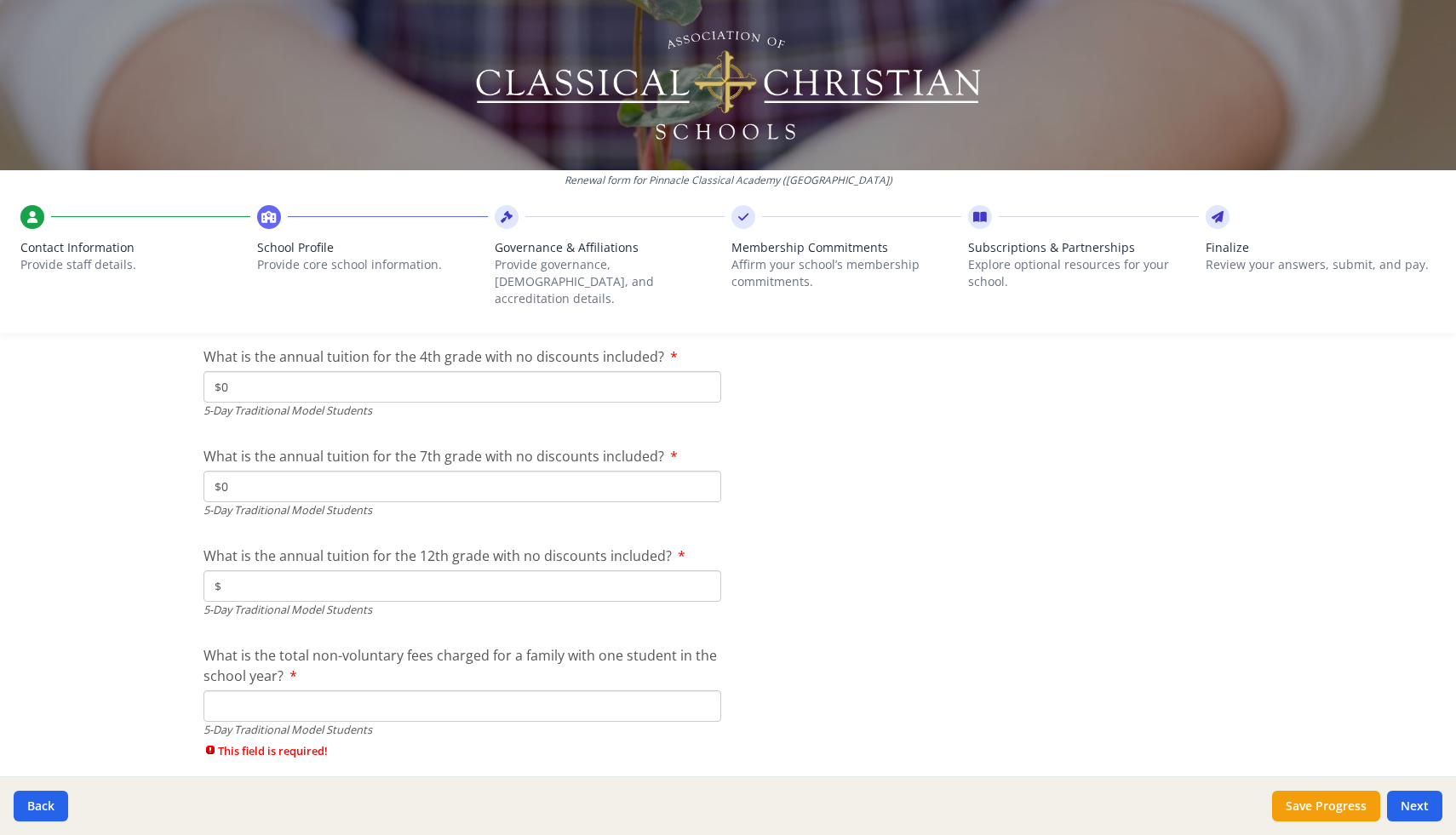
type input "$0"
click at [494, 570] on input "$" at bounding box center [462, 586] width 517 height 32
type input "$0"
click at [459, 692] on input "What is the total non-voluntary fees charged for a family with one student in t…" at bounding box center [462, 706] width 517 height 32
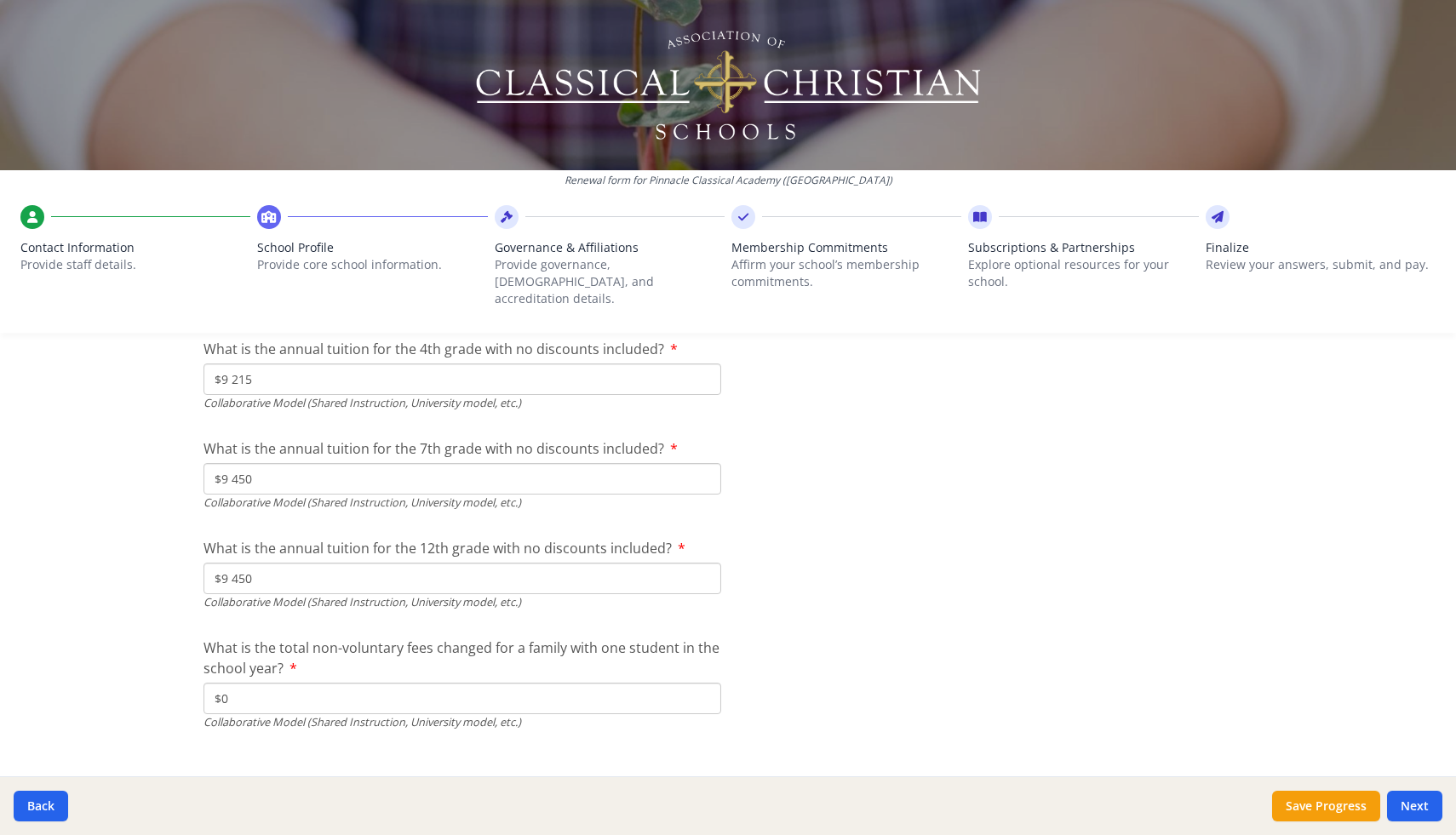
scroll to position [5603, 0]
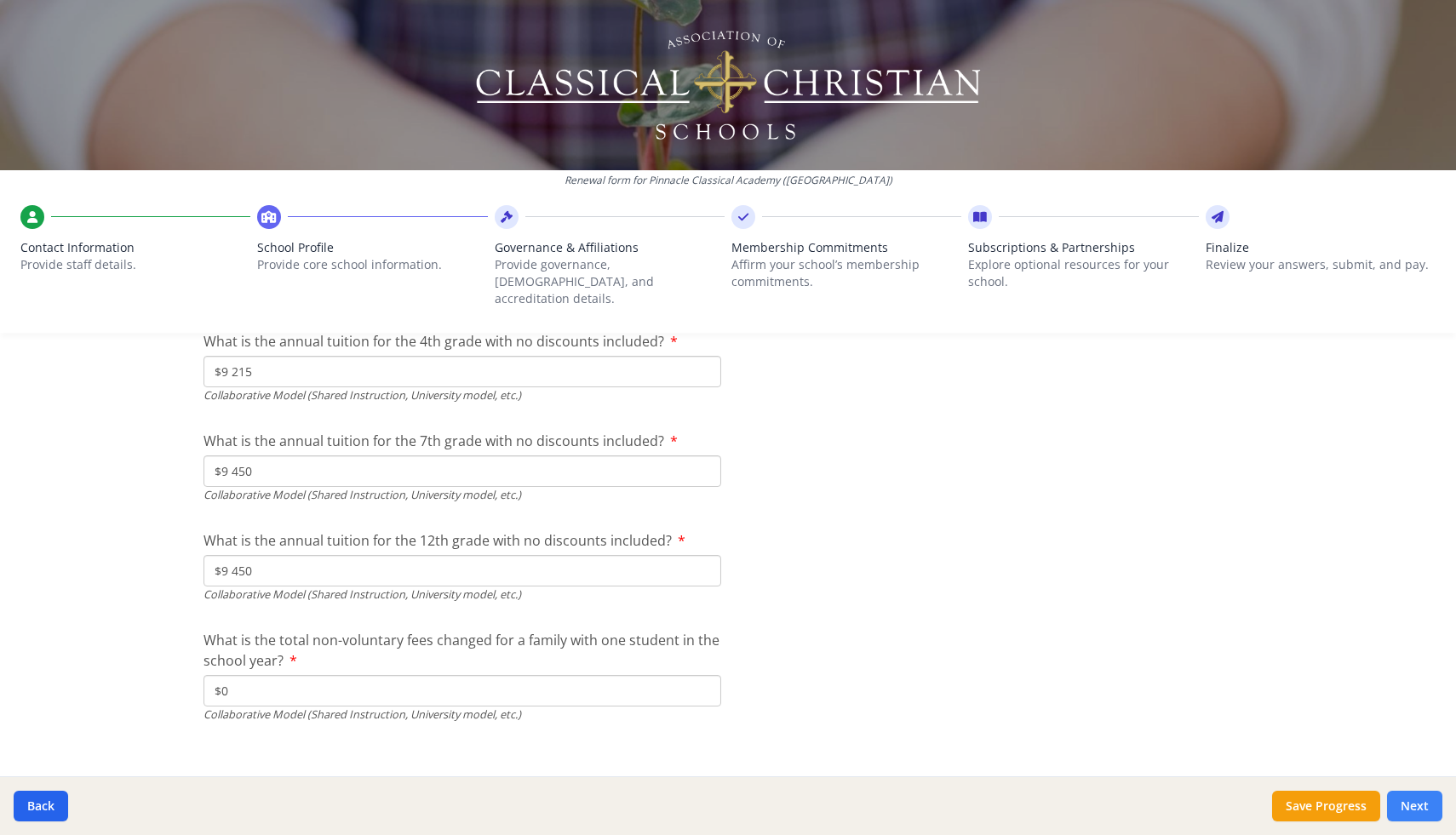
type input "$0"
click at [1418, 809] on button "Next" at bounding box center [1414, 805] width 55 height 31
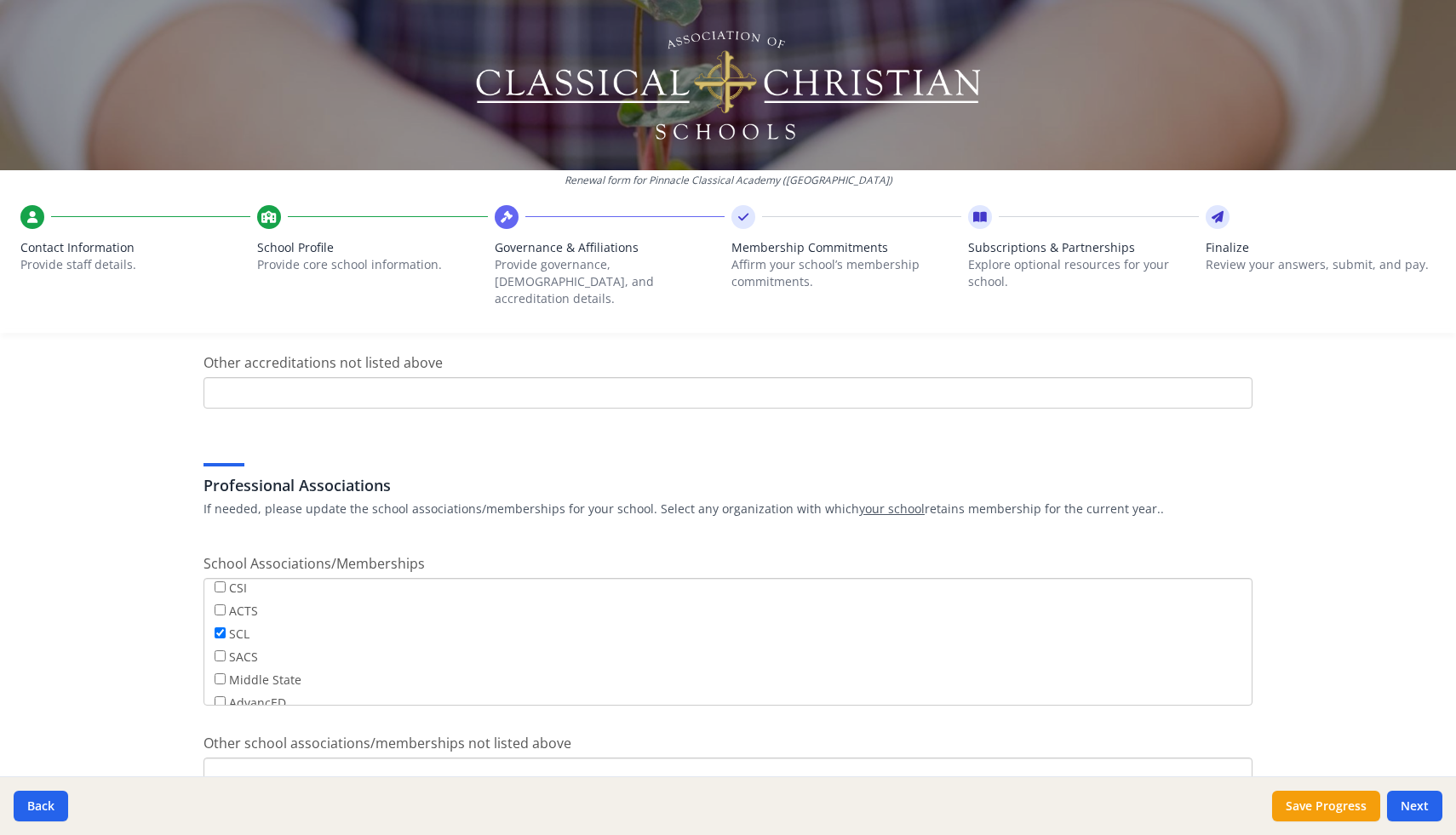
scroll to position [949, 0]
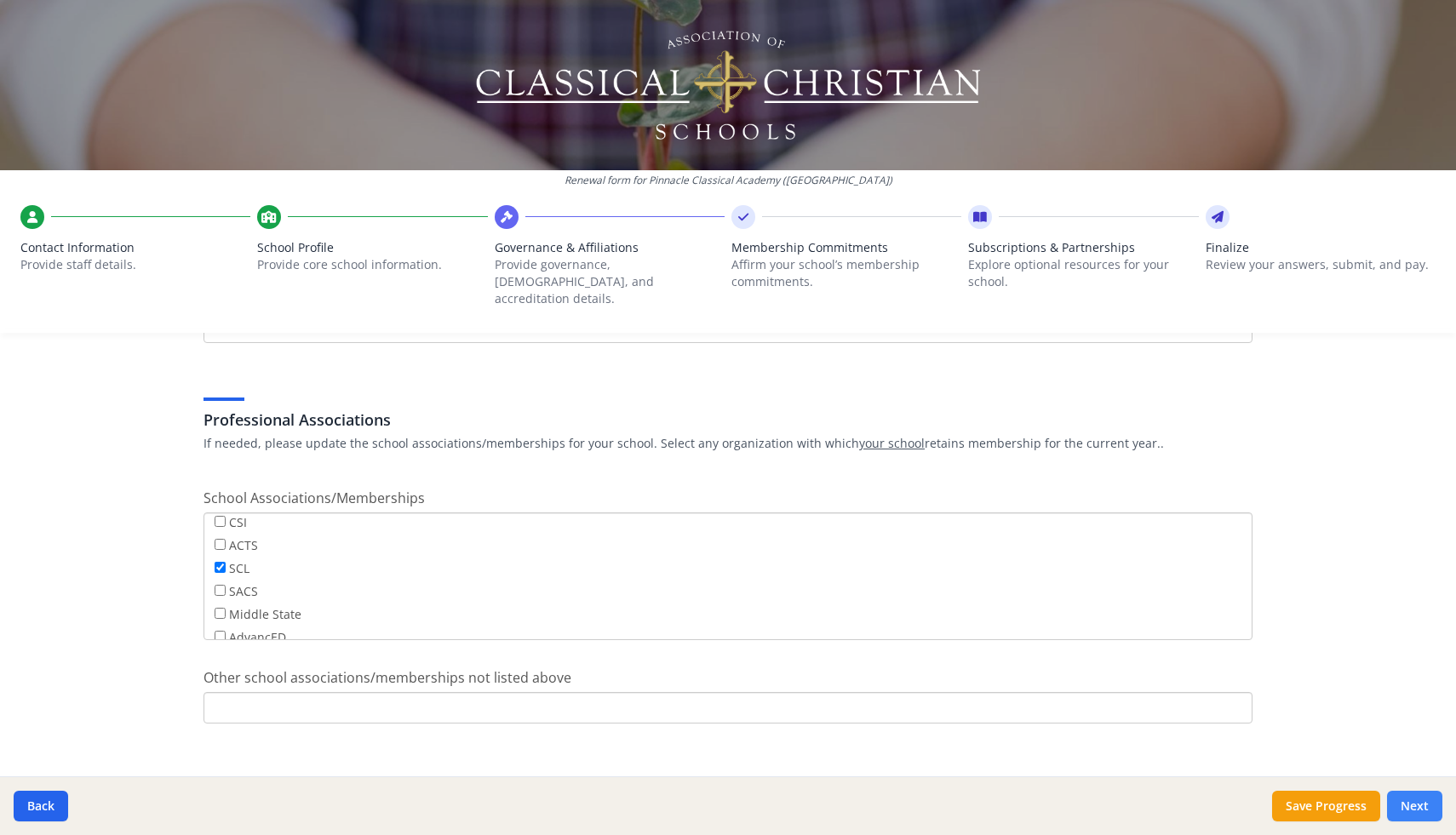
click at [1416, 806] on button "Next" at bounding box center [1414, 805] width 55 height 31
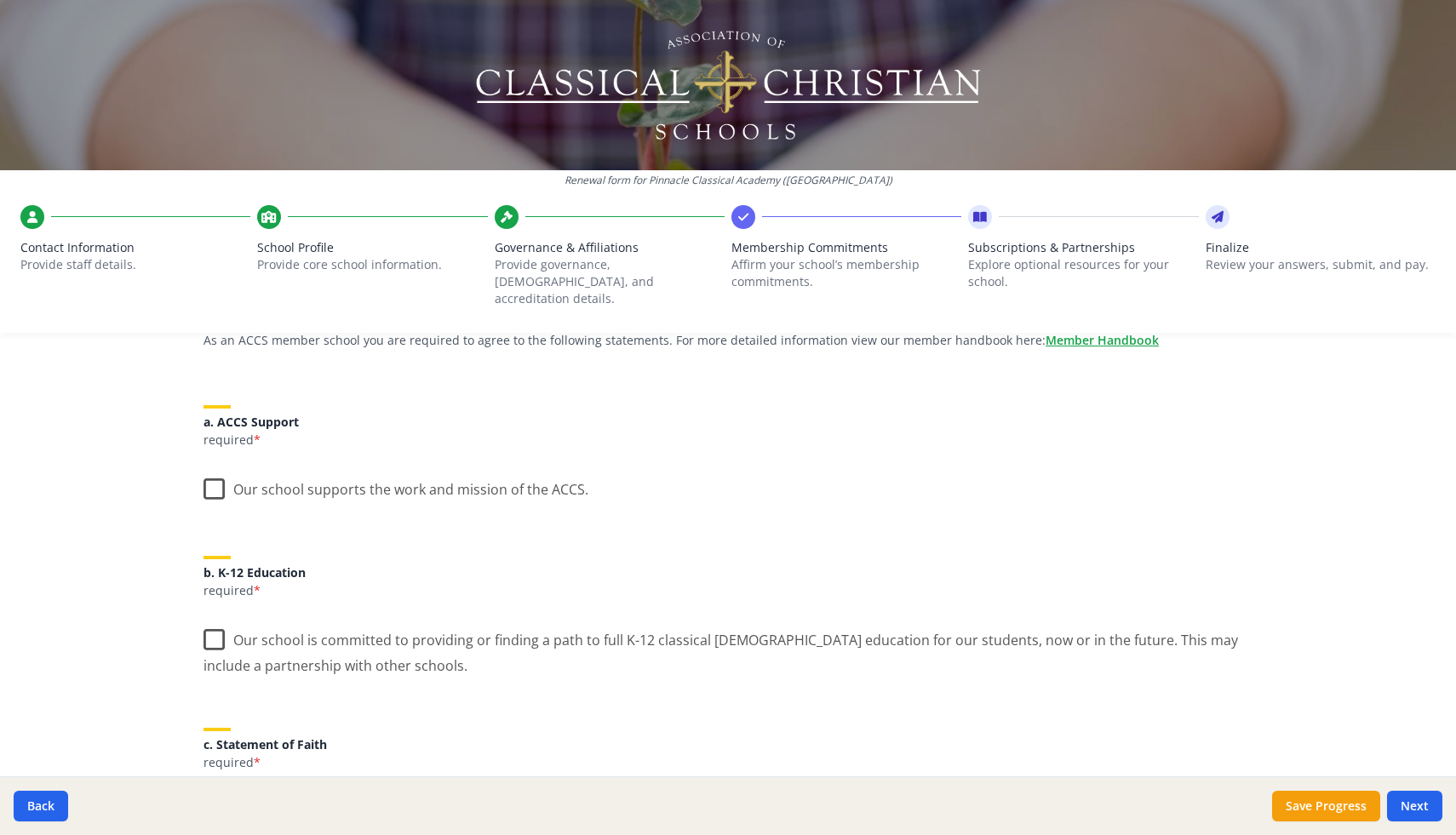
scroll to position [165, 0]
click at [209, 470] on label "Our school supports the work and mission of the ACCS." at bounding box center [396, 482] width 385 height 36
click at [0, 0] on input "Our school supports the work and mission of the ACCS." at bounding box center [0, 0] width 0 height 0
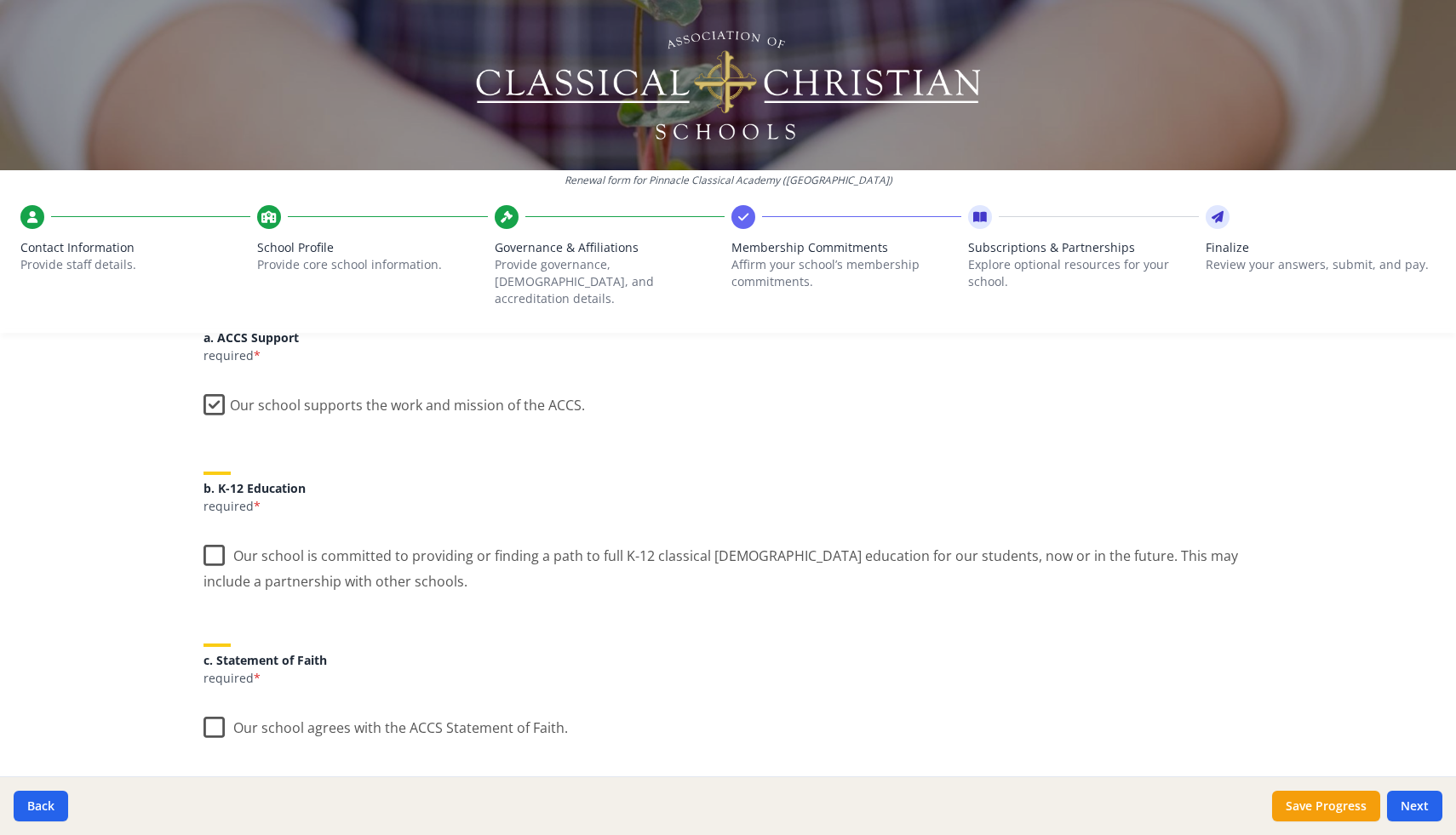
scroll to position [248, 0]
click at [221, 537] on label "Our school is committed to providing or finding a path to full K-12 classical […" at bounding box center [728, 558] width 1049 height 57
click at [0, 0] on input "Our school is committed to providing or finding a path to full K-12 classical […" at bounding box center [0, 0] width 0 height 0
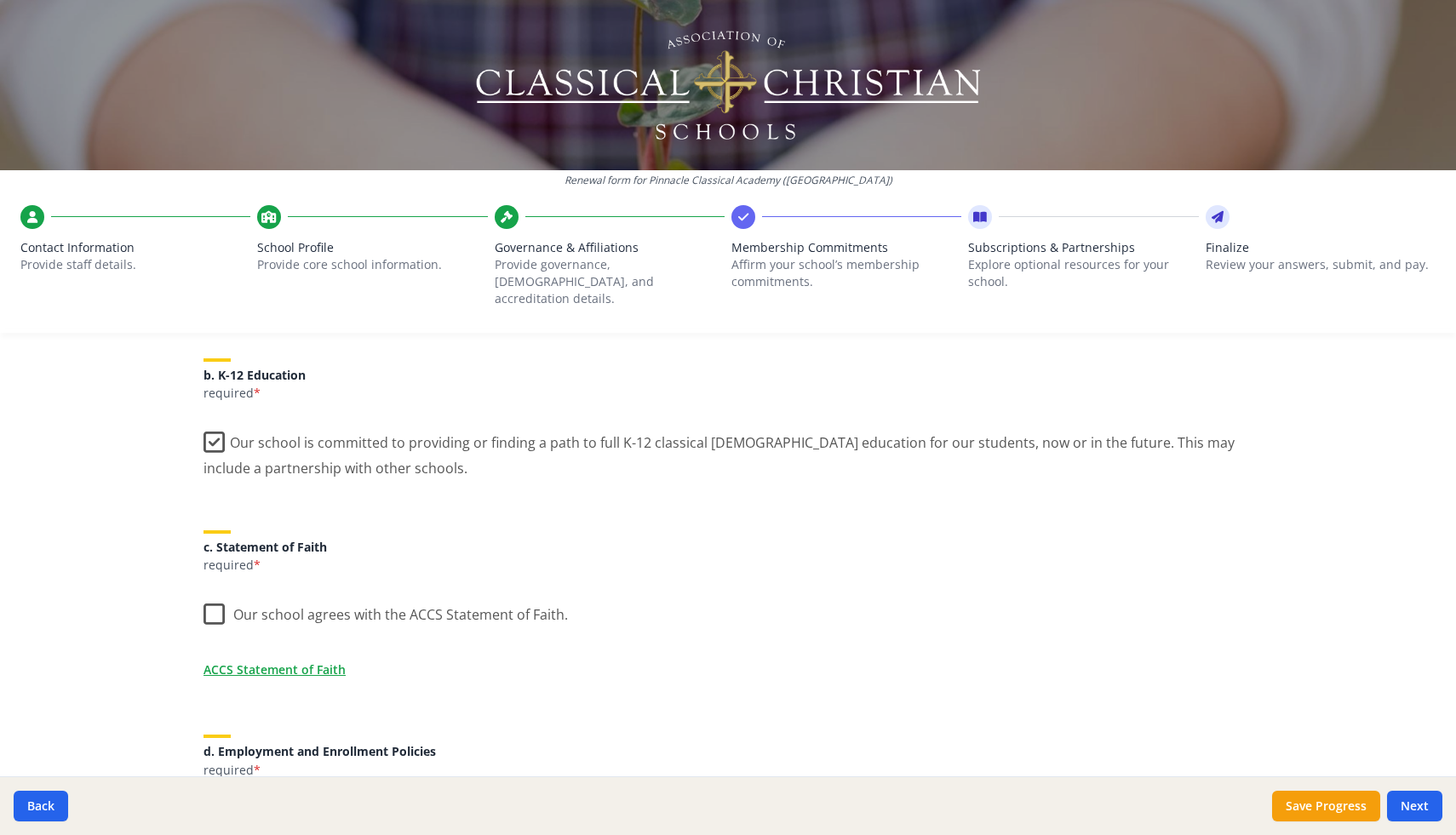
scroll to position [362, 0]
click at [207, 598] on label "Our school agrees with the ACCS Statement of Faith." at bounding box center [386, 606] width 365 height 36
click at [0, 0] on input "Our school agrees with the ACCS Statement of Faith." at bounding box center [0, 0] width 0 height 0
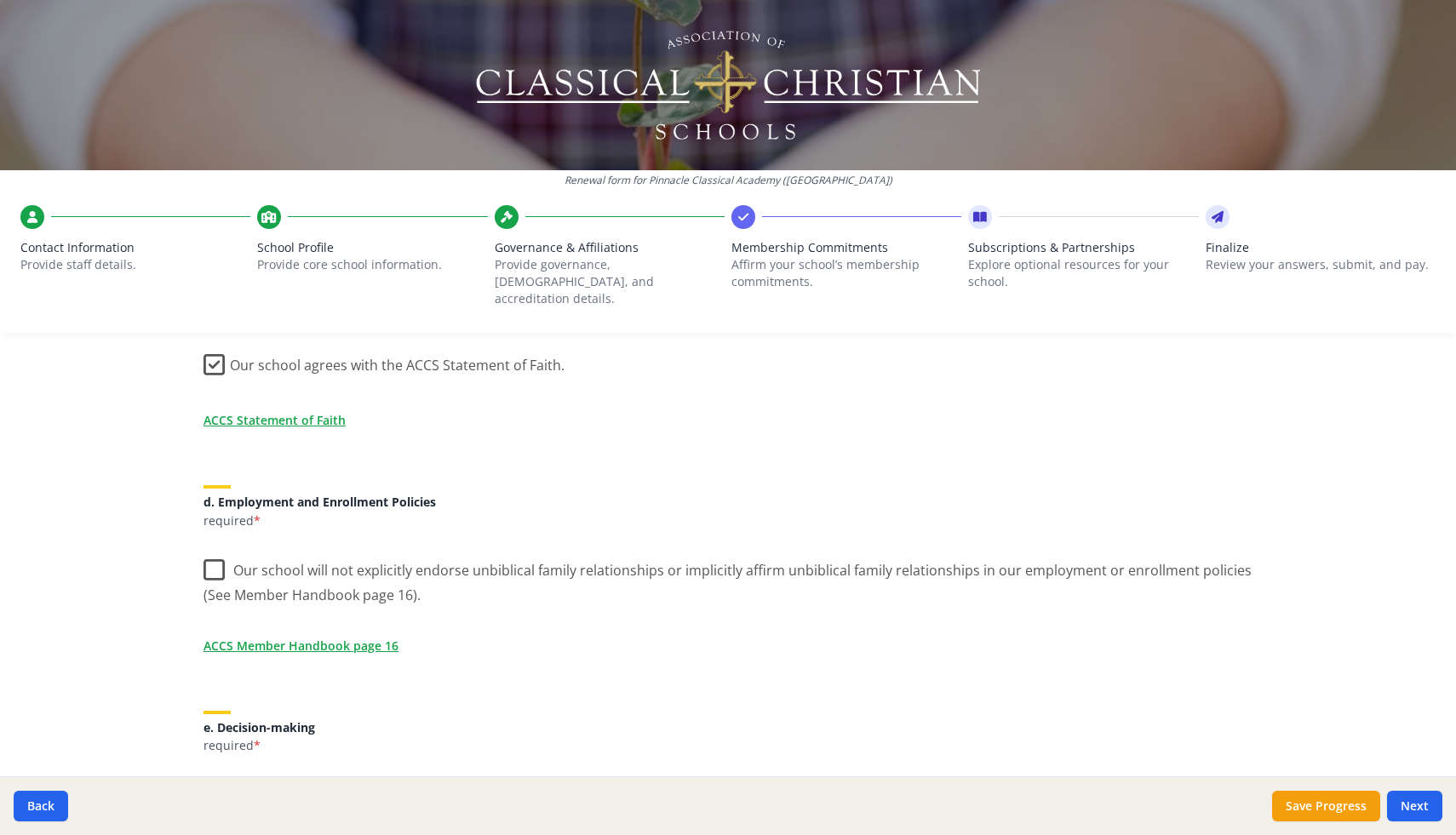
scroll to position [610, 0]
click at [215, 551] on label "Our school will not explicitly endorse unbiblical family relationships or impli…" at bounding box center [728, 574] width 1049 height 57
click at [0, 0] on input "Our school will not explicitly endorse unbiblical family relationships or impli…" at bounding box center [0, 0] width 0 height 0
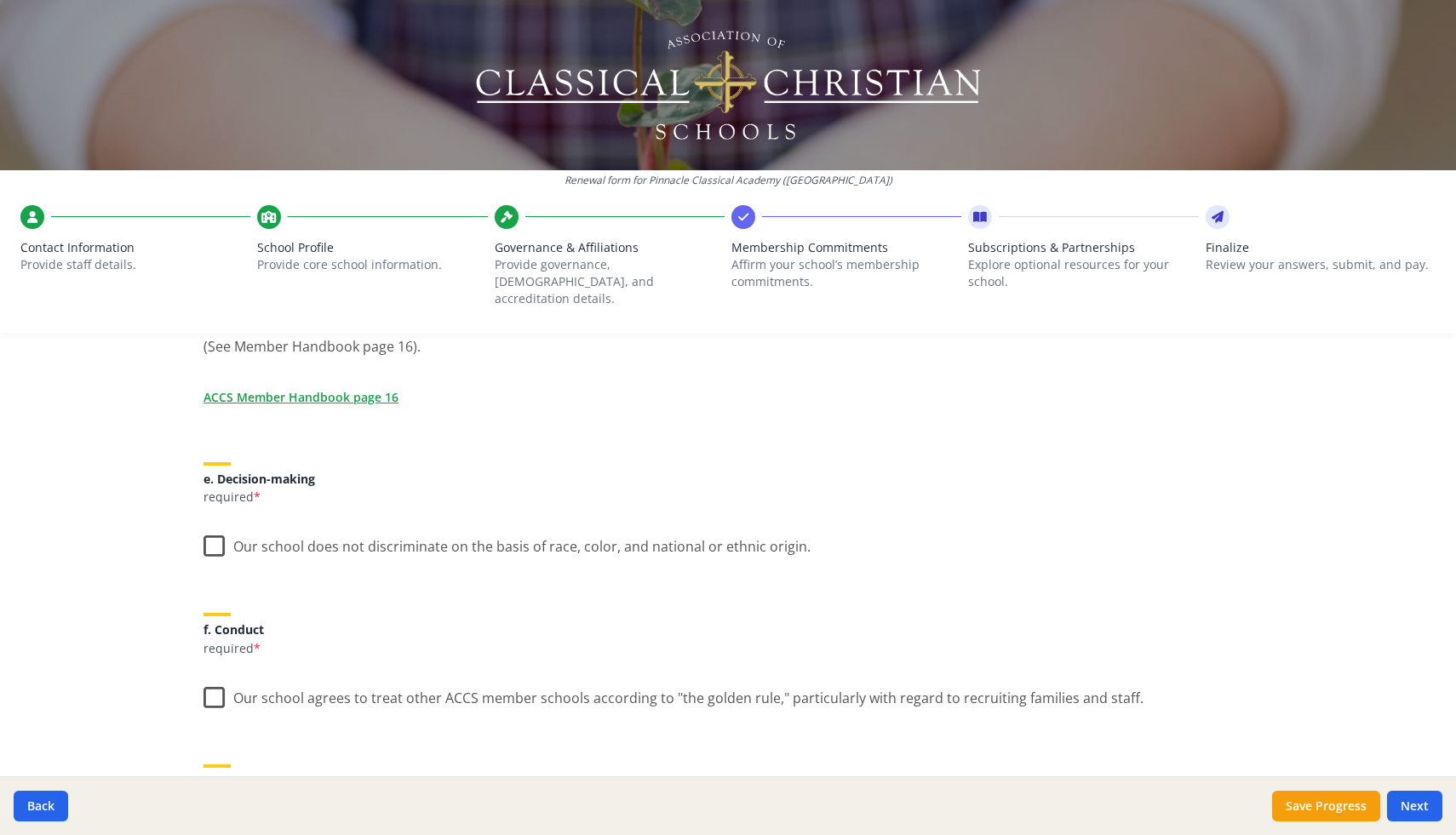
scroll to position [866, 0]
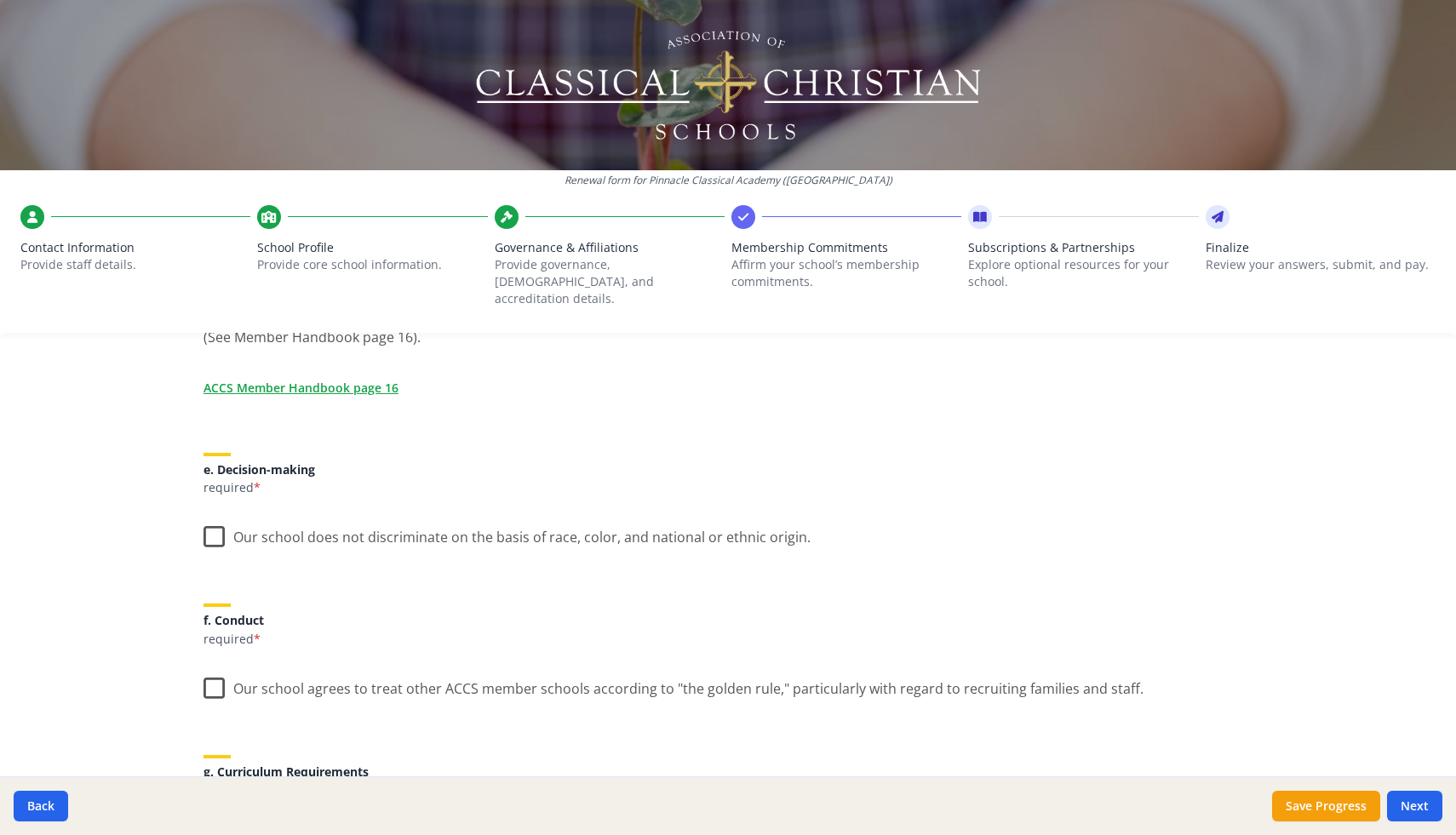
click at [217, 522] on label "Our school does not discriminate on the basis of race, color, and national or e…" at bounding box center [507, 533] width 608 height 36
click at [0, 0] on input "Our school does not discriminate on the basis of race, color, and national or e…" at bounding box center [0, 0] width 0 height 0
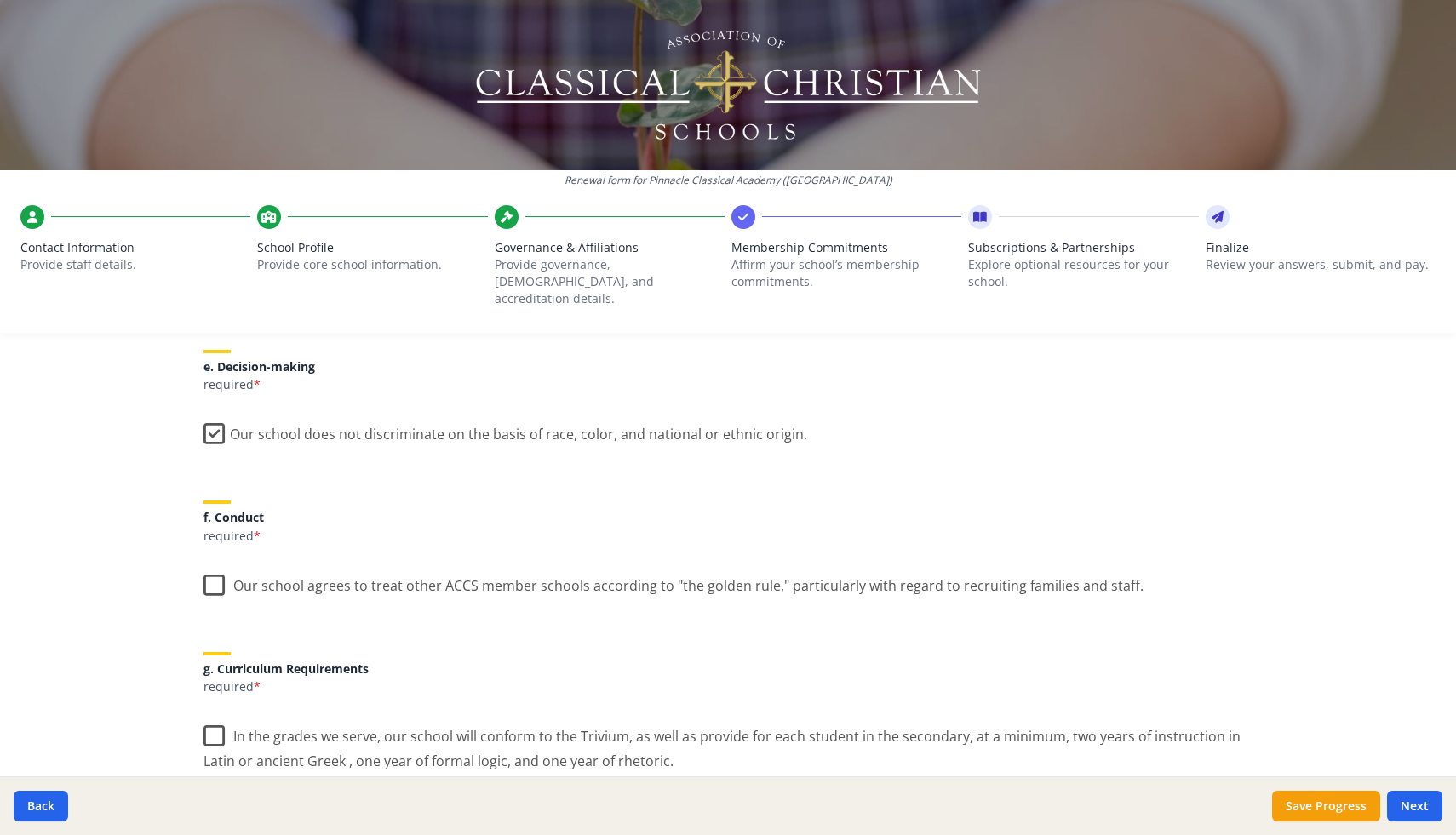
scroll to position [978, 0]
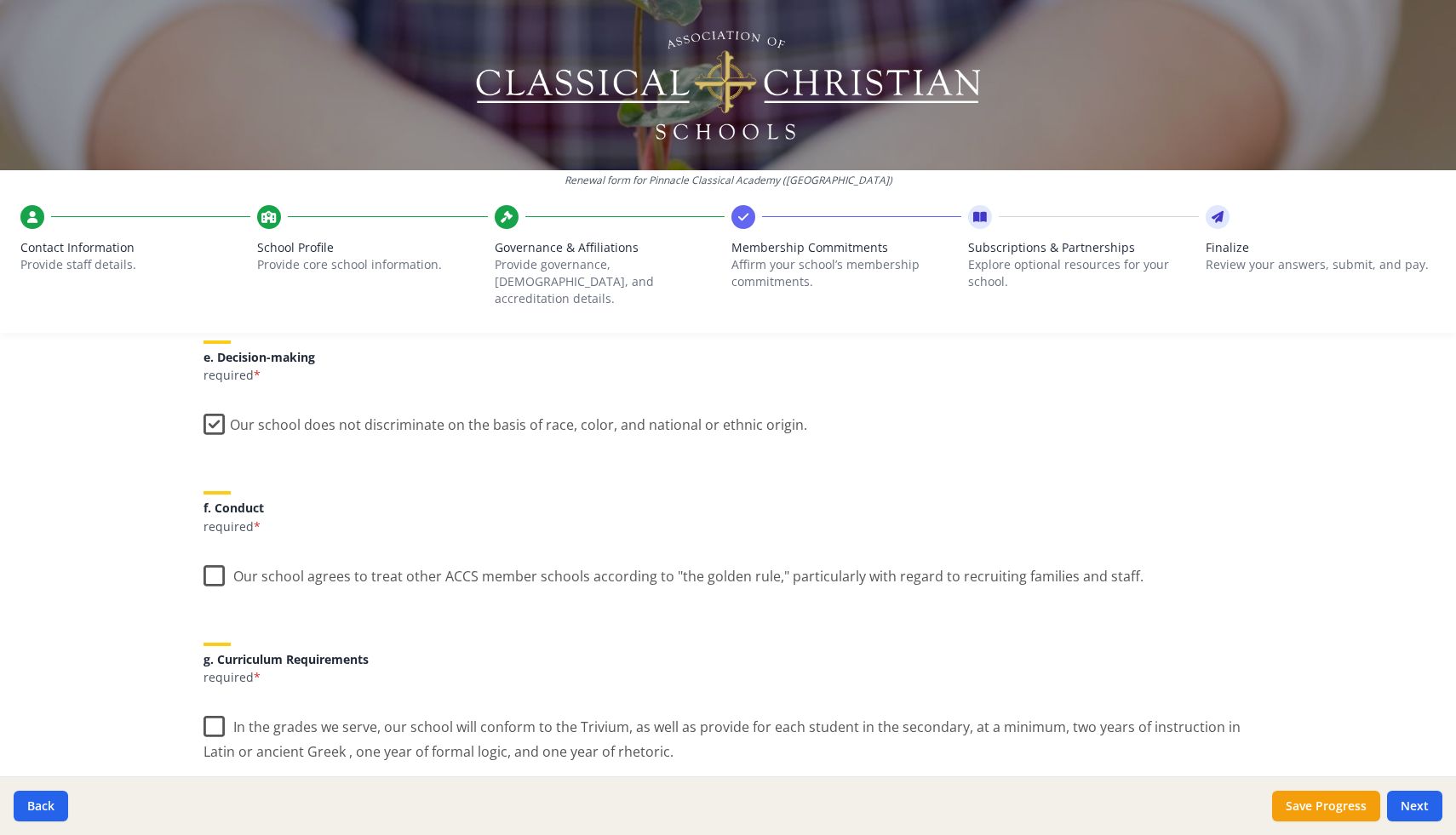
click at [208, 559] on label "Our school agrees to treat other ACCS member schools according to "the golden r…" at bounding box center [674, 572] width 940 height 36
click at [0, 0] on input "Our school agrees to treat other ACCS member schools according to "the golden r…" at bounding box center [0, 0] width 0 height 0
drag, startPoint x: 219, startPoint y: 712, endPoint x: 240, endPoint y: 708, distance: 21.4
click at [219, 712] on label "In the grades we serve, our school will conform to the Trivium, as well as prov…" at bounding box center [728, 733] width 1049 height 57
click at [0, 0] on input "In the grades we serve, our school will conform to the Trivium, as well as prov…" at bounding box center [0, 0] width 0 height 0
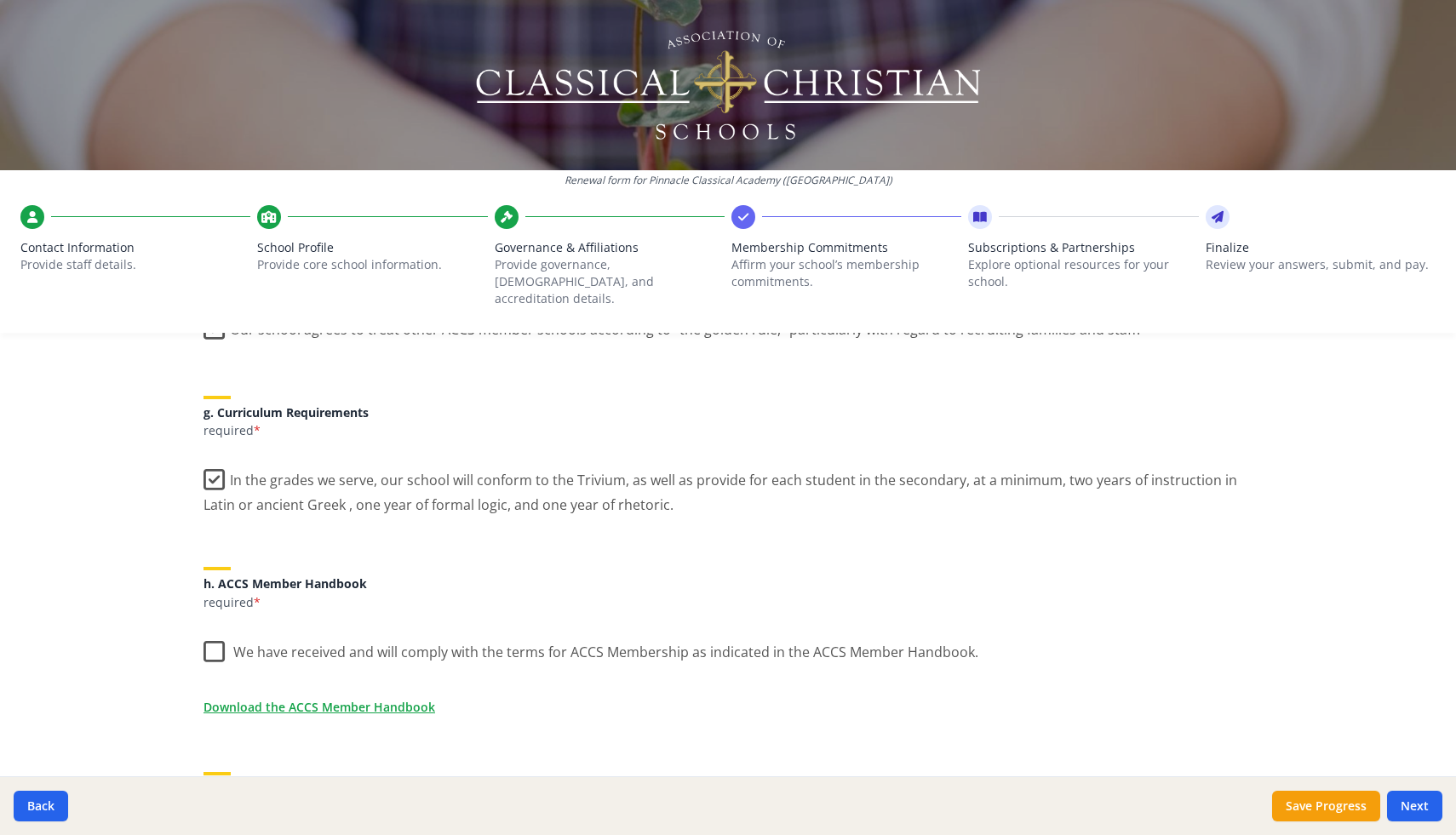
scroll to position [1269, 0]
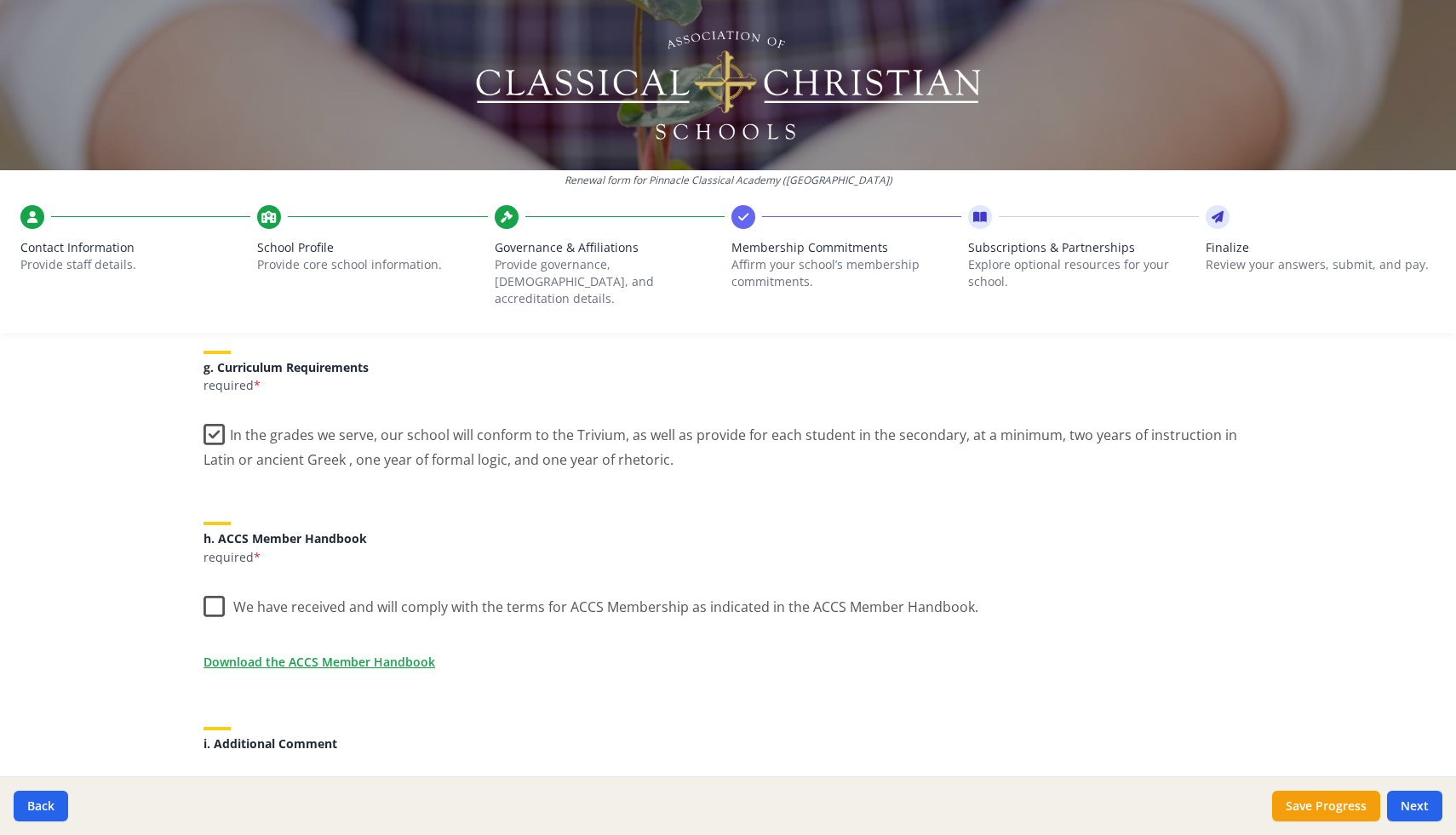
click at [219, 588] on label "We have received and will comply with the terms for ACCS Membership as indicate…" at bounding box center [591, 603] width 775 height 36
click at [0, 0] on input "We have received and will comply with the terms for ACCS Membership as indicate…" at bounding box center [0, 0] width 0 height 0
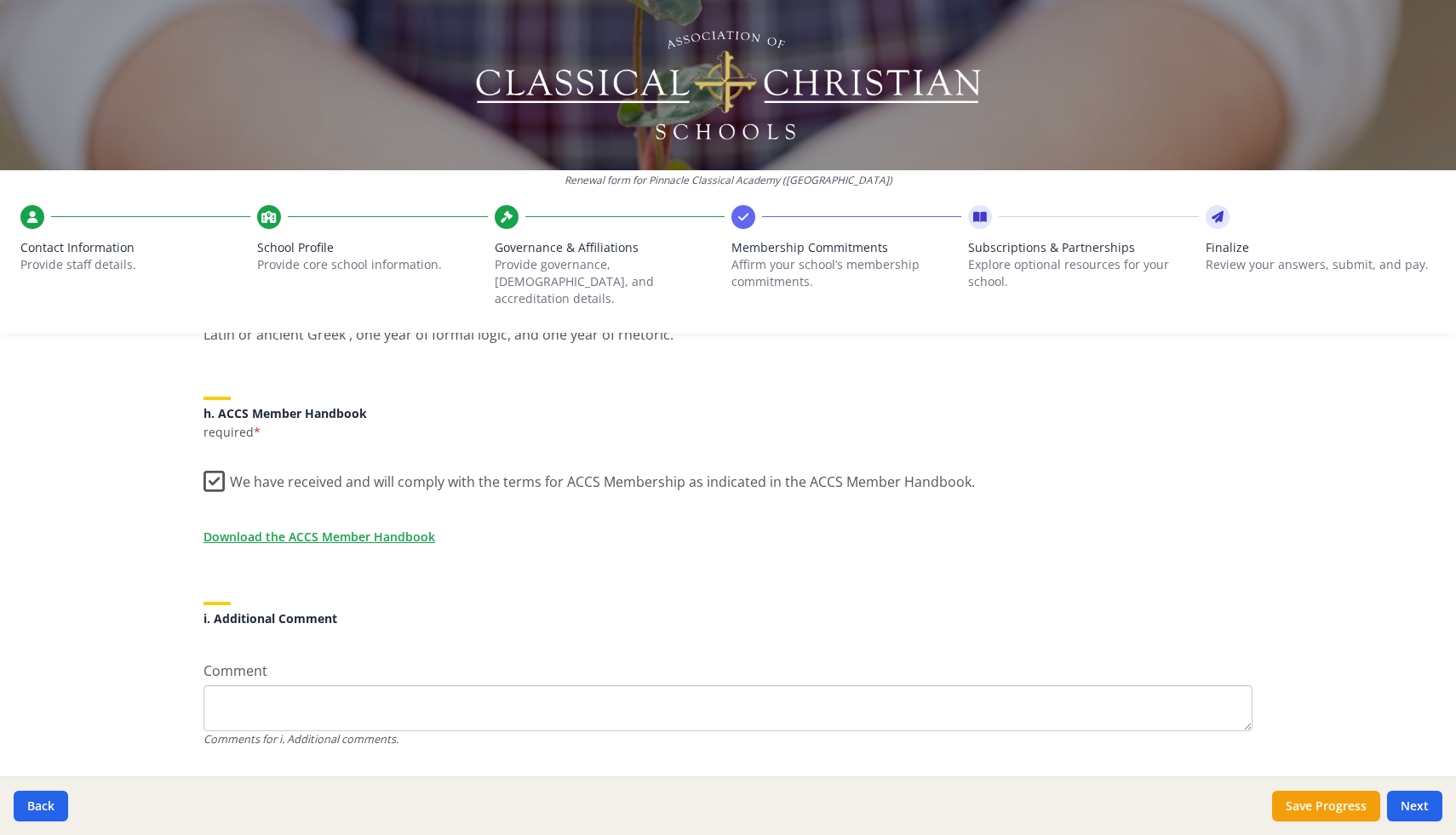
scroll to position [1421, 0]
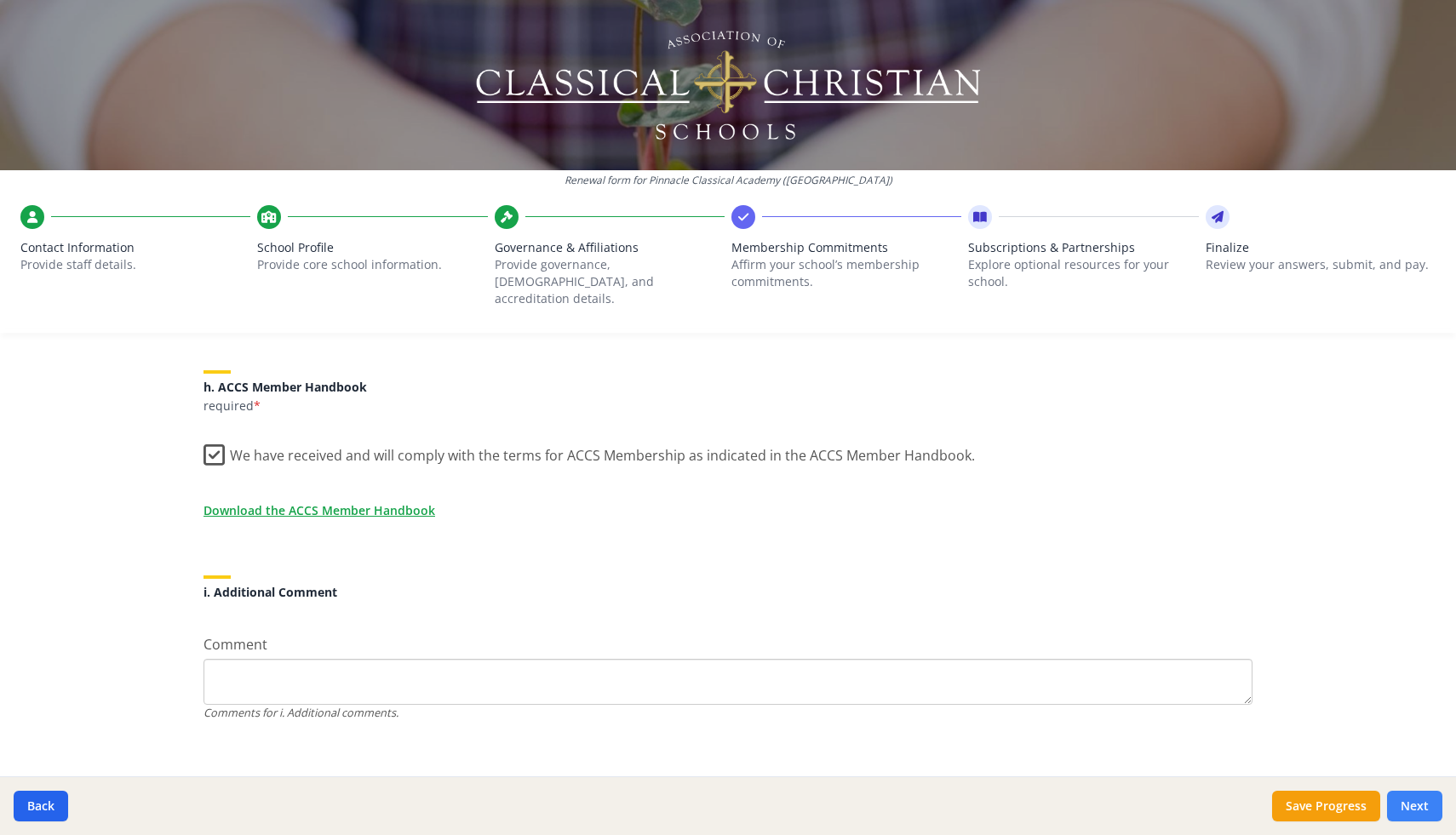
click at [1412, 804] on button "Next" at bounding box center [1414, 805] width 55 height 31
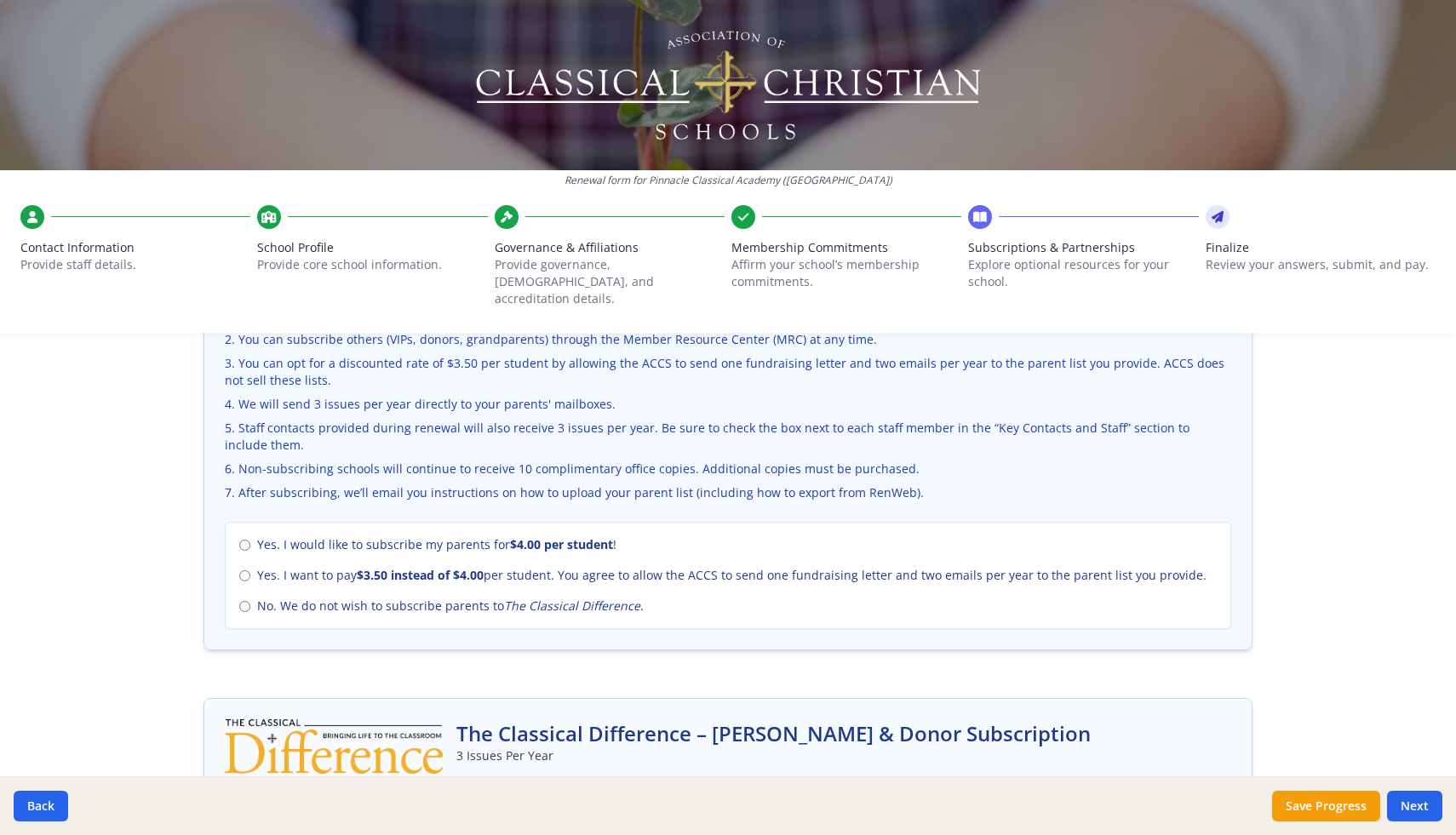
scroll to position [599, 0]
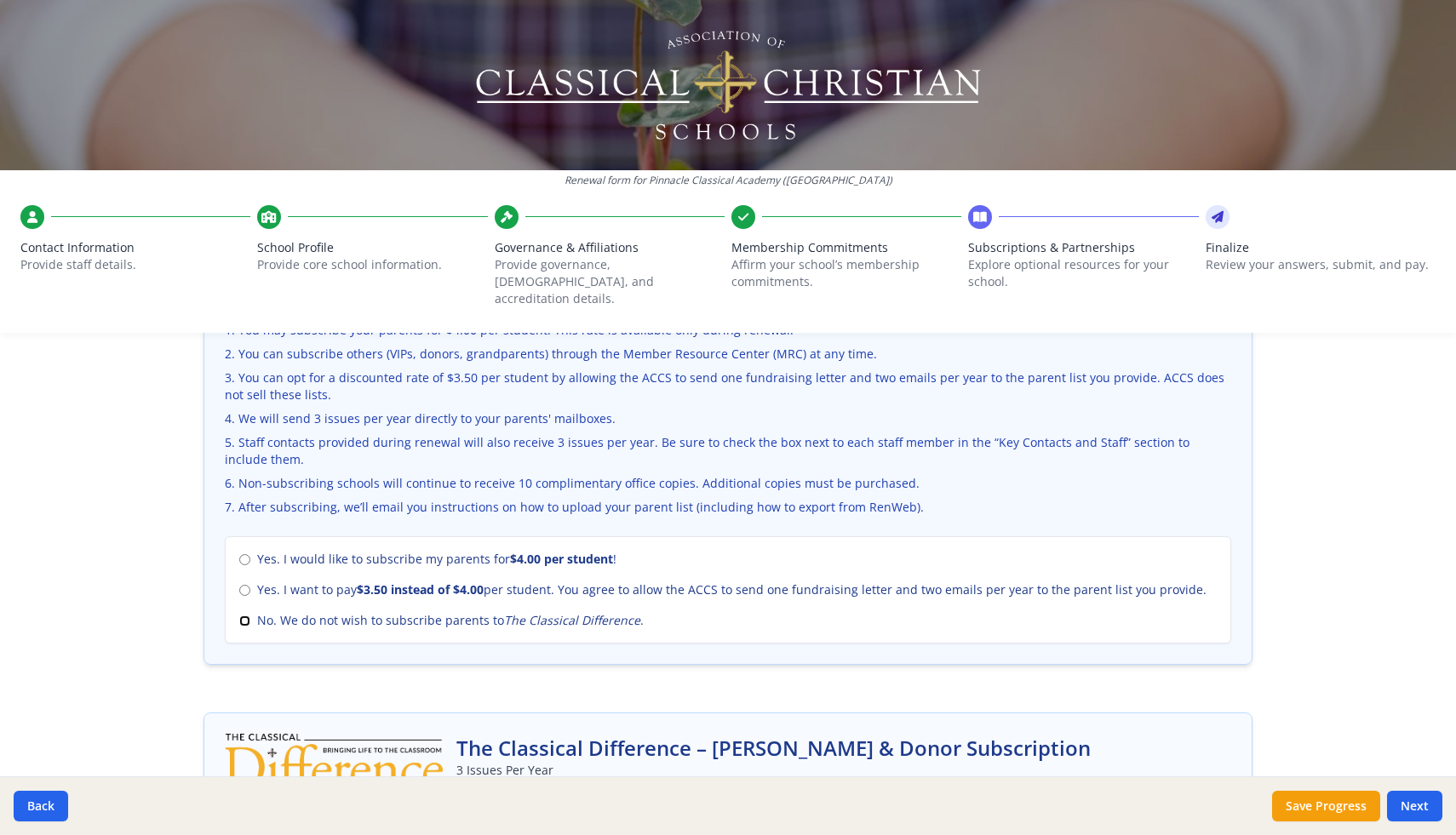
click at [246, 616] on input "No. We do not wish to subscribe parents to The Classical Difference ." at bounding box center [245, 621] width 11 height 11
radio input "true"
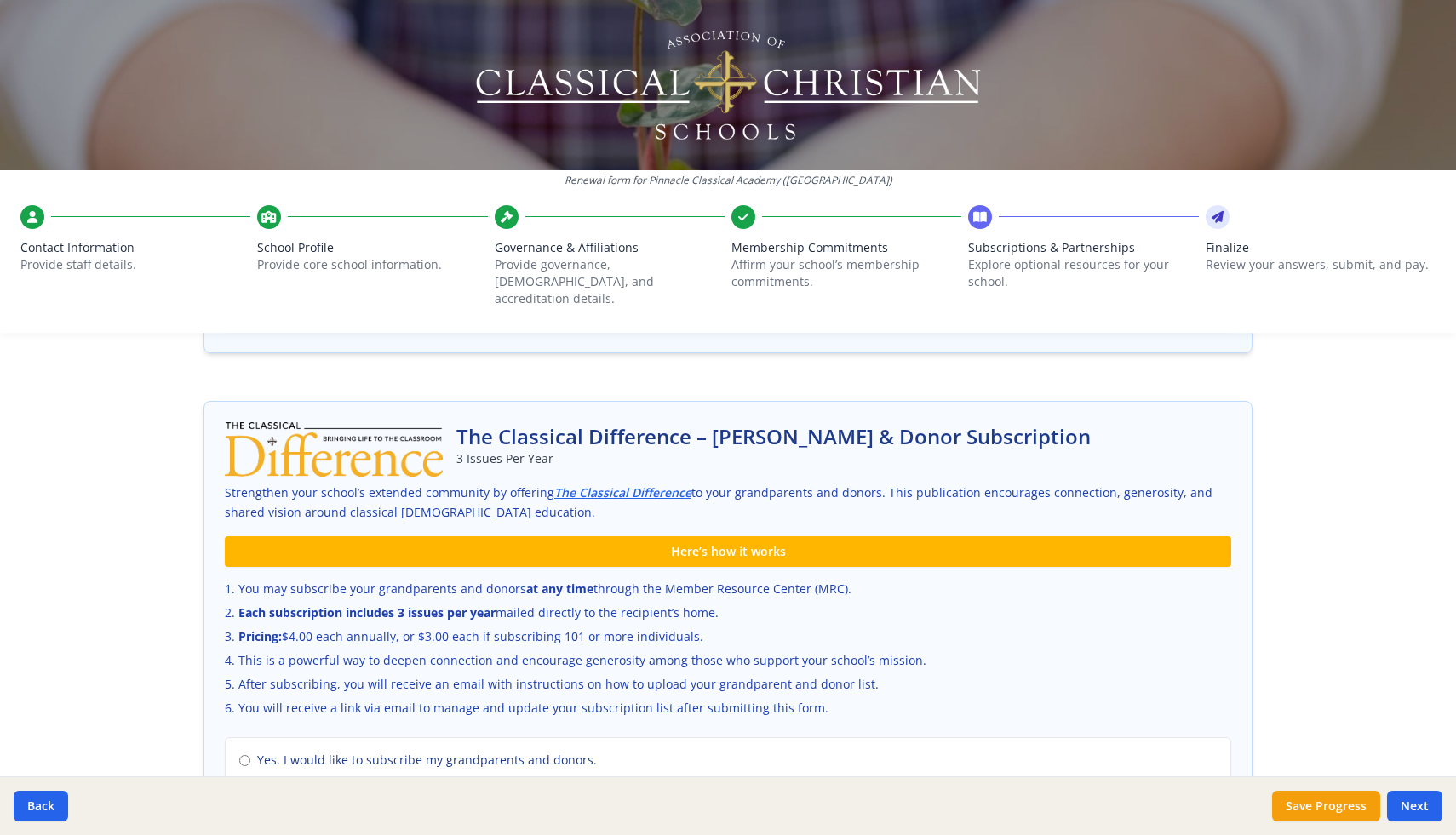
scroll to position [1109, 0]
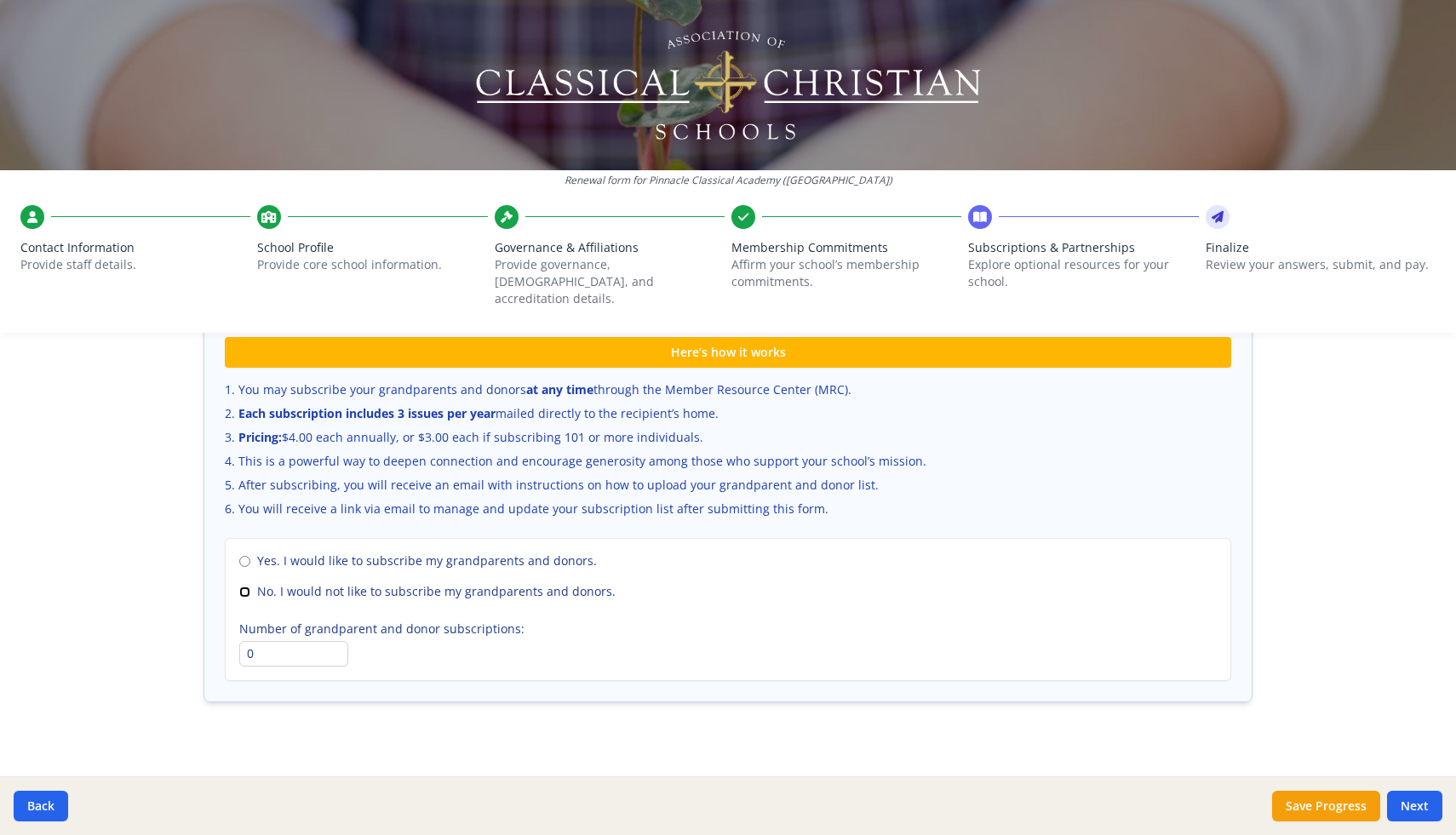
click at [243, 587] on input "No. I would not like to subscribe my grandparents and donors." at bounding box center [245, 592] width 11 height 11
radio input "true"
click at [1410, 802] on button "Next" at bounding box center [1414, 805] width 55 height 31
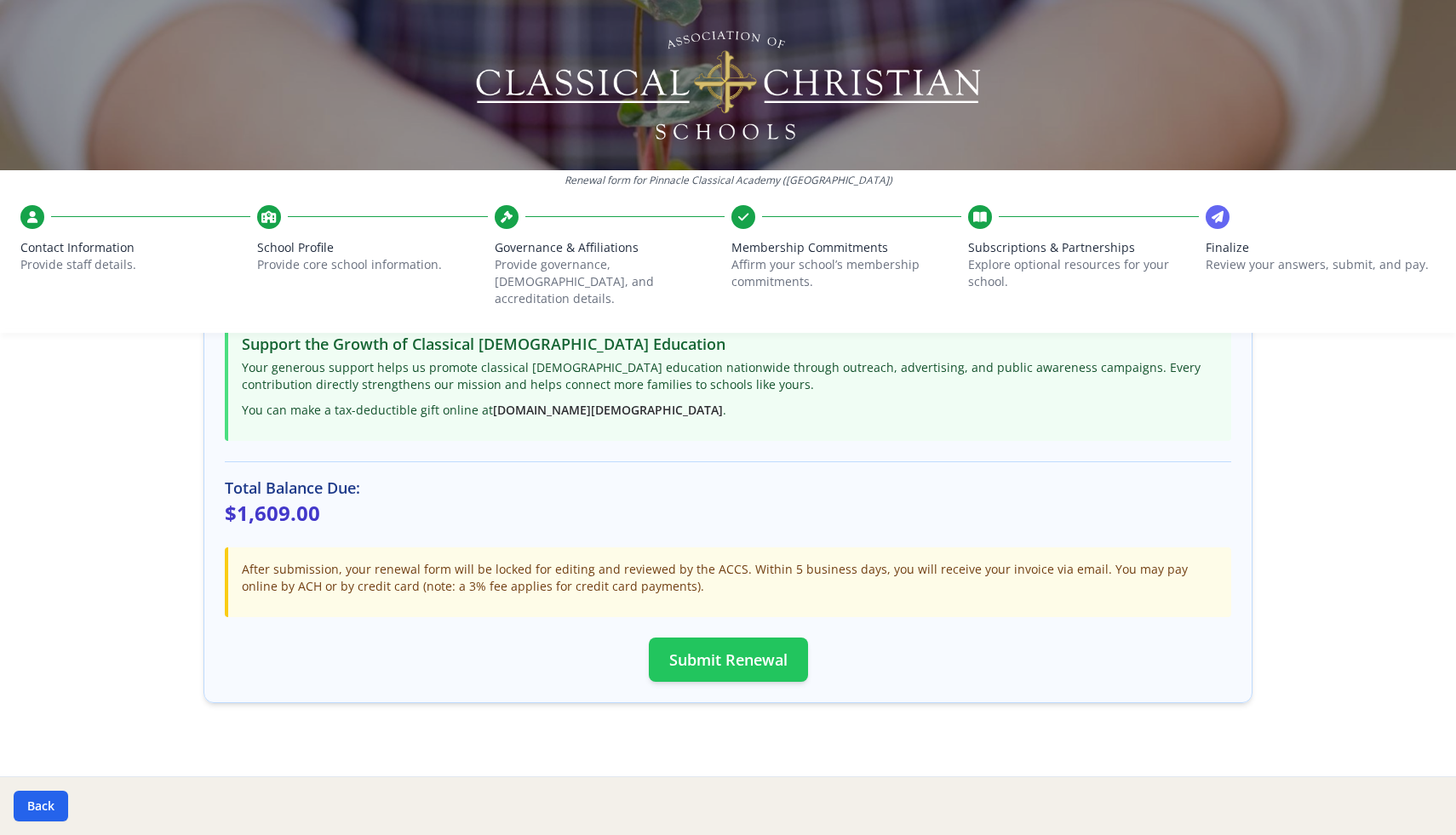
scroll to position [391, 0]
click at [722, 645] on button "Submit Renewal" at bounding box center [728, 659] width 159 height 45
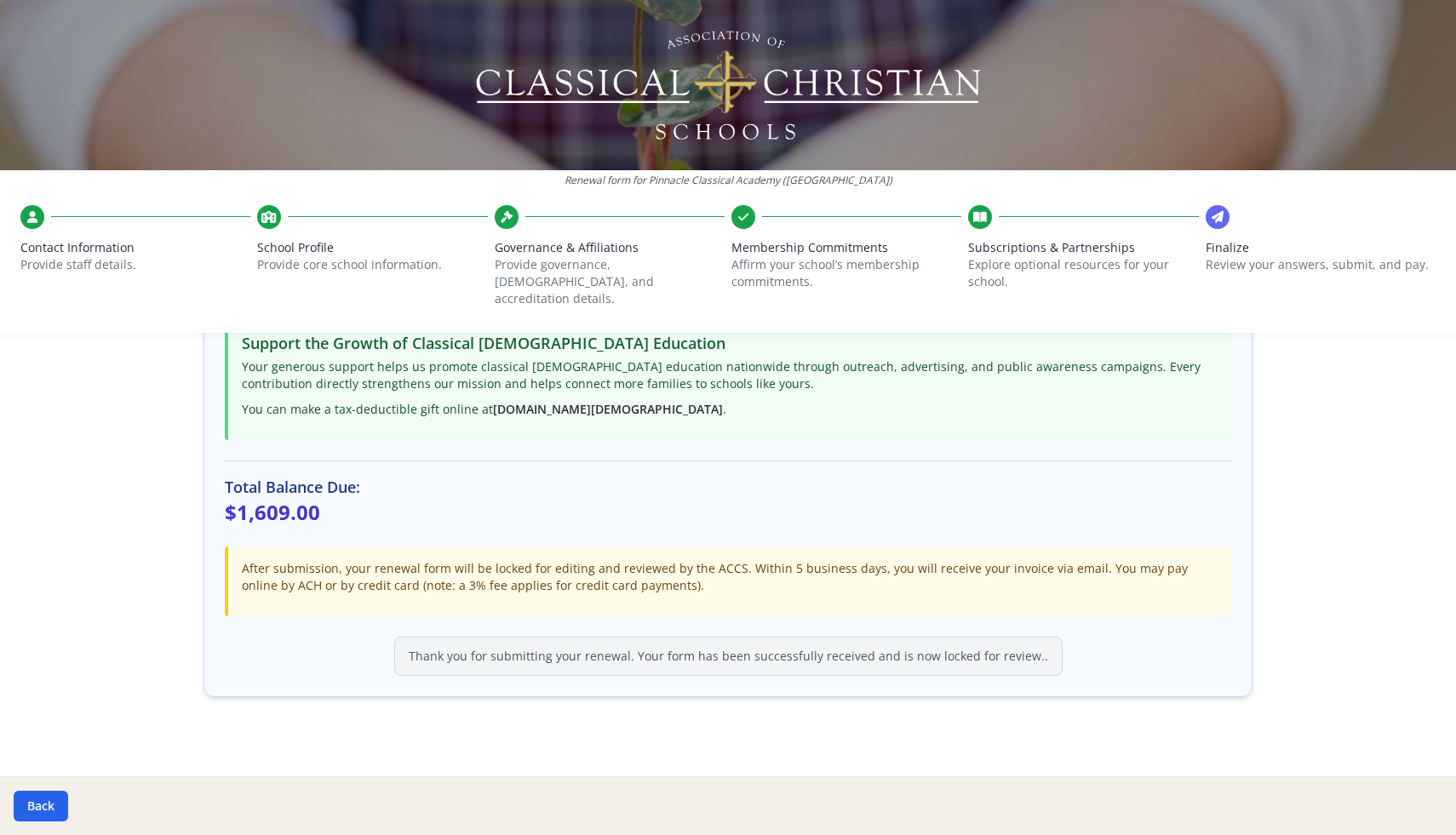
scroll to position [386, 0]
